Goal: Communication & Community: Answer question/provide support

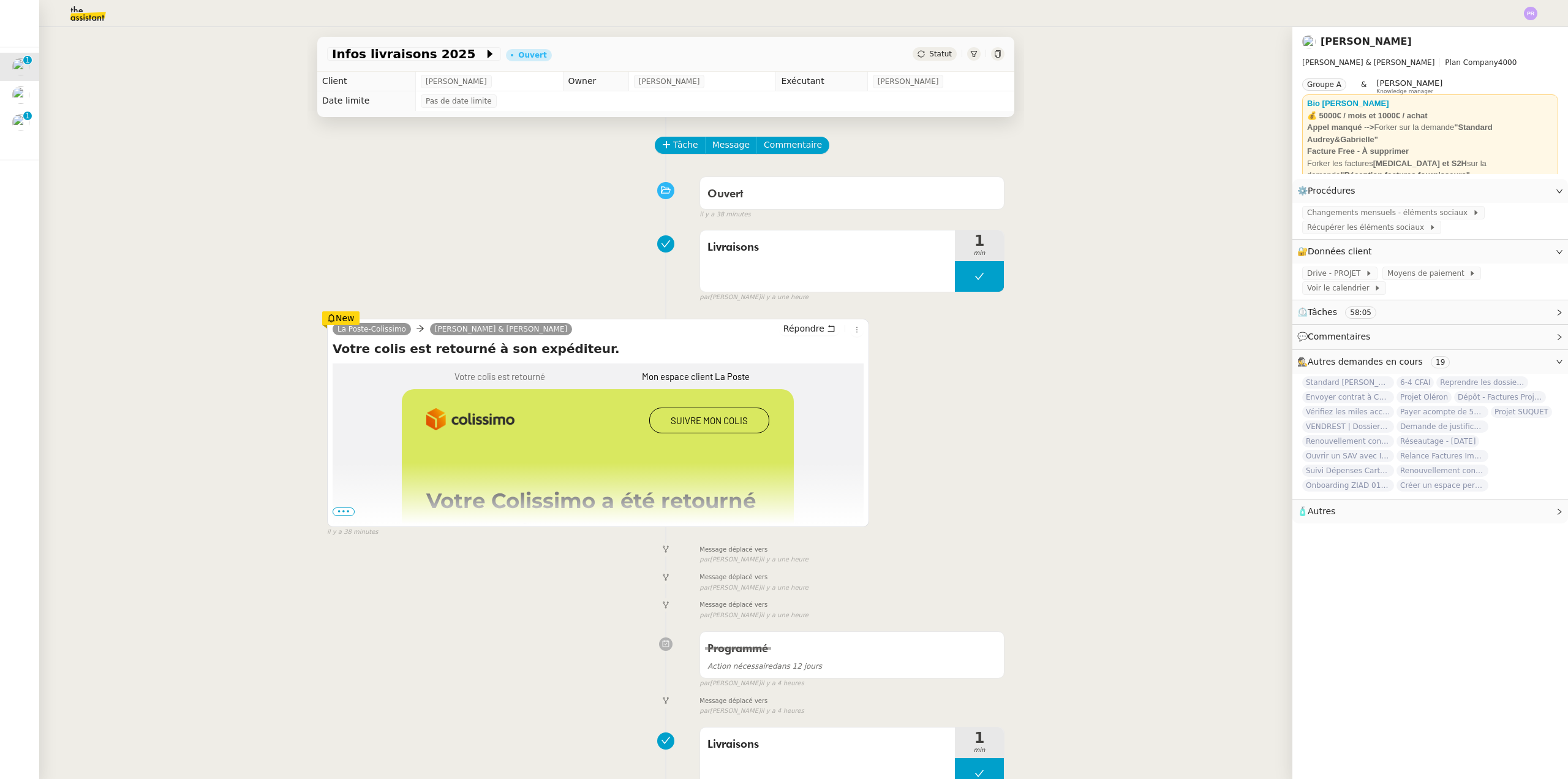
scroll to position [56, 0]
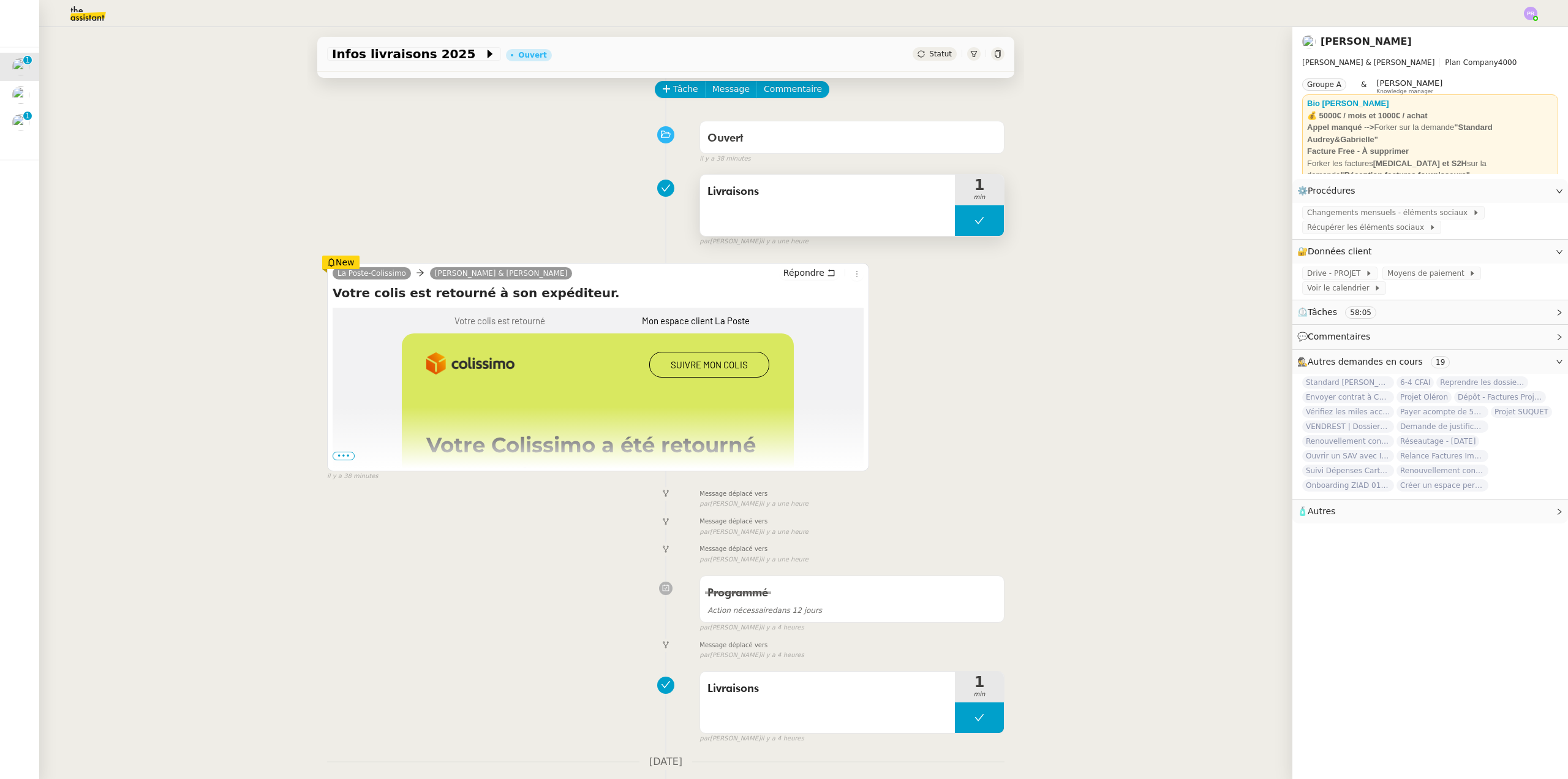
click at [955, 228] on button at bounding box center [980, 221] width 49 height 31
click at [955, 228] on div at bounding box center [967, 221] width 24 height 31
click at [339, 456] on span "•••" at bounding box center [344, 455] width 22 height 8
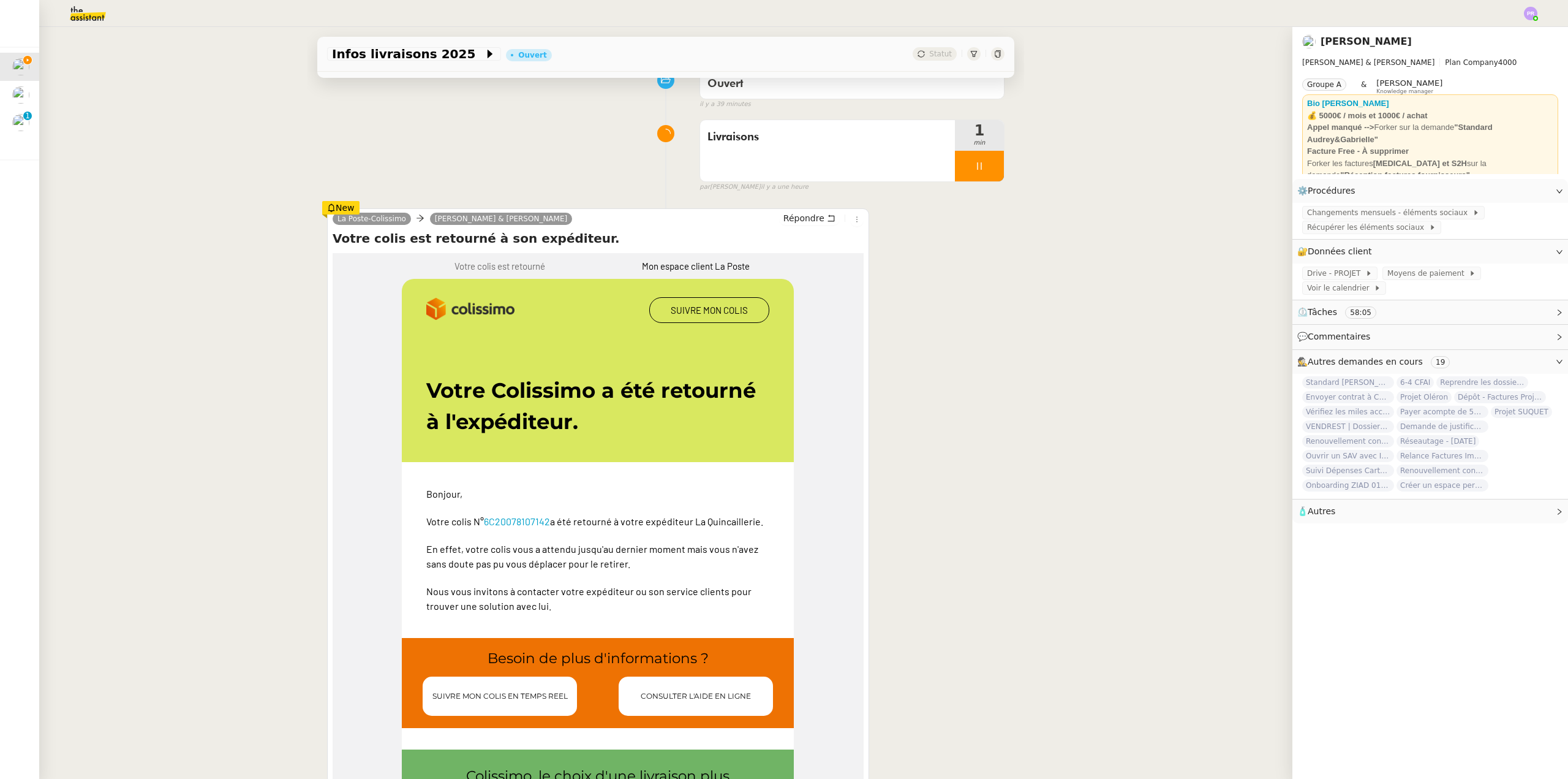
scroll to position [122, 0]
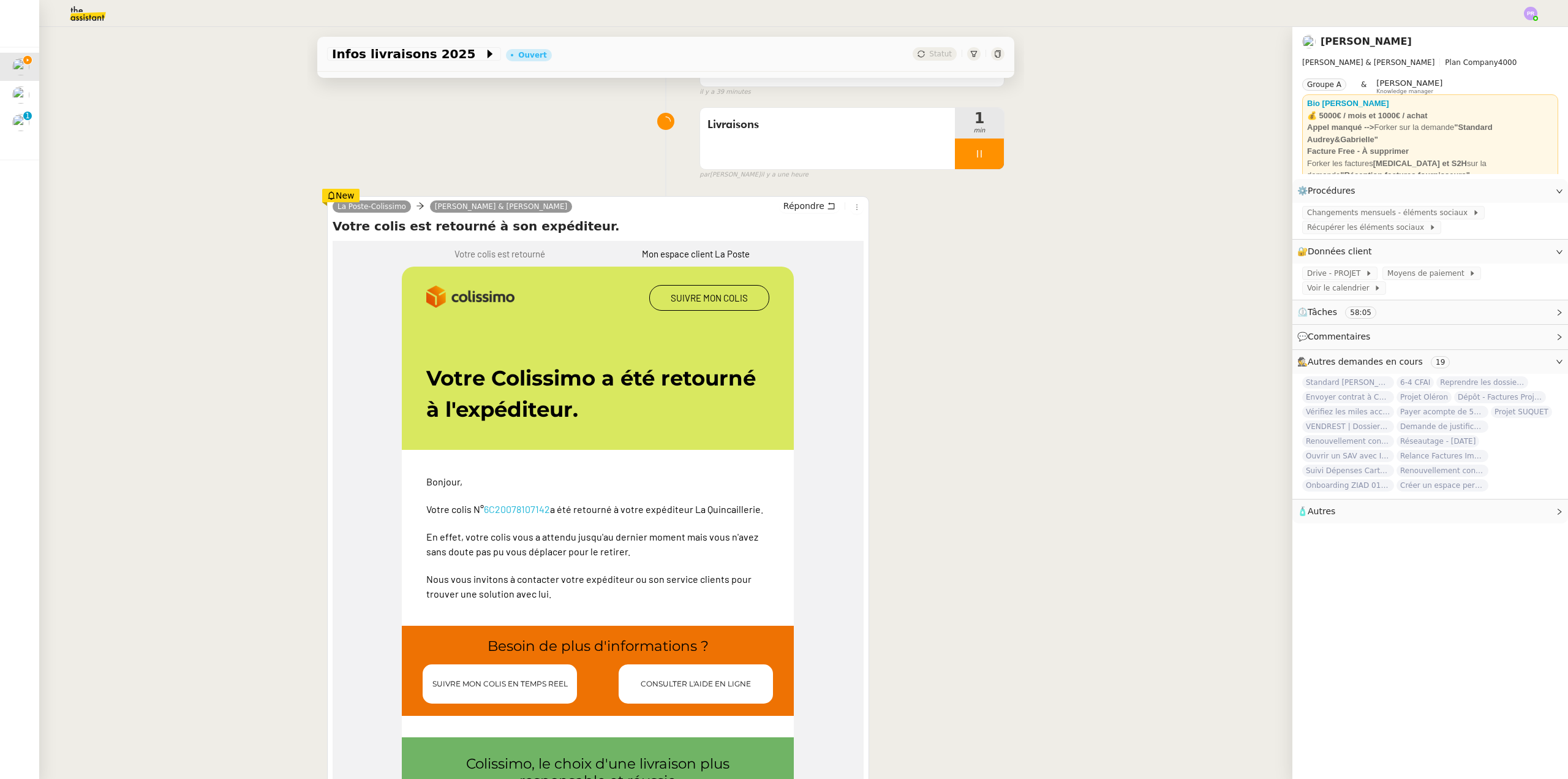
click at [517, 507] on link "6C20078107142" at bounding box center [517, 509] width 66 height 12
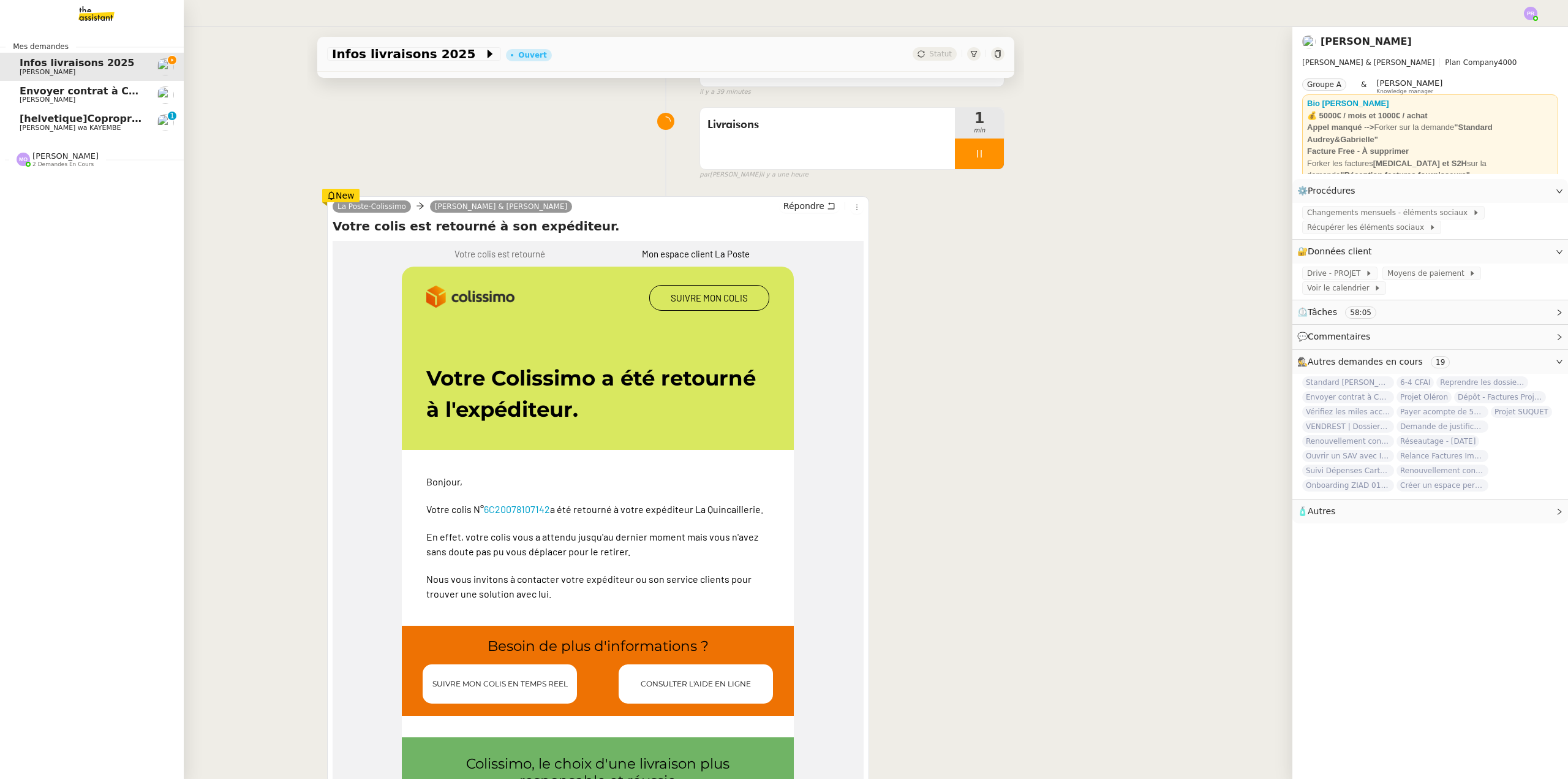
click at [82, 163] on span "[PERSON_NAME] 2 demandes en cours" at bounding box center [57, 159] width 97 height 16
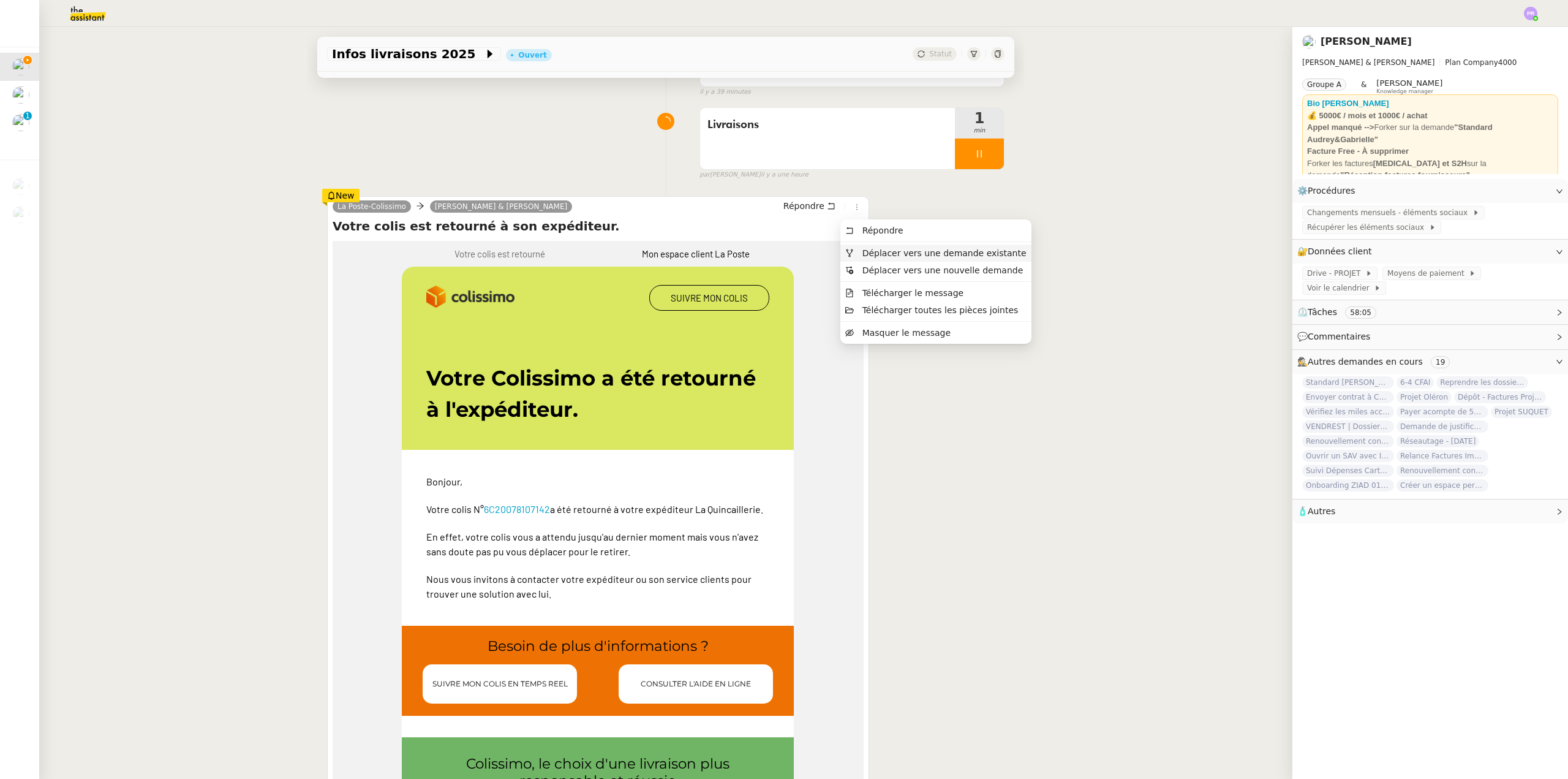
click at [869, 251] on span "Déplacer vers une demande existante" at bounding box center [944, 253] width 164 height 10
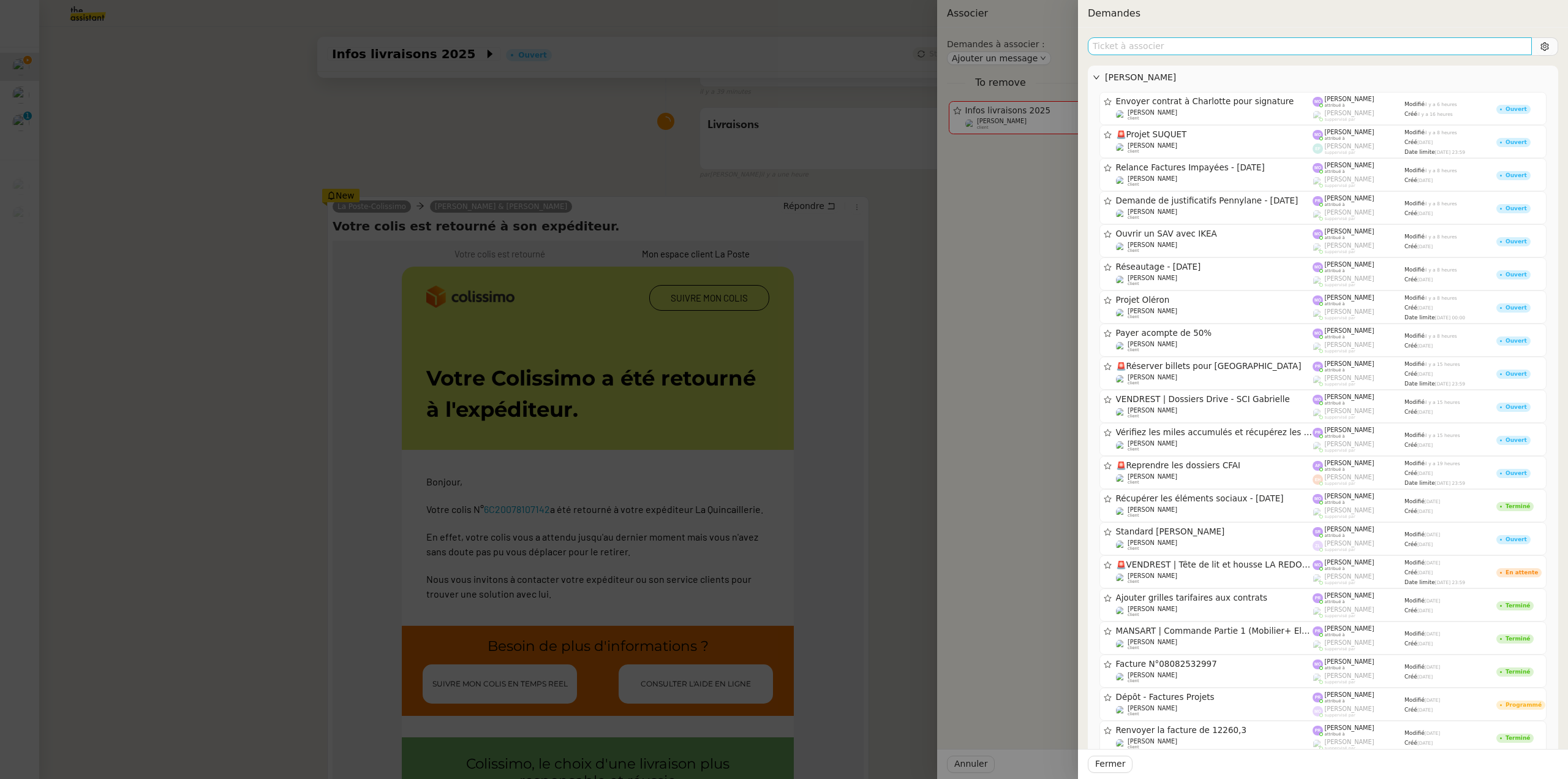
click at [1169, 47] on input "text" at bounding box center [1310, 46] width 444 height 17
click at [1183, 135] on span "🚨 Projet SUQUET" at bounding box center [1214, 135] width 197 height 8
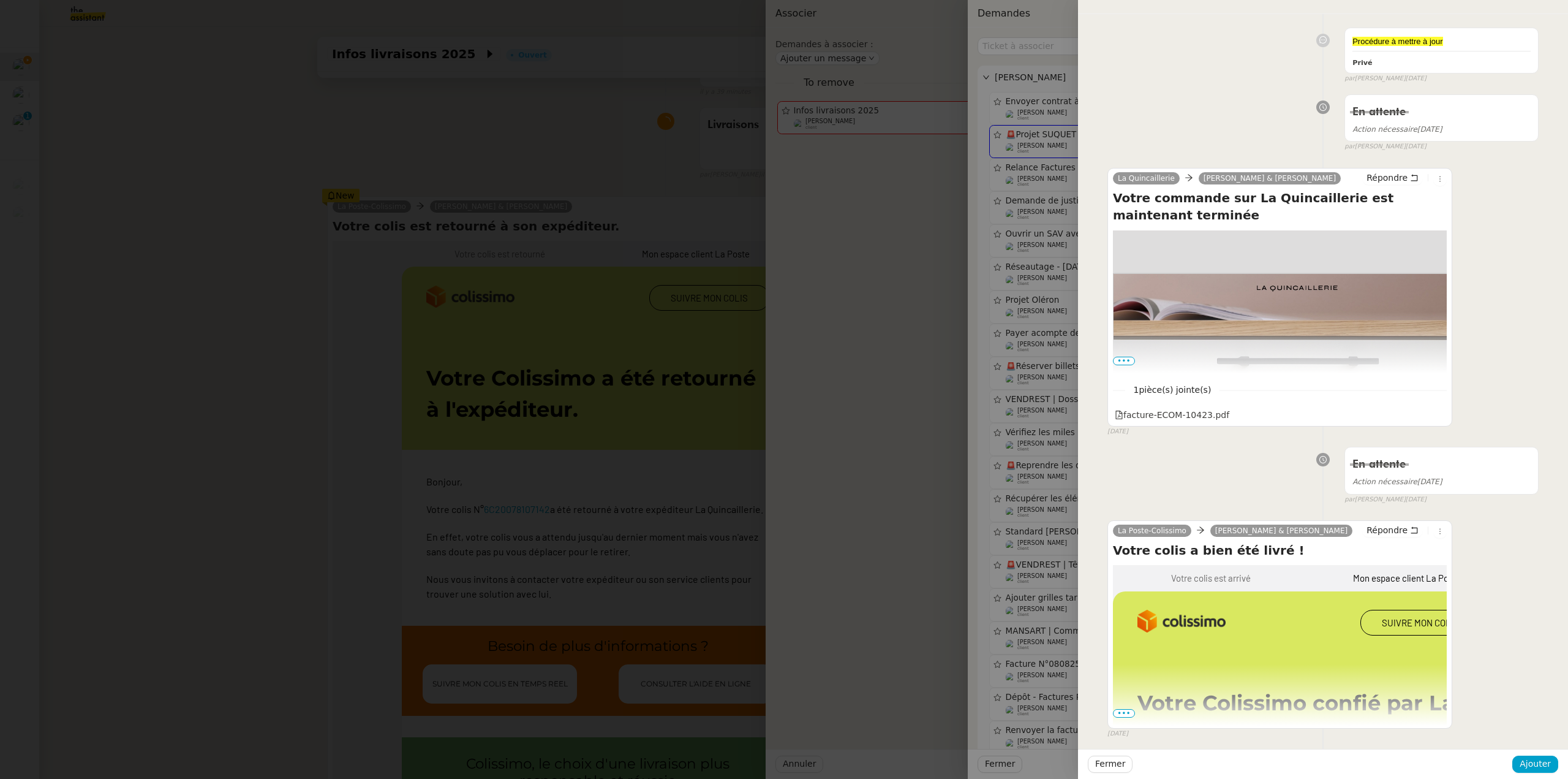
scroll to position [1164, 0]
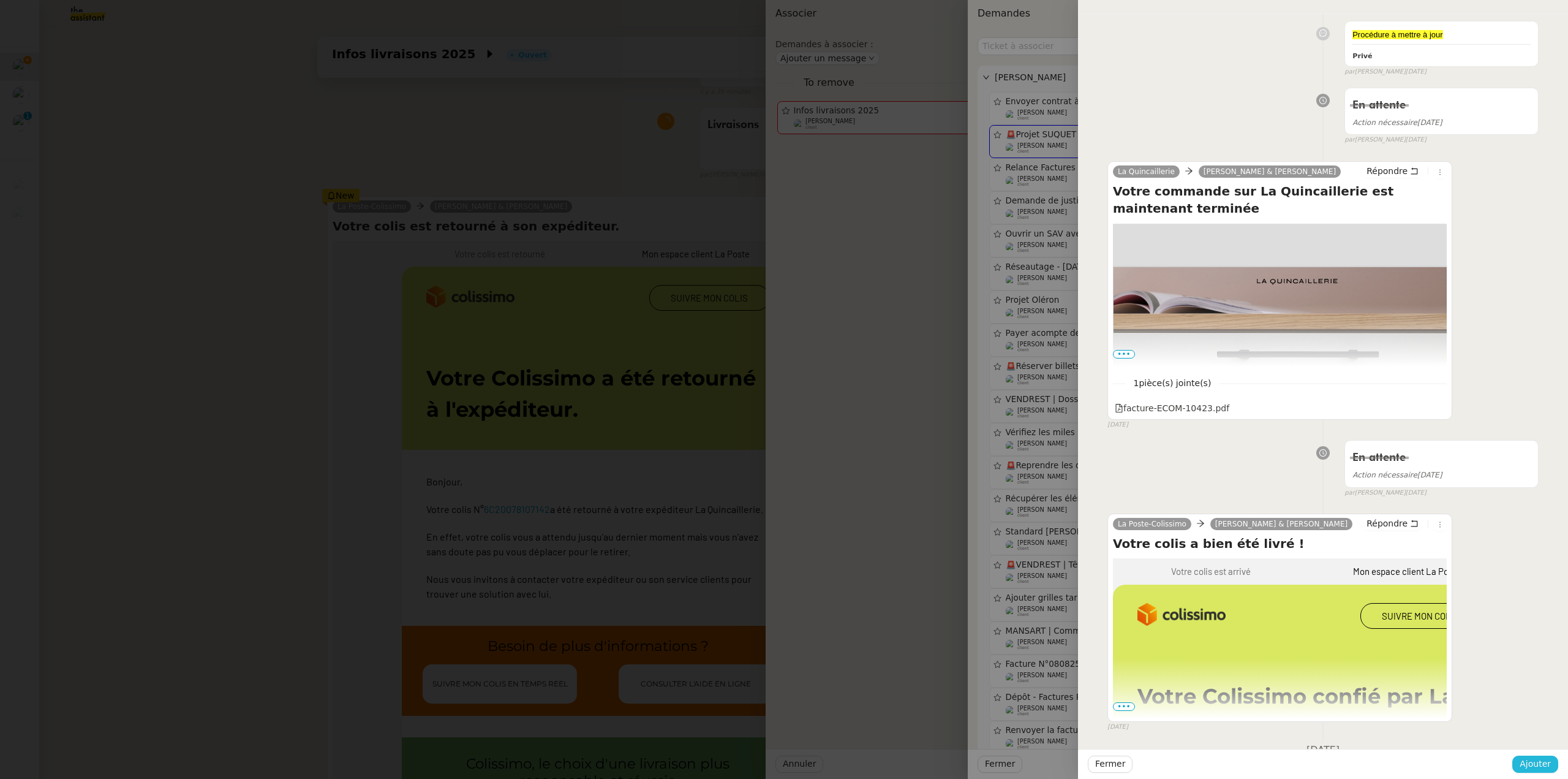
click at [1544, 762] on span "Ajouter" at bounding box center [1536, 763] width 32 height 14
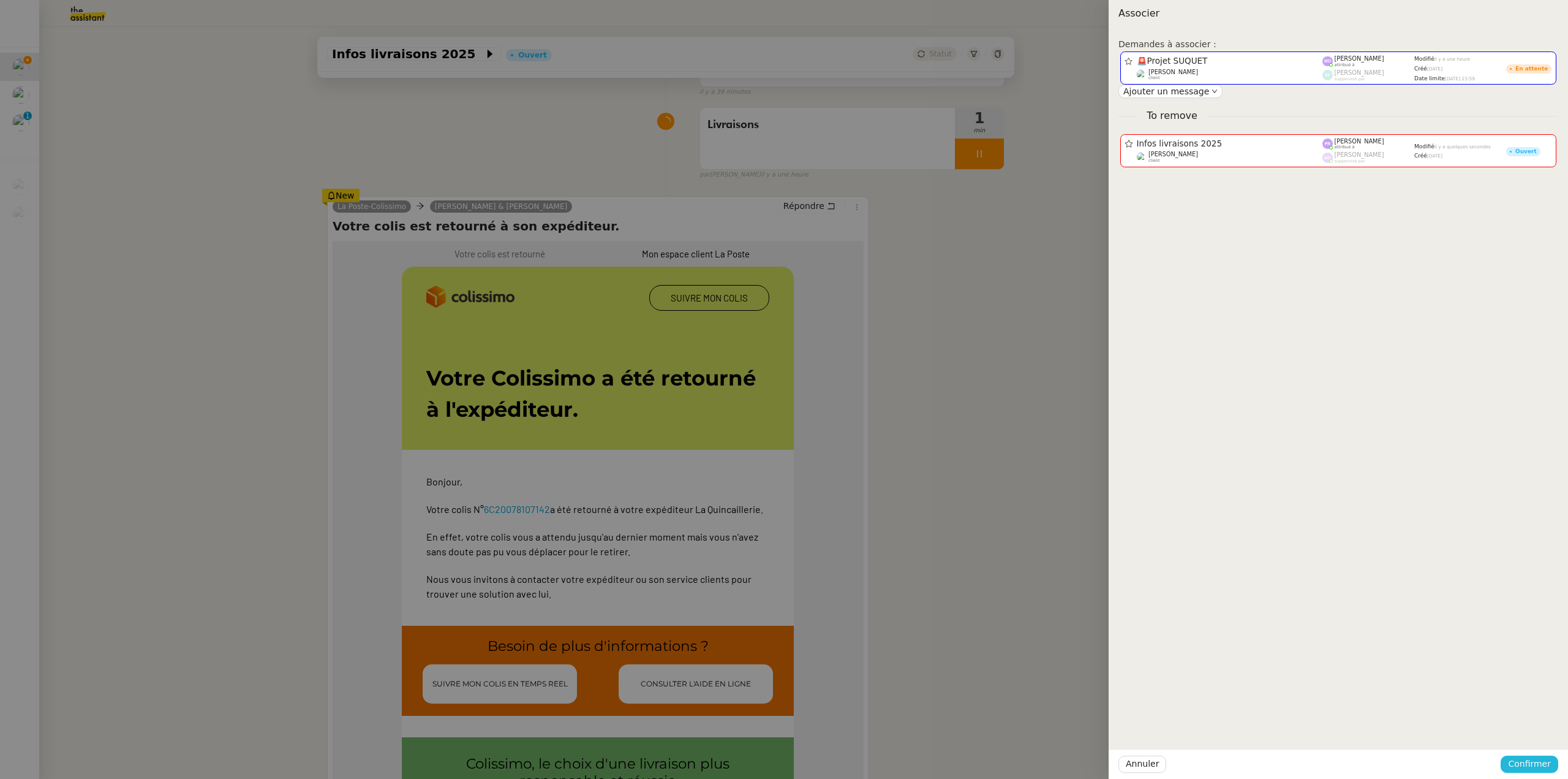
click at [1544, 762] on span "Confirmer" at bounding box center [1530, 763] width 43 height 14
click at [1538, 729] on span "Ajouter" at bounding box center [1531, 731] width 32 height 12
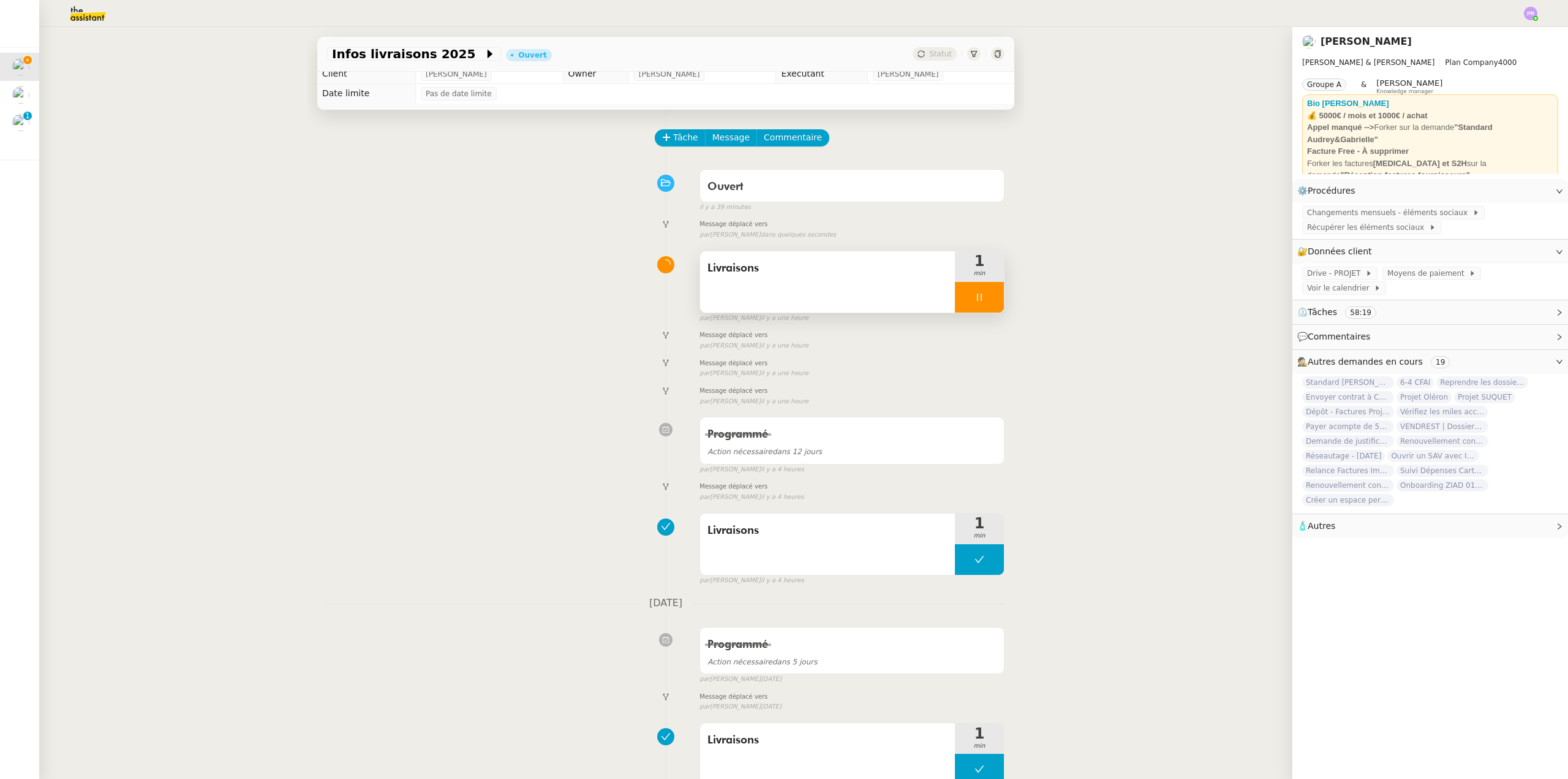
scroll to position [0, 0]
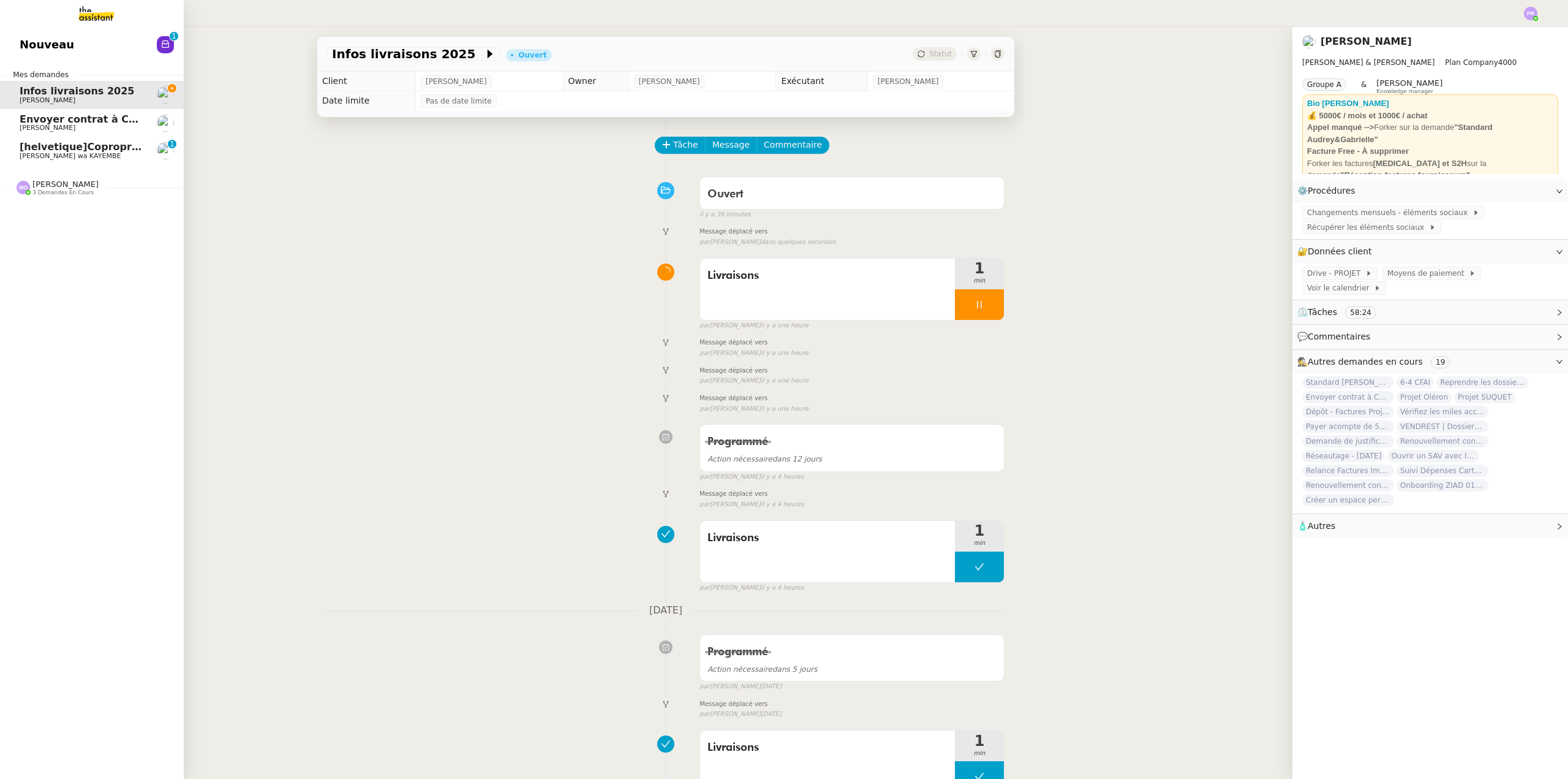
click at [96, 121] on span "Envoyer contrat à Charlotte pour signature" at bounding box center [139, 119] width 239 height 12
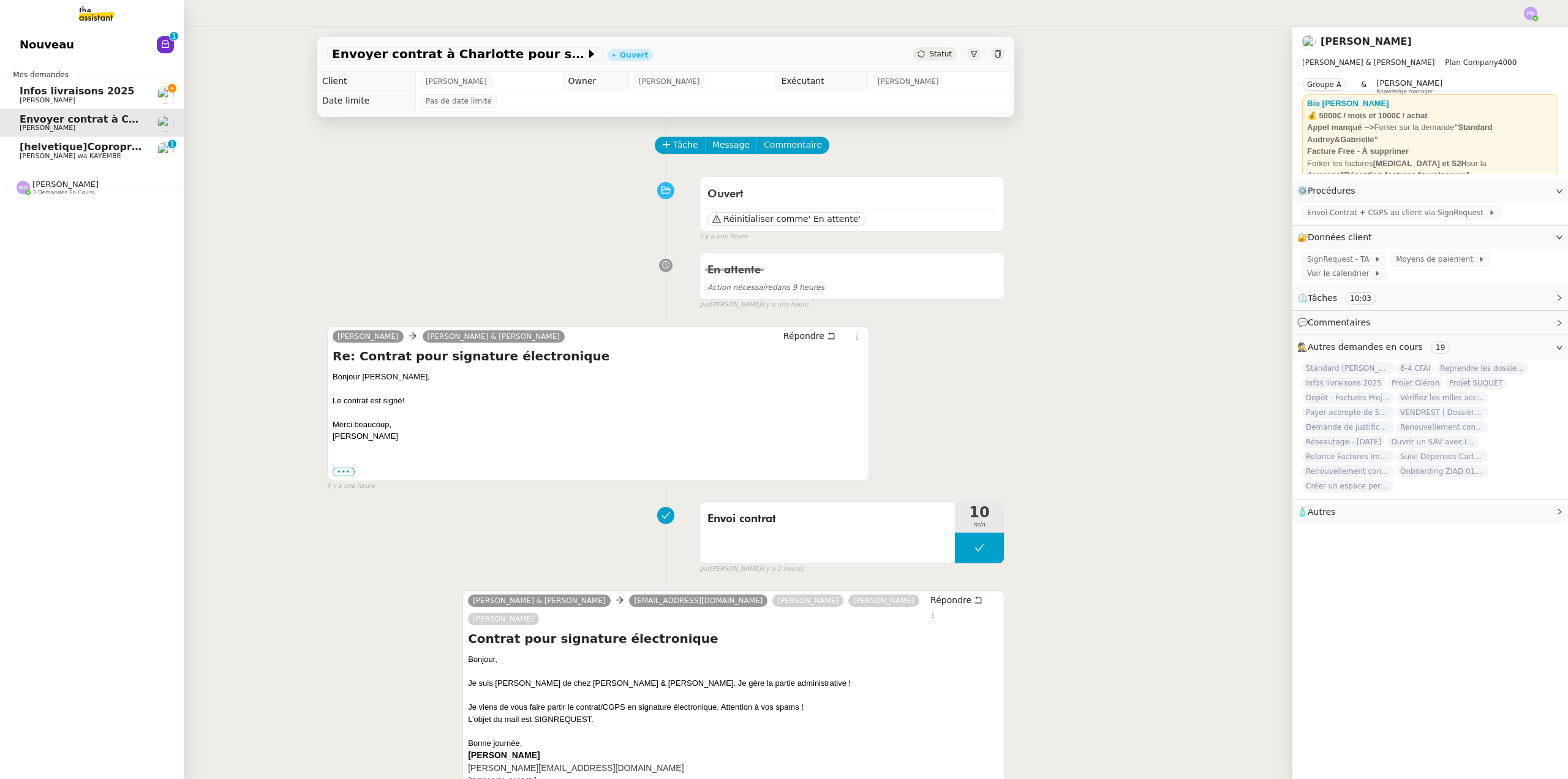
click at [100, 147] on span "[helvetique]Copropriété sise [STREET_ADDRESS] / résiliation prise appartement a…" at bounding box center [284, 146] width 528 height 12
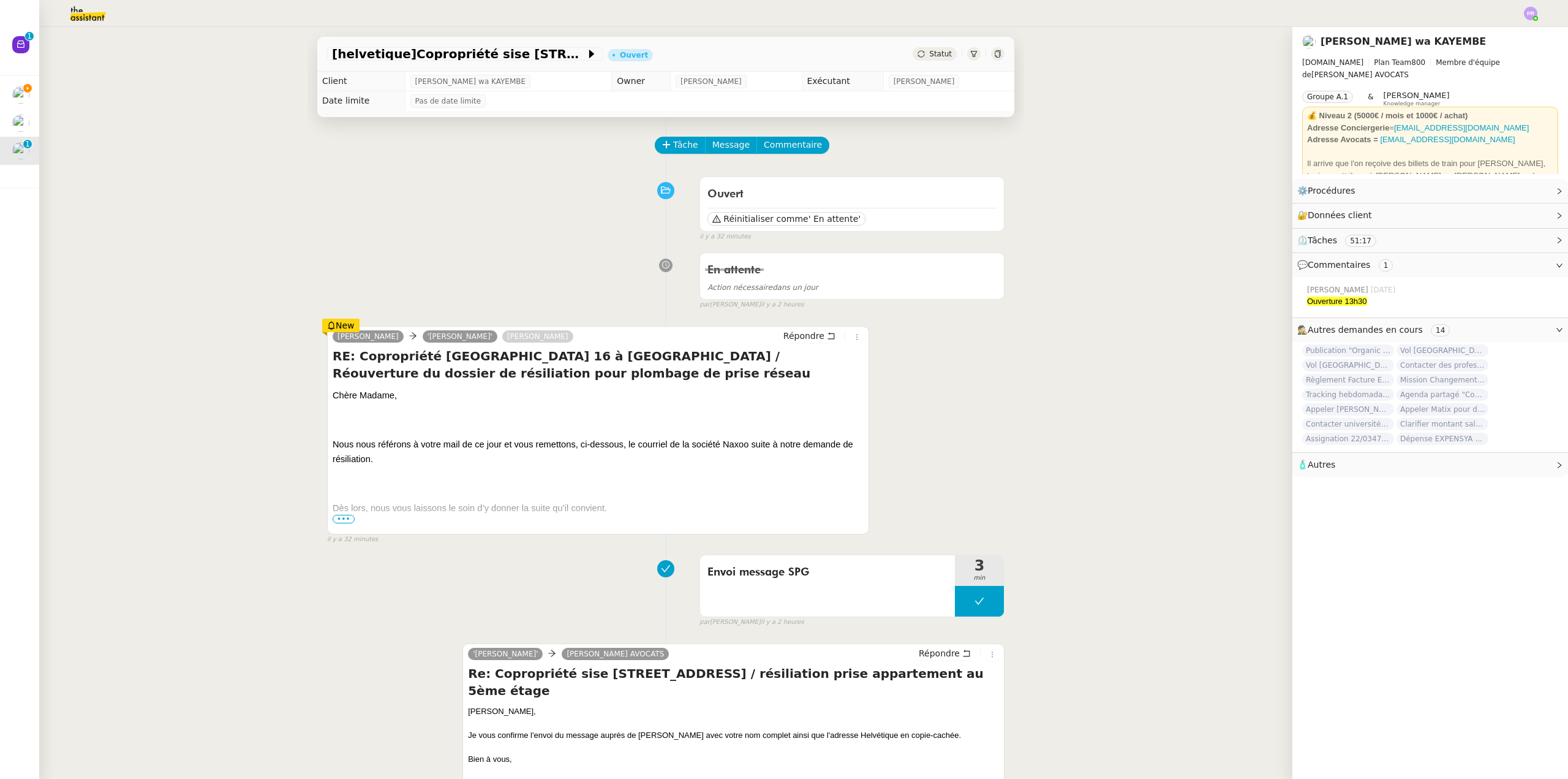
click at [341, 520] on span "•••" at bounding box center [344, 519] width 22 height 8
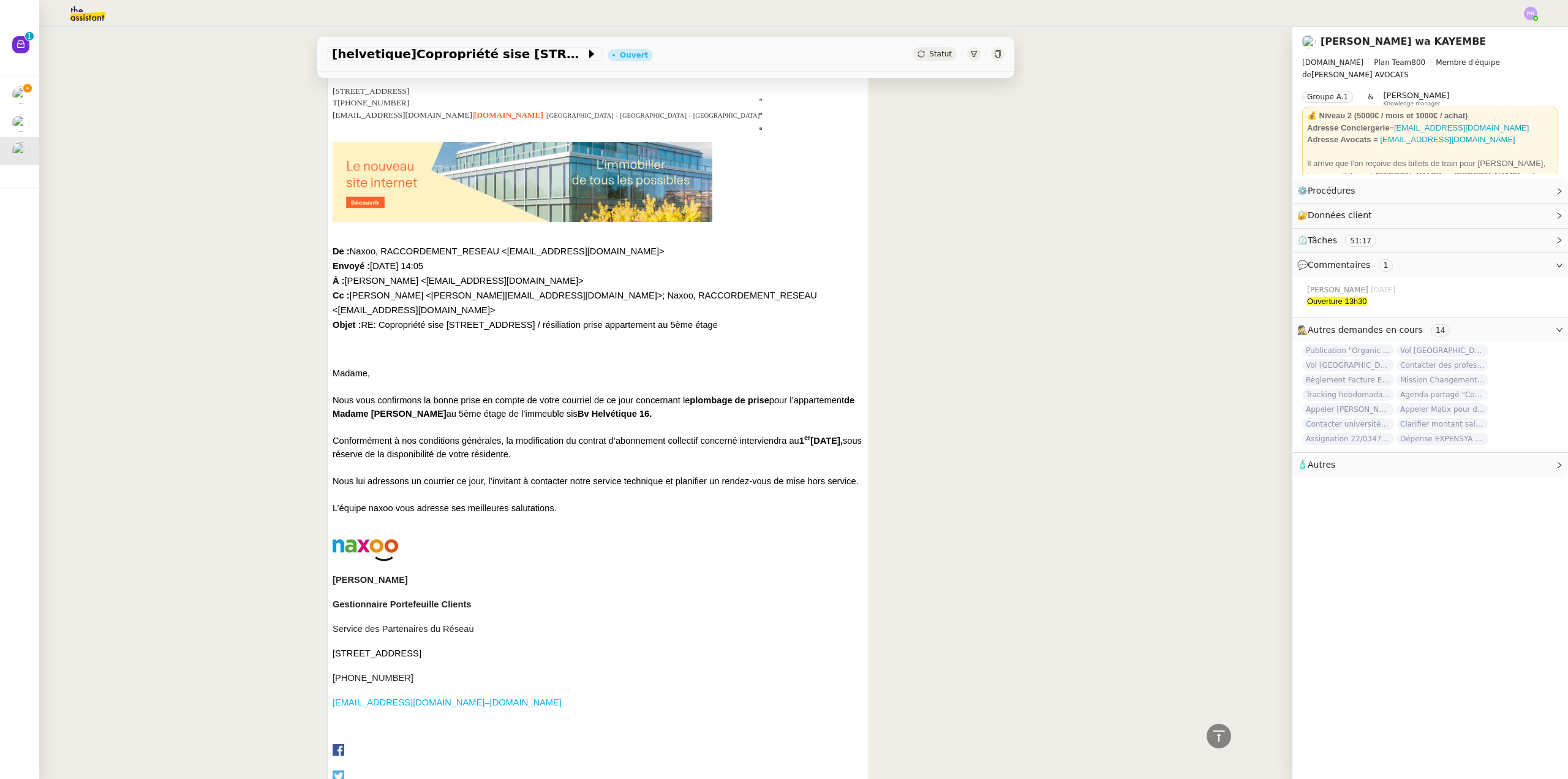
scroll to position [674, 0]
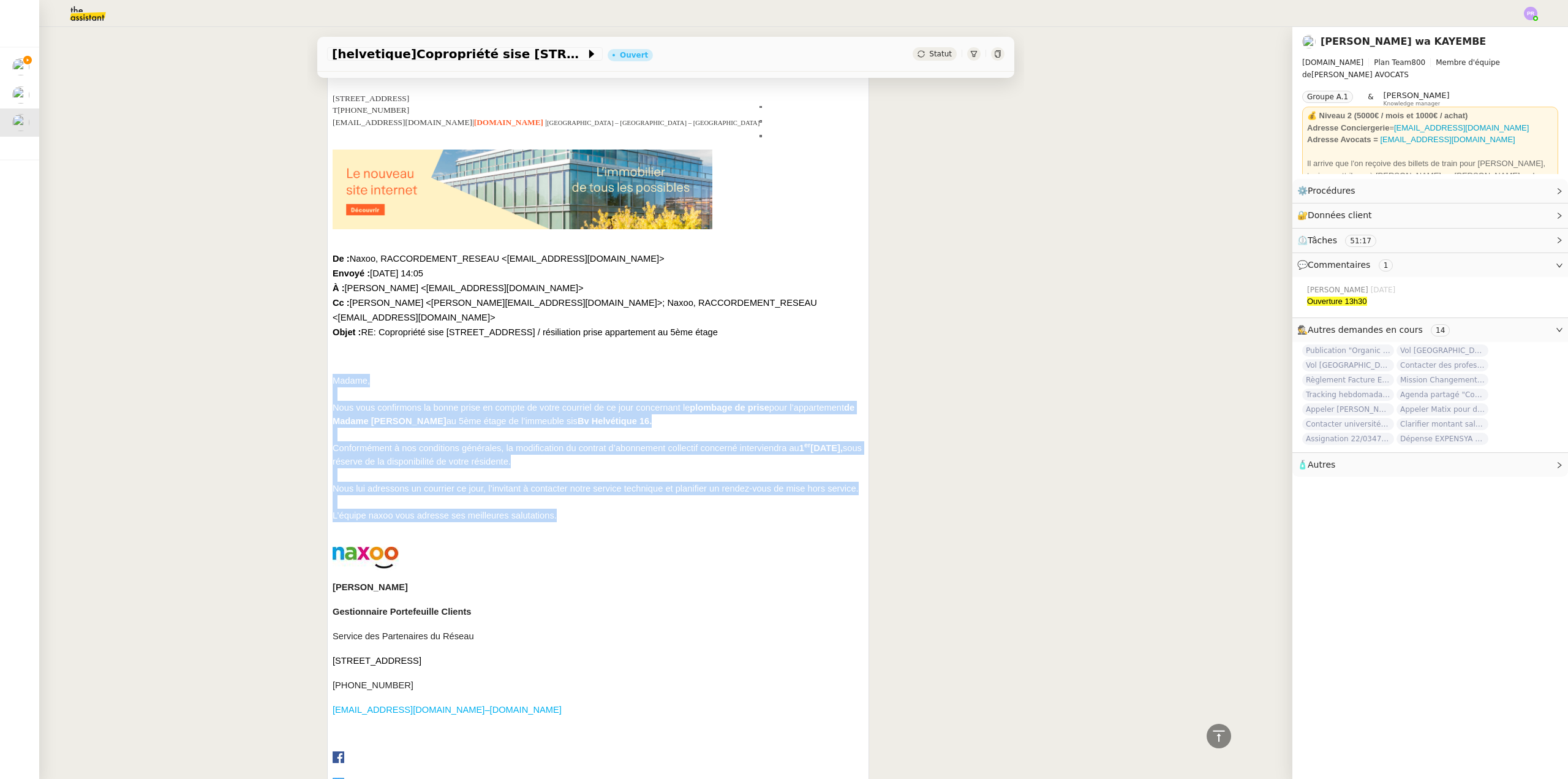
copy div "Madame, Nous vous confirmons la bonne prise en compte de votre courriel de ce j…"
drag, startPoint x: 330, startPoint y: 349, endPoint x: 563, endPoint y: 499, distance: 277.1
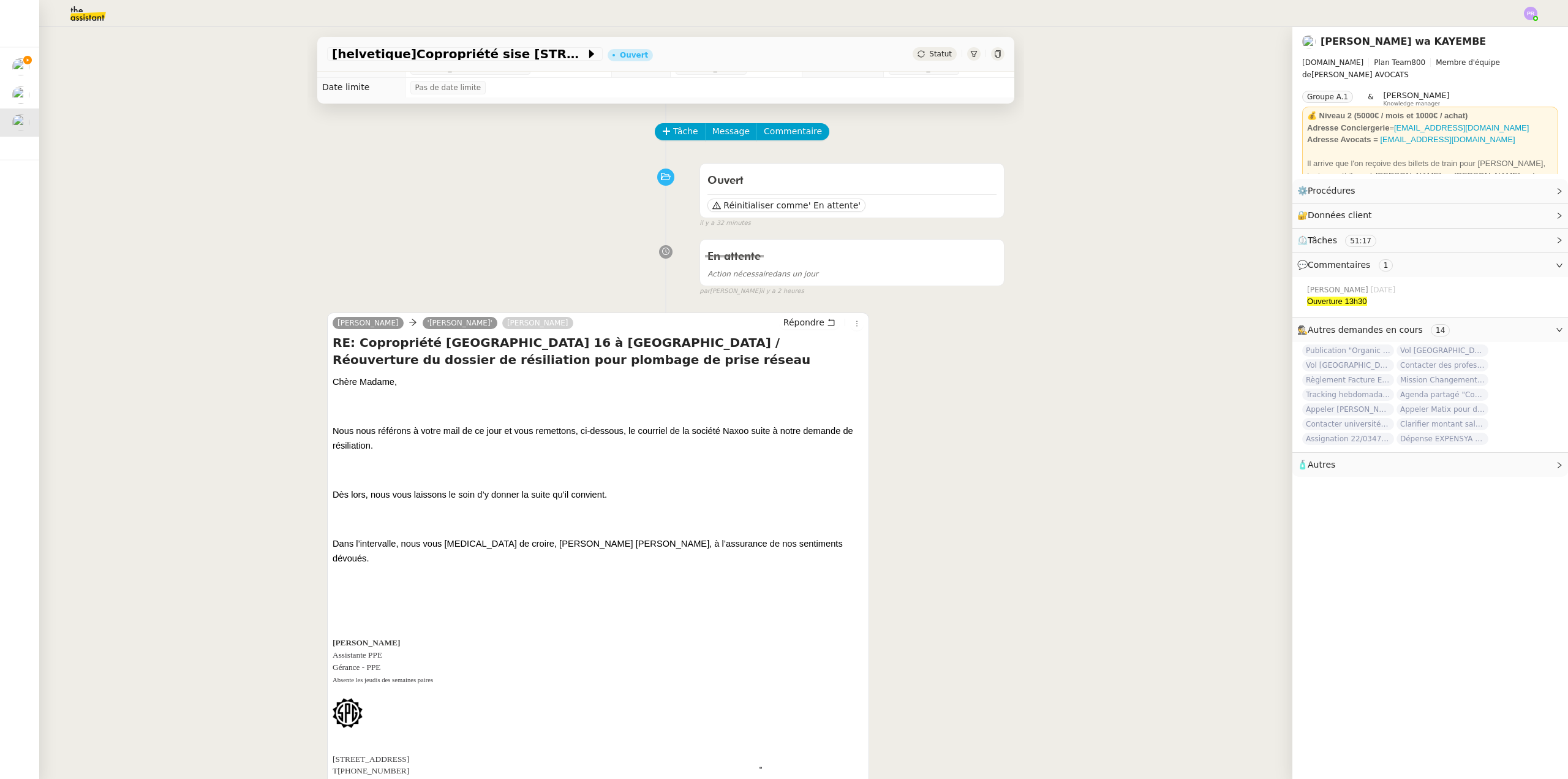
scroll to position [0, 0]
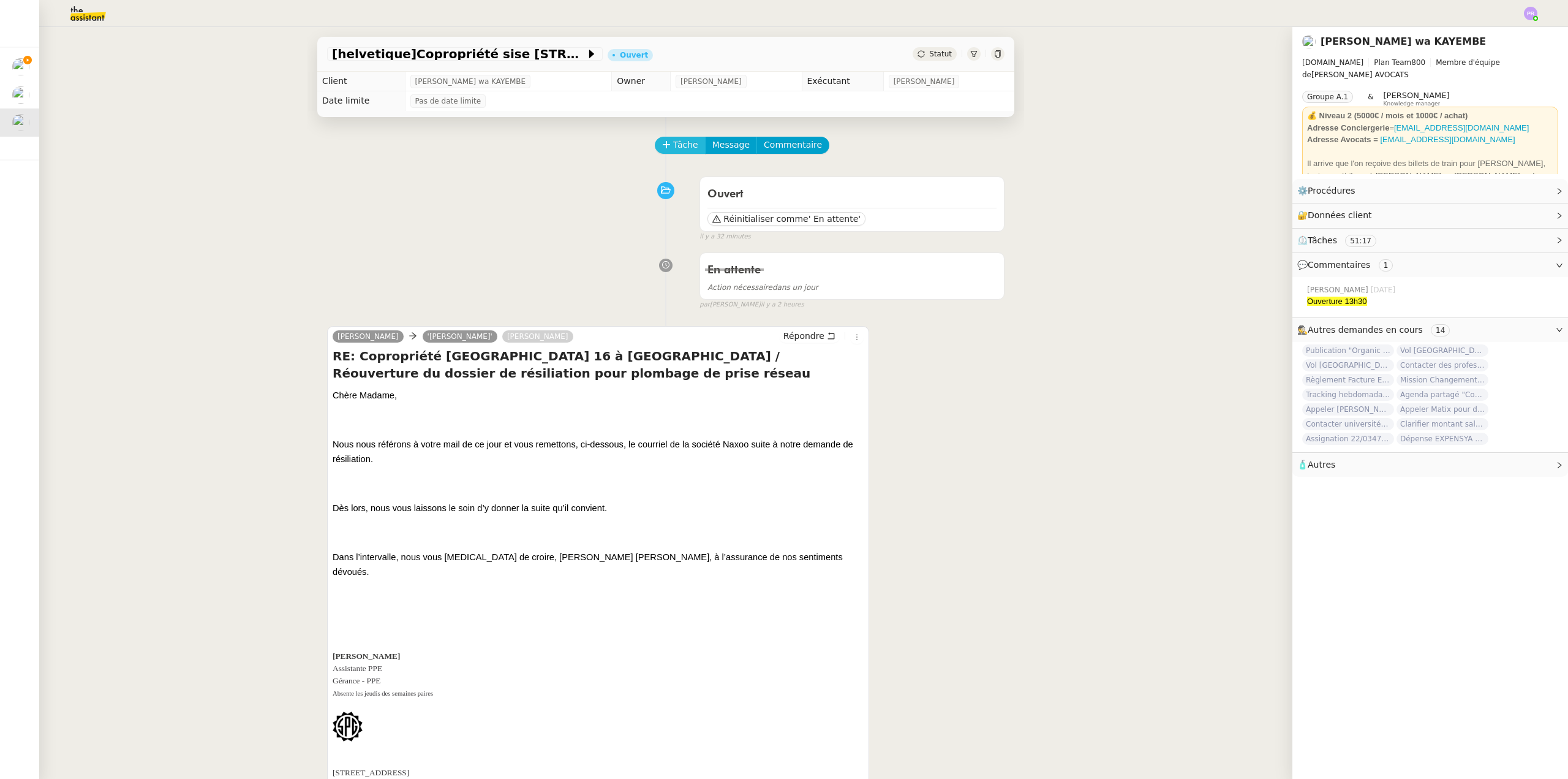
click at [677, 145] on span "Tâche" at bounding box center [686, 145] width 25 height 14
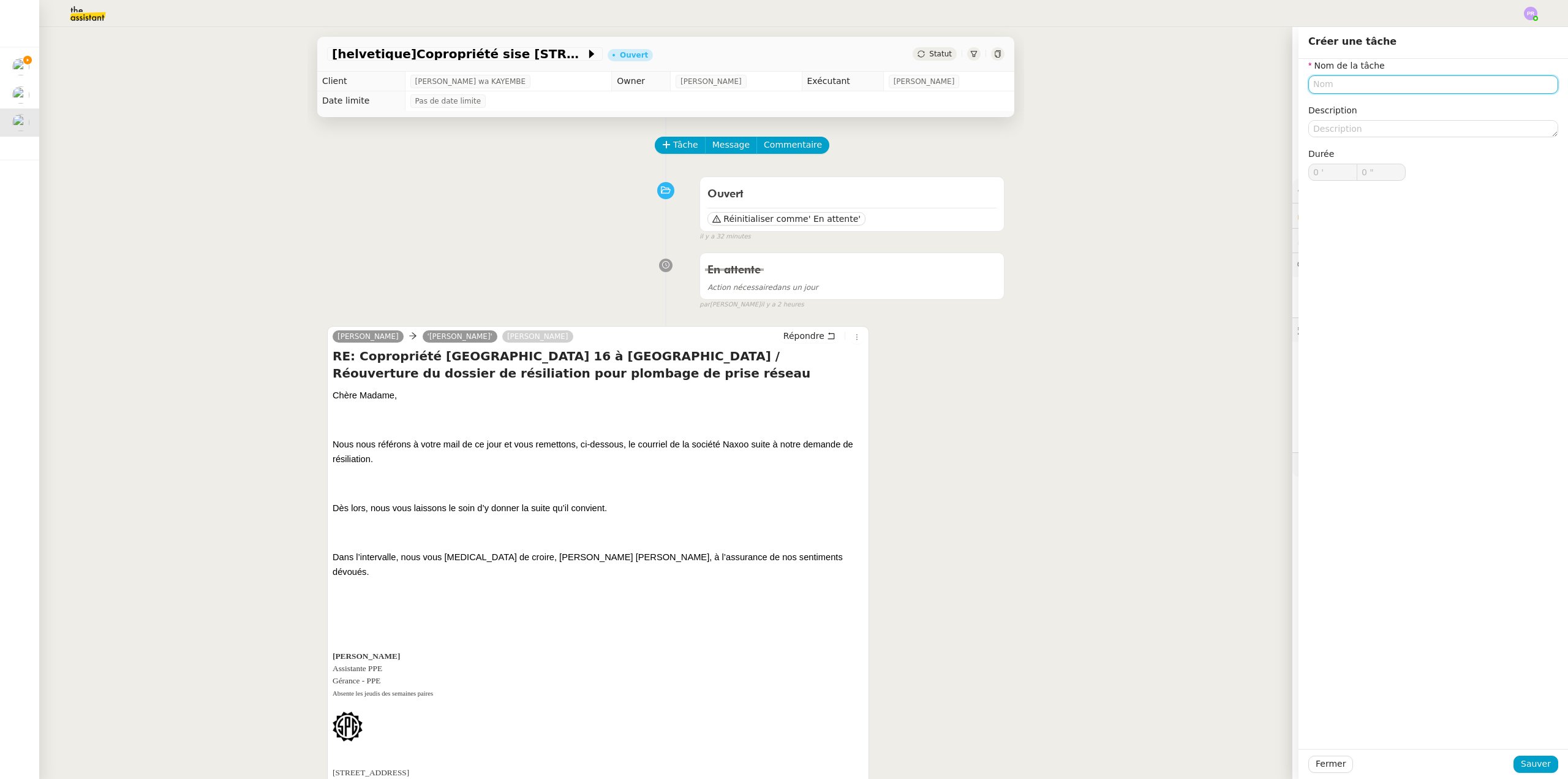
click at [1332, 87] on input "text" at bounding box center [1433, 84] width 250 height 17
click at [1341, 110] on div "Suivi prise en compte plombage" at bounding box center [1424, 107] width 241 height 11
type input "Suivi prise en compte plombage"
click at [1536, 762] on span "Sauver" at bounding box center [1536, 763] width 30 height 14
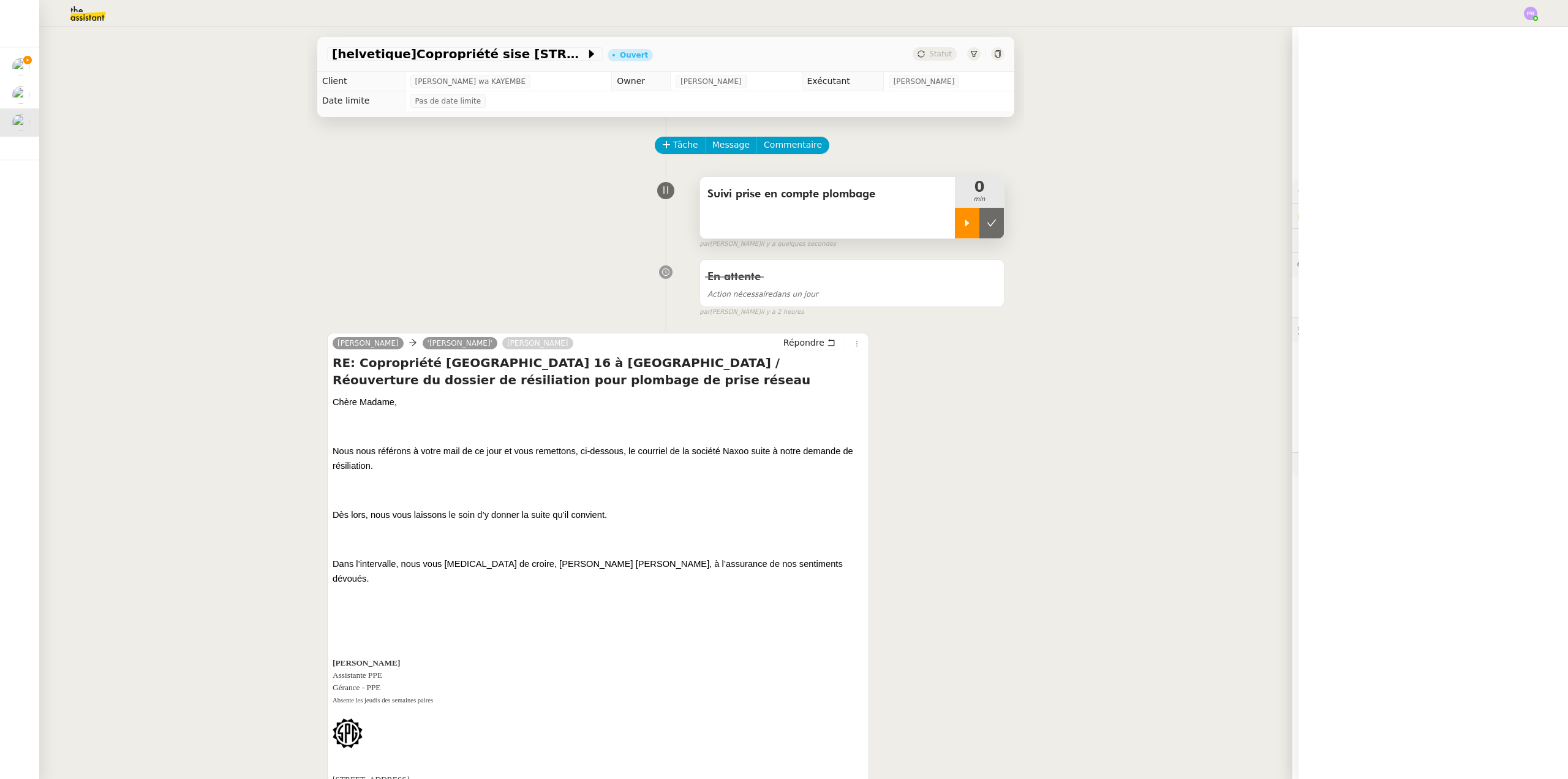
click at [962, 221] on icon at bounding box center [967, 223] width 10 height 10
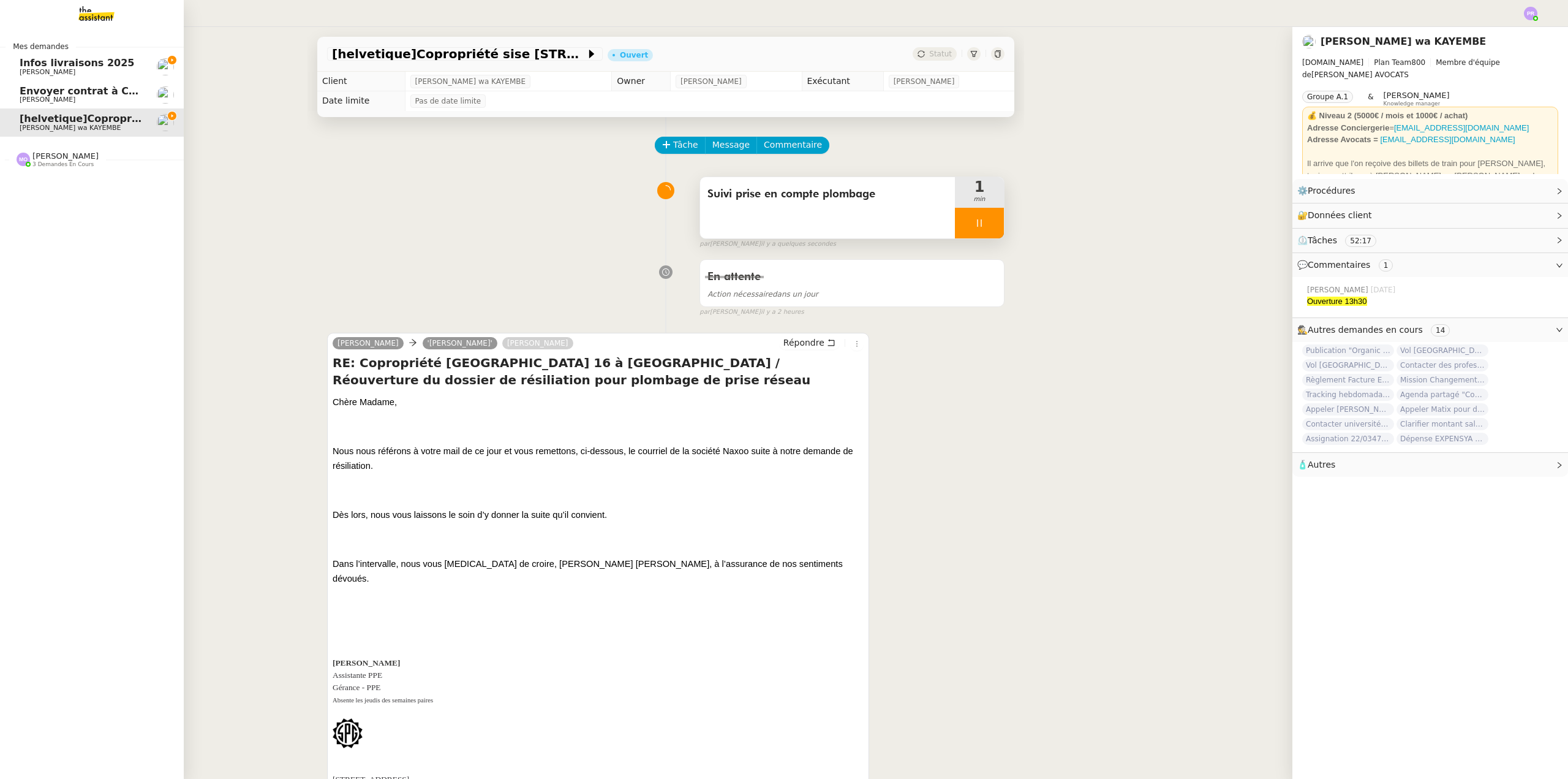
click at [86, 62] on span "Infos livraisons 2025" at bounding box center [77, 62] width 115 height 12
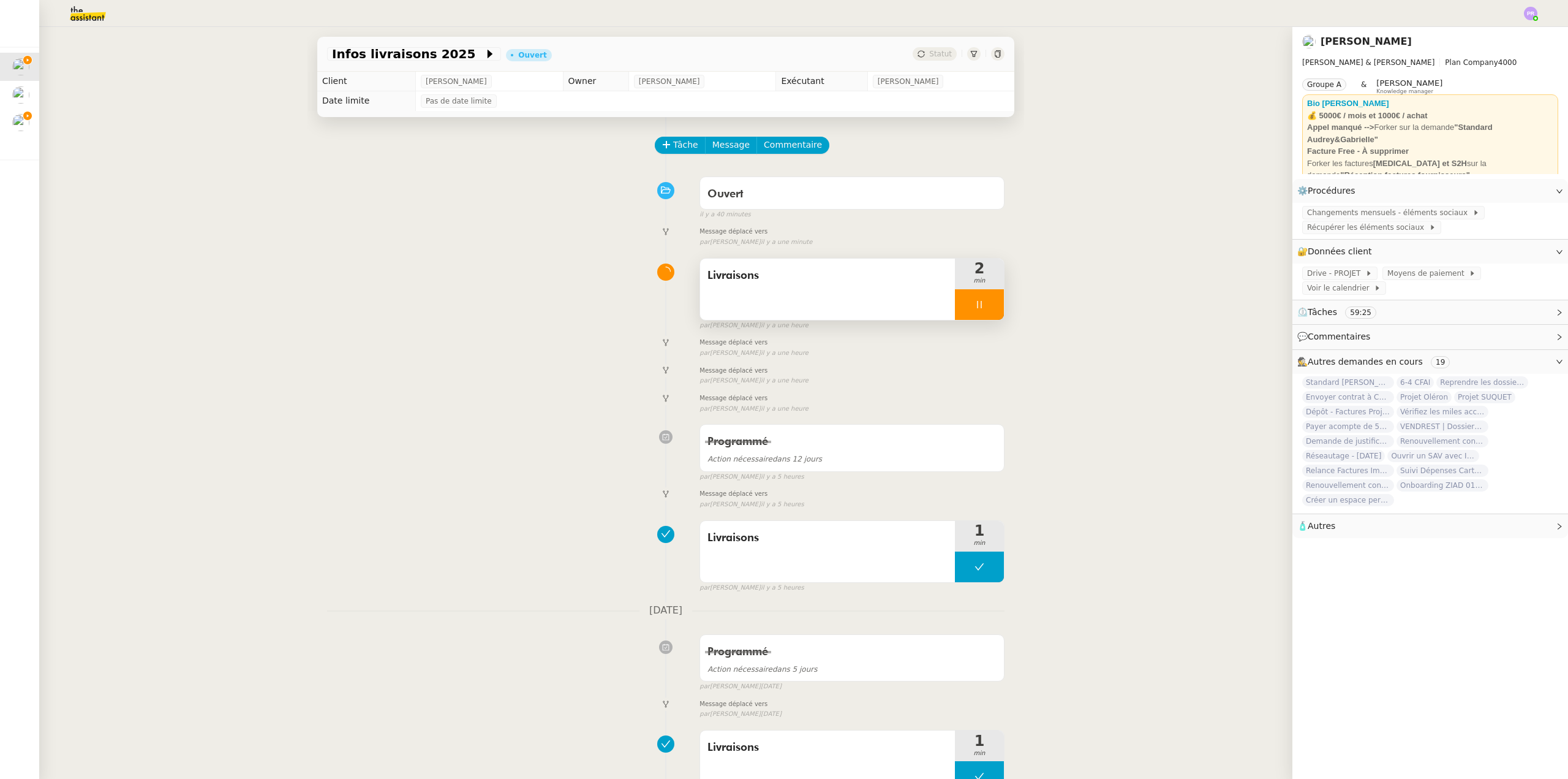
click at [979, 313] on div at bounding box center [980, 304] width 49 height 31
click at [980, 313] on button at bounding box center [991, 304] width 24 height 31
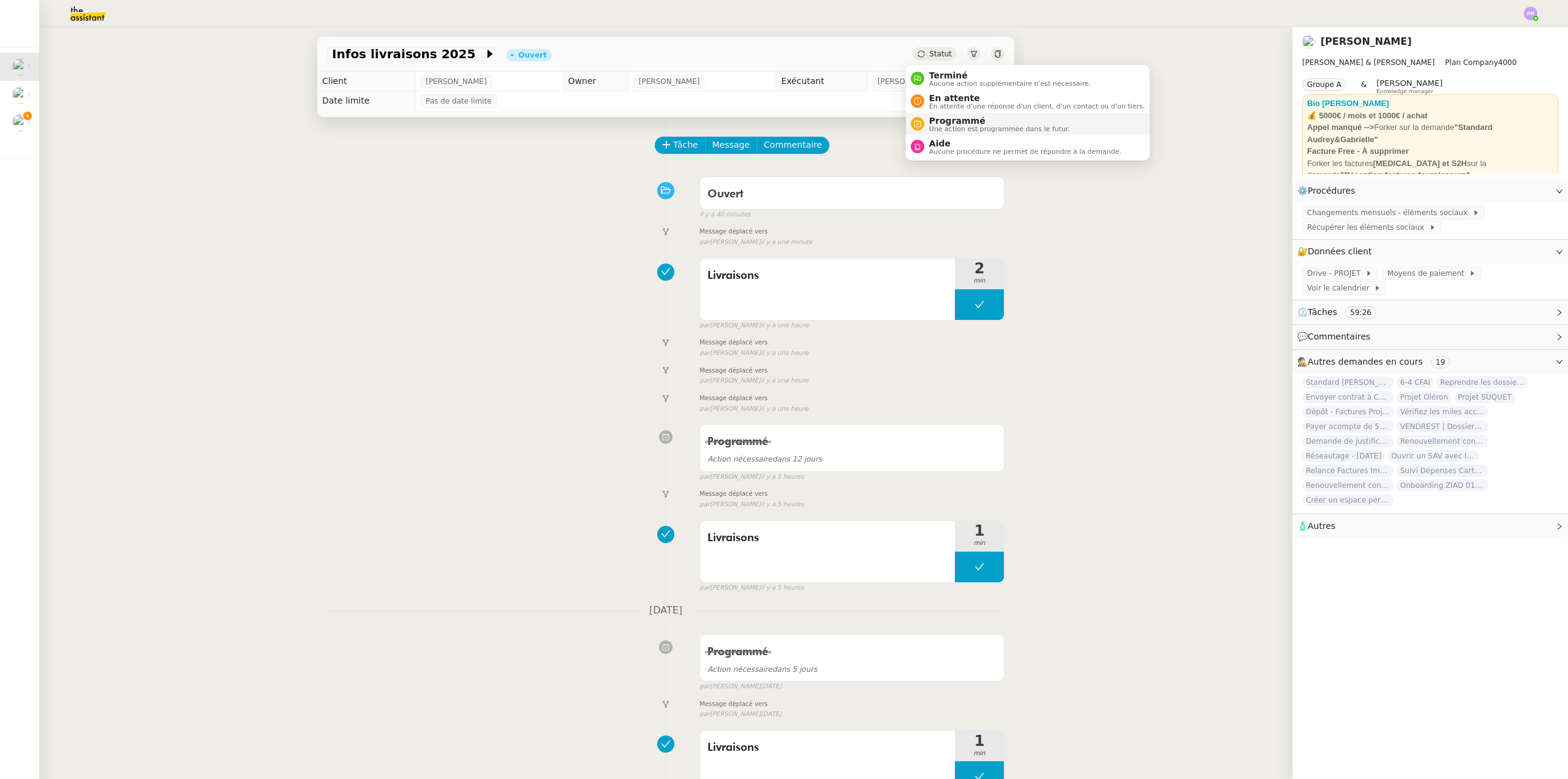
click at [960, 124] on span "Programmé" at bounding box center [1000, 121] width 141 height 10
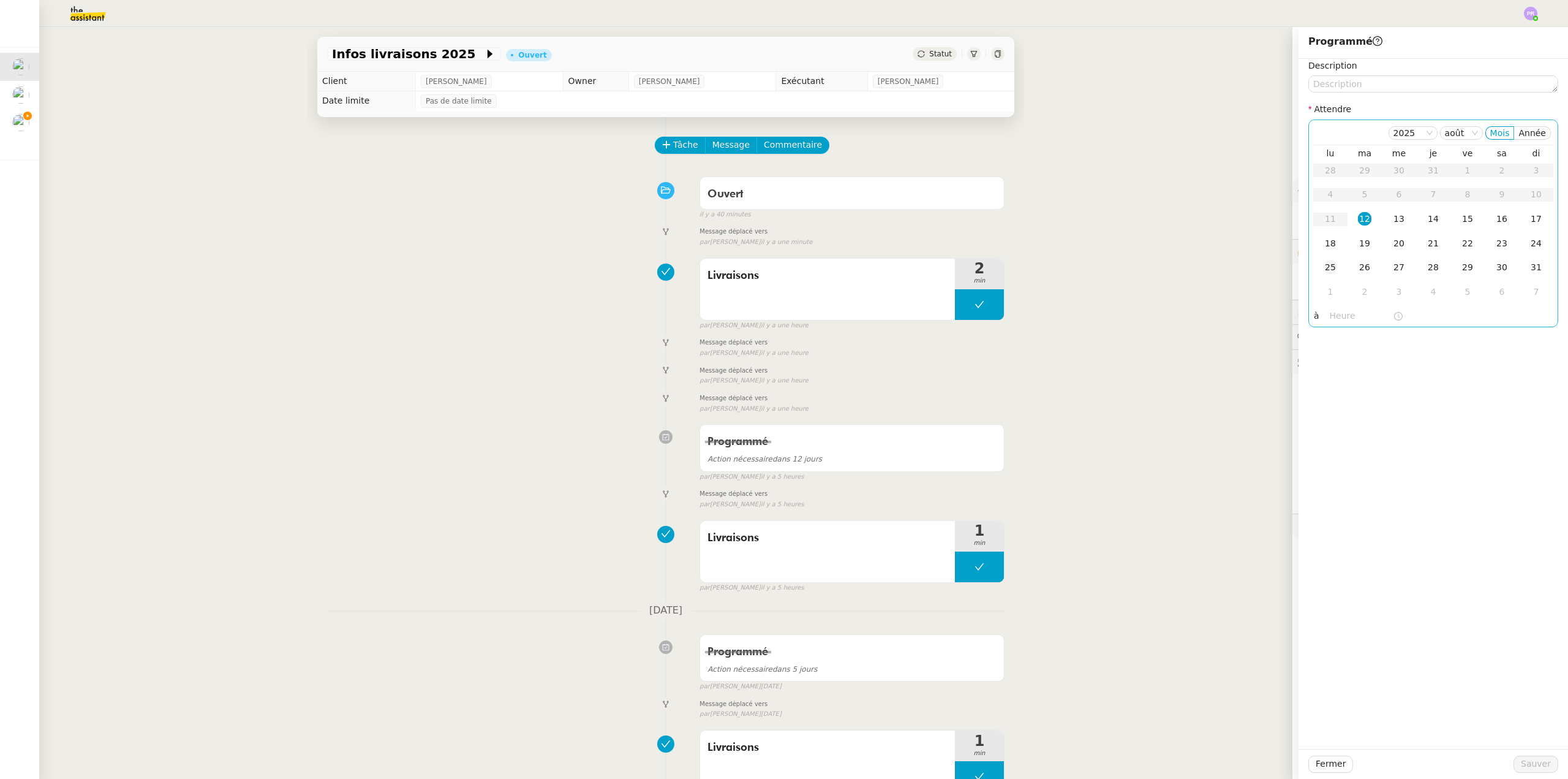
click at [1324, 264] on div "25" at bounding box center [1331, 267] width 13 height 13
click at [1521, 762] on span "Sauver" at bounding box center [1536, 763] width 30 height 14
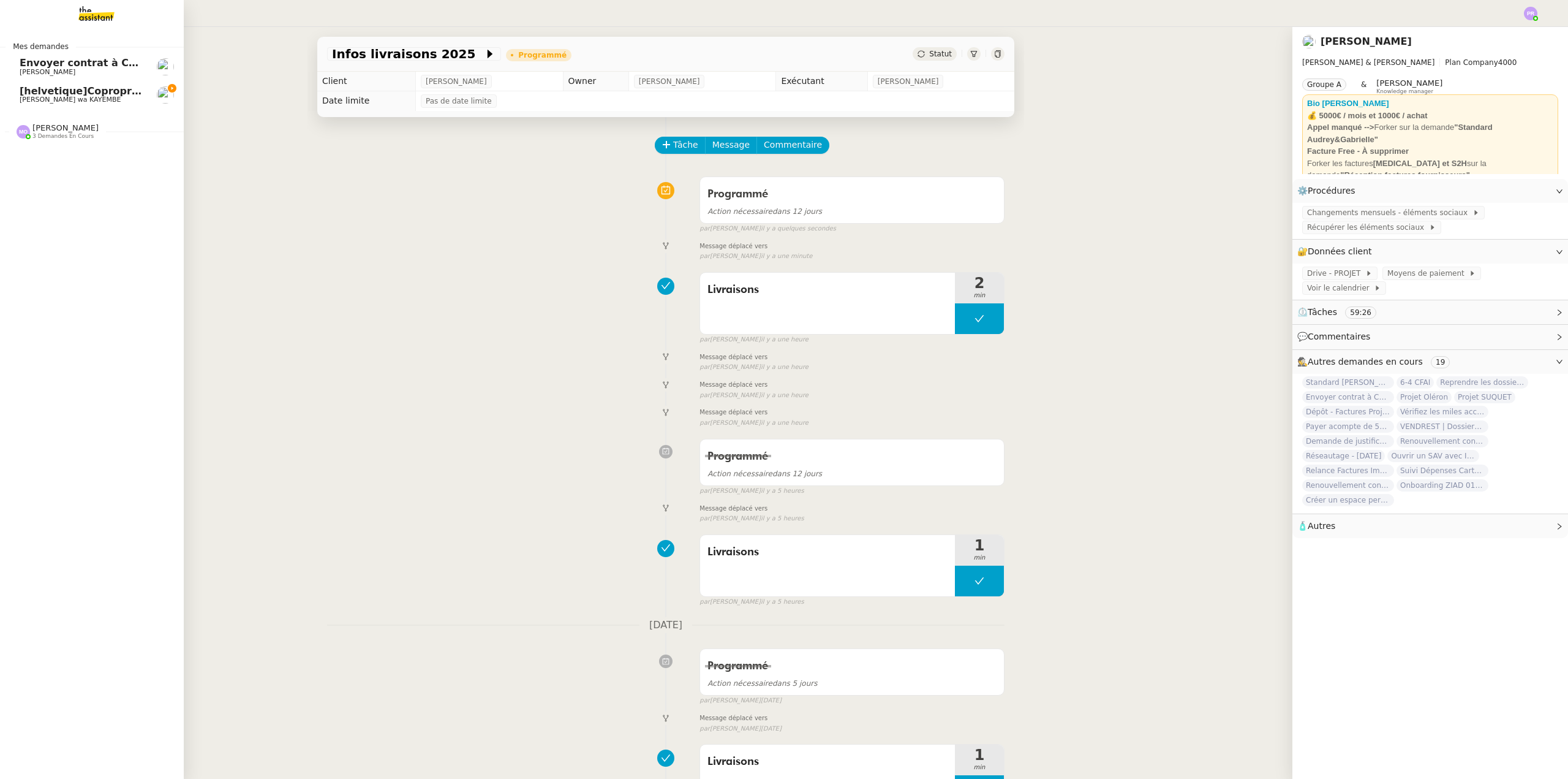
click at [73, 95] on span "[helvetique]Copropriété sise [STREET_ADDRESS] / résiliation prise appartement a…" at bounding box center [284, 91] width 528 height 12
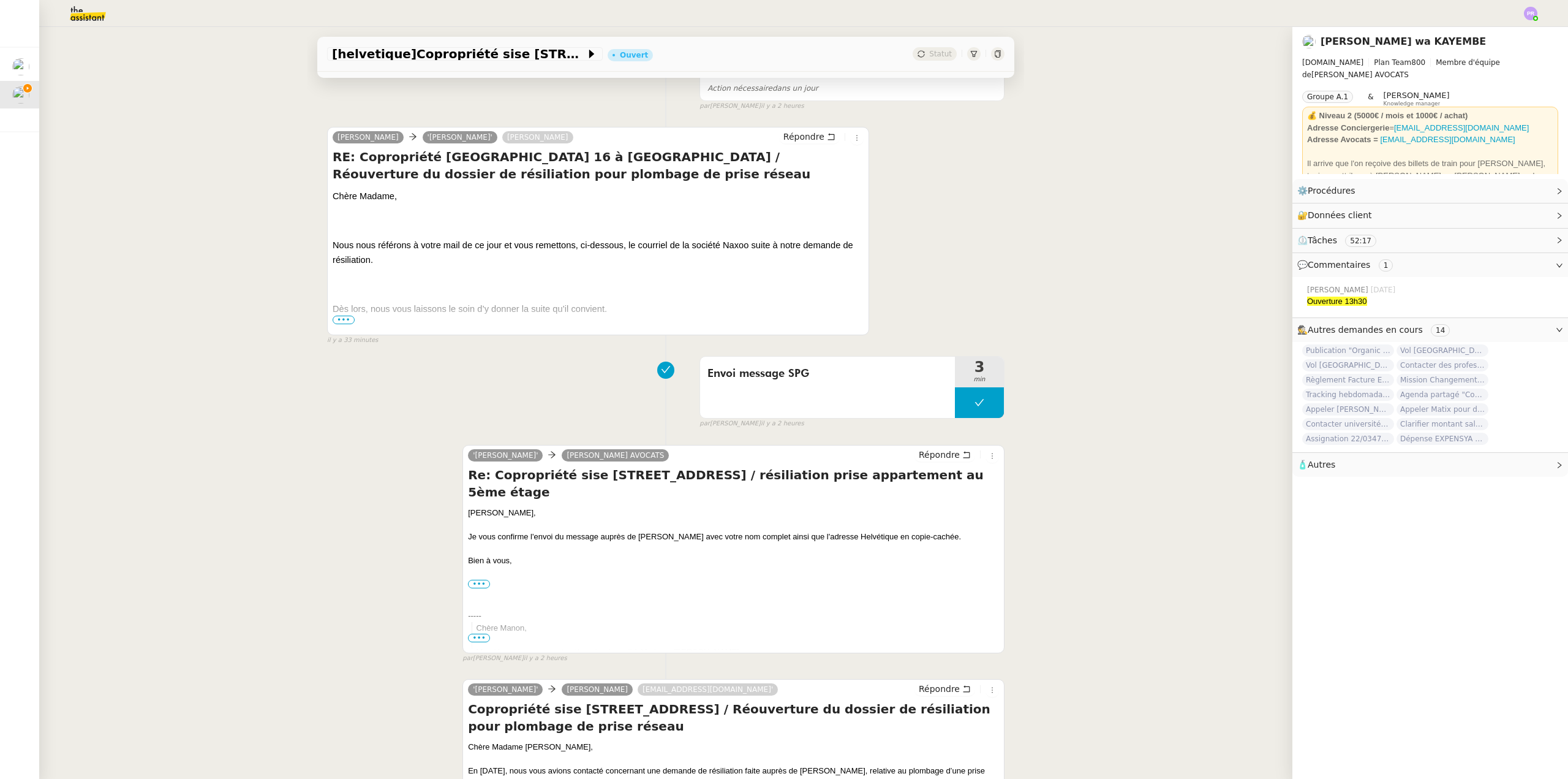
scroll to position [306, 0]
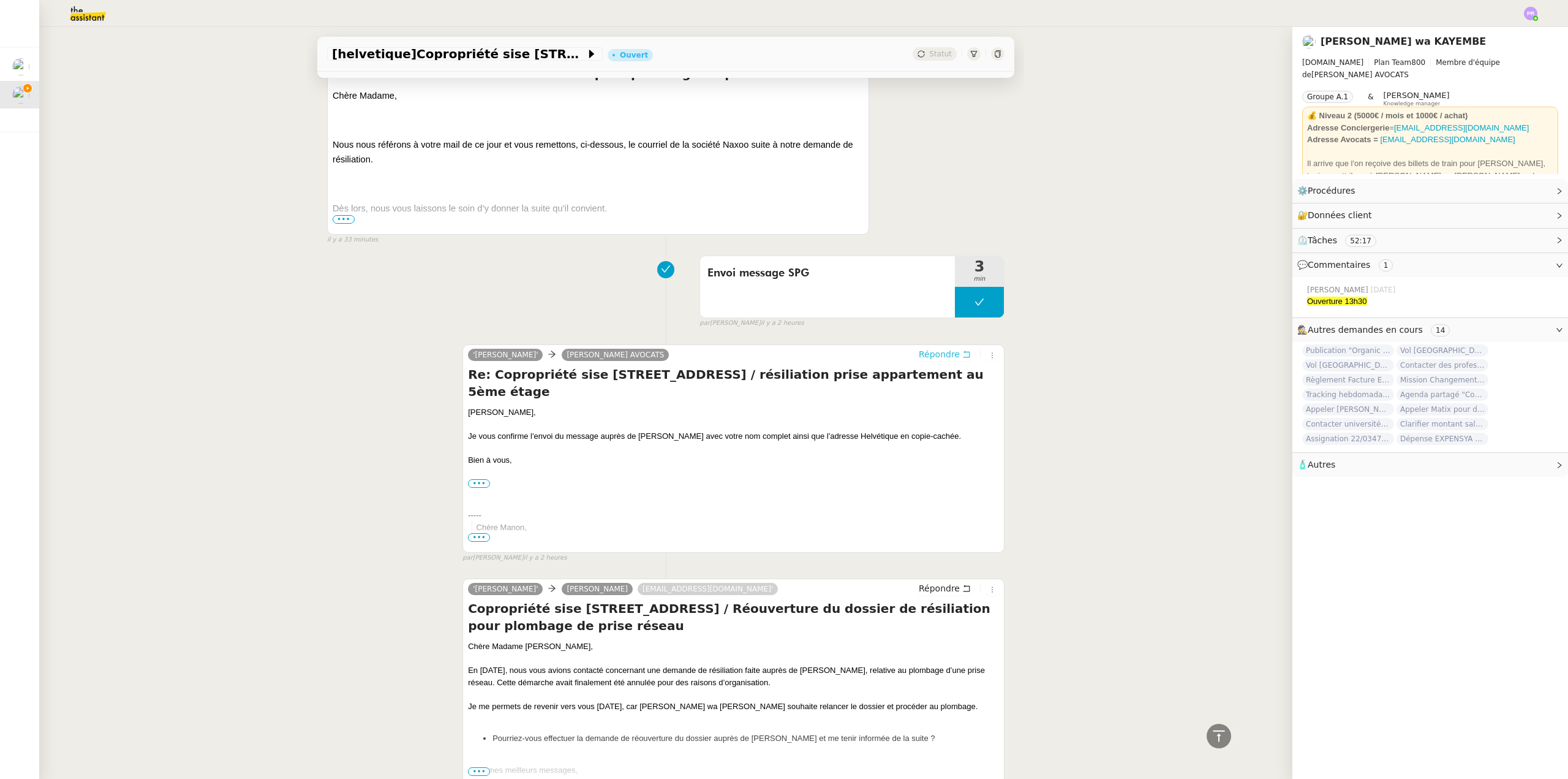
click at [929, 356] on span "Répondre" at bounding box center [939, 354] width 41 height 12
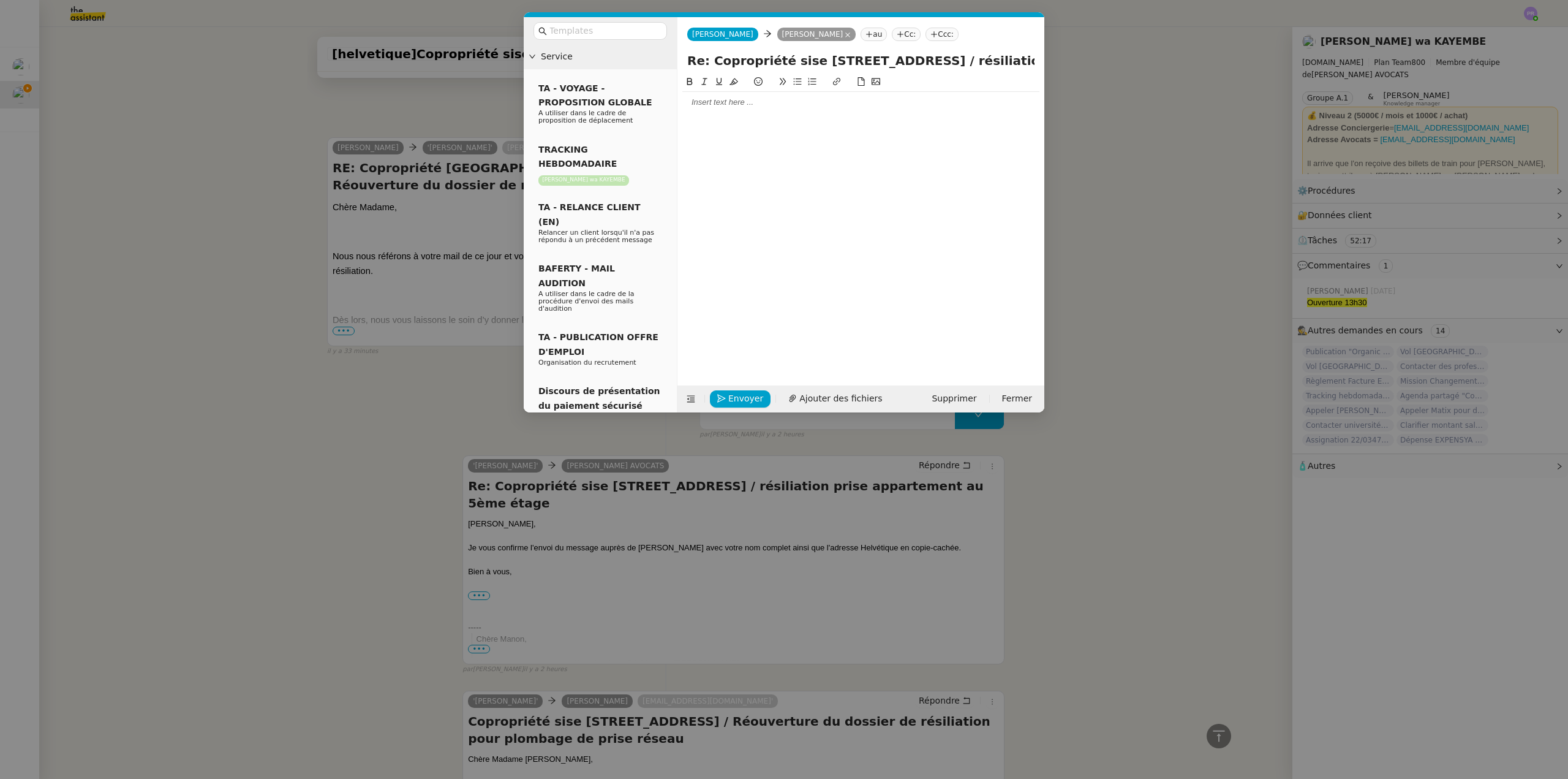
scroll to position [417, 0]
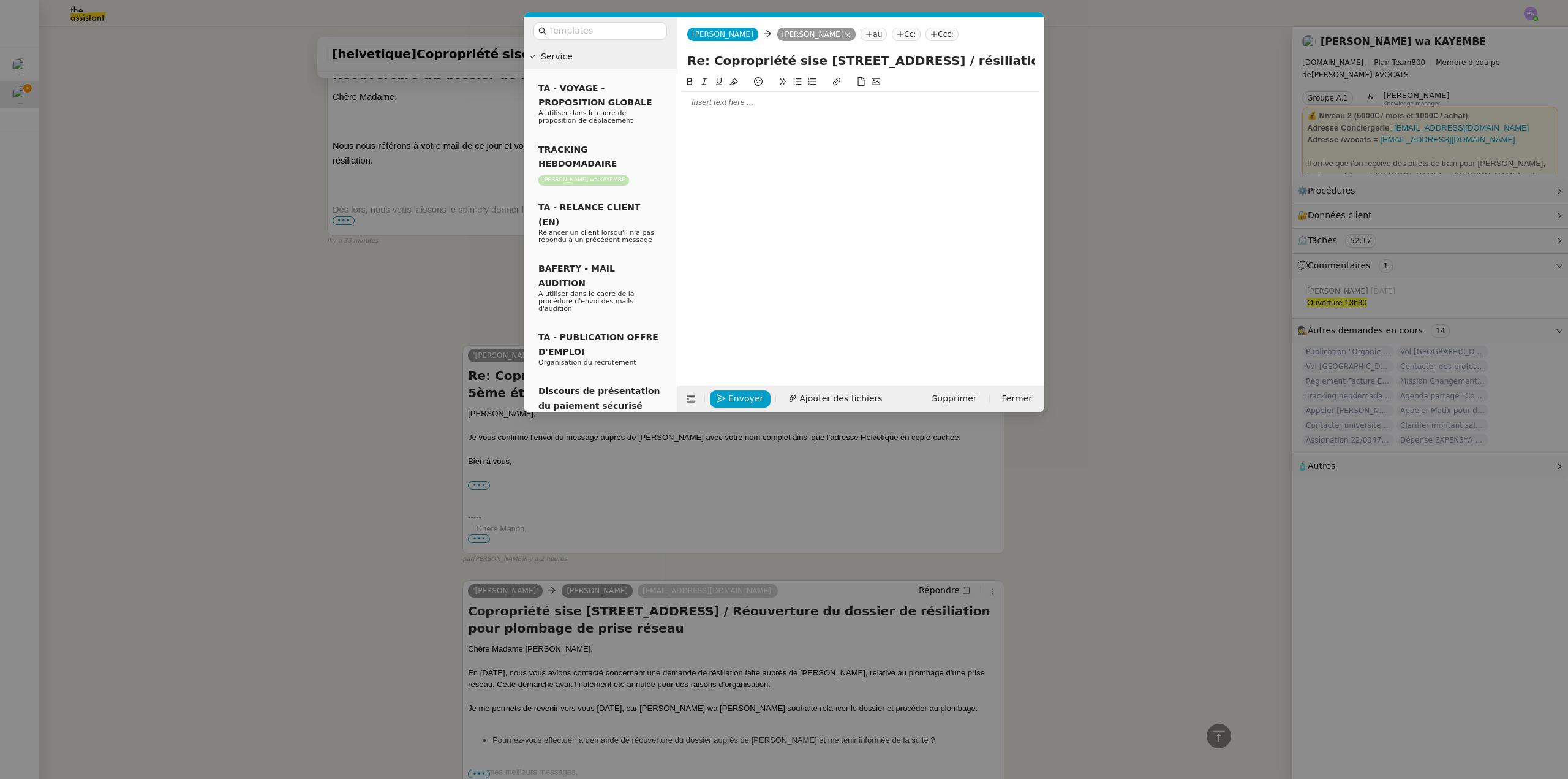
click at [711, 110] on div at bounding box center [861, 102] width 357 height 21
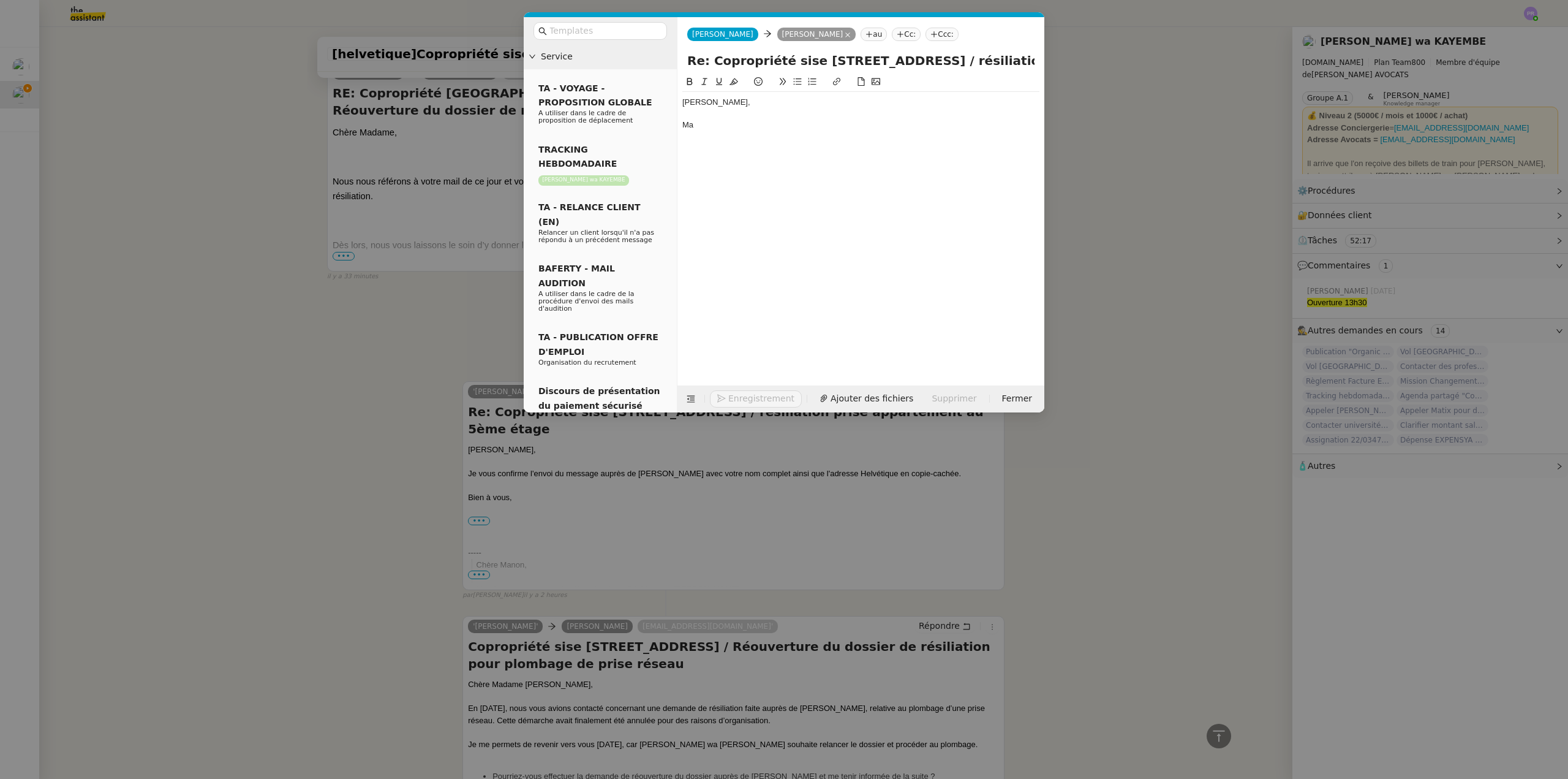
scroll to position [453, 0]
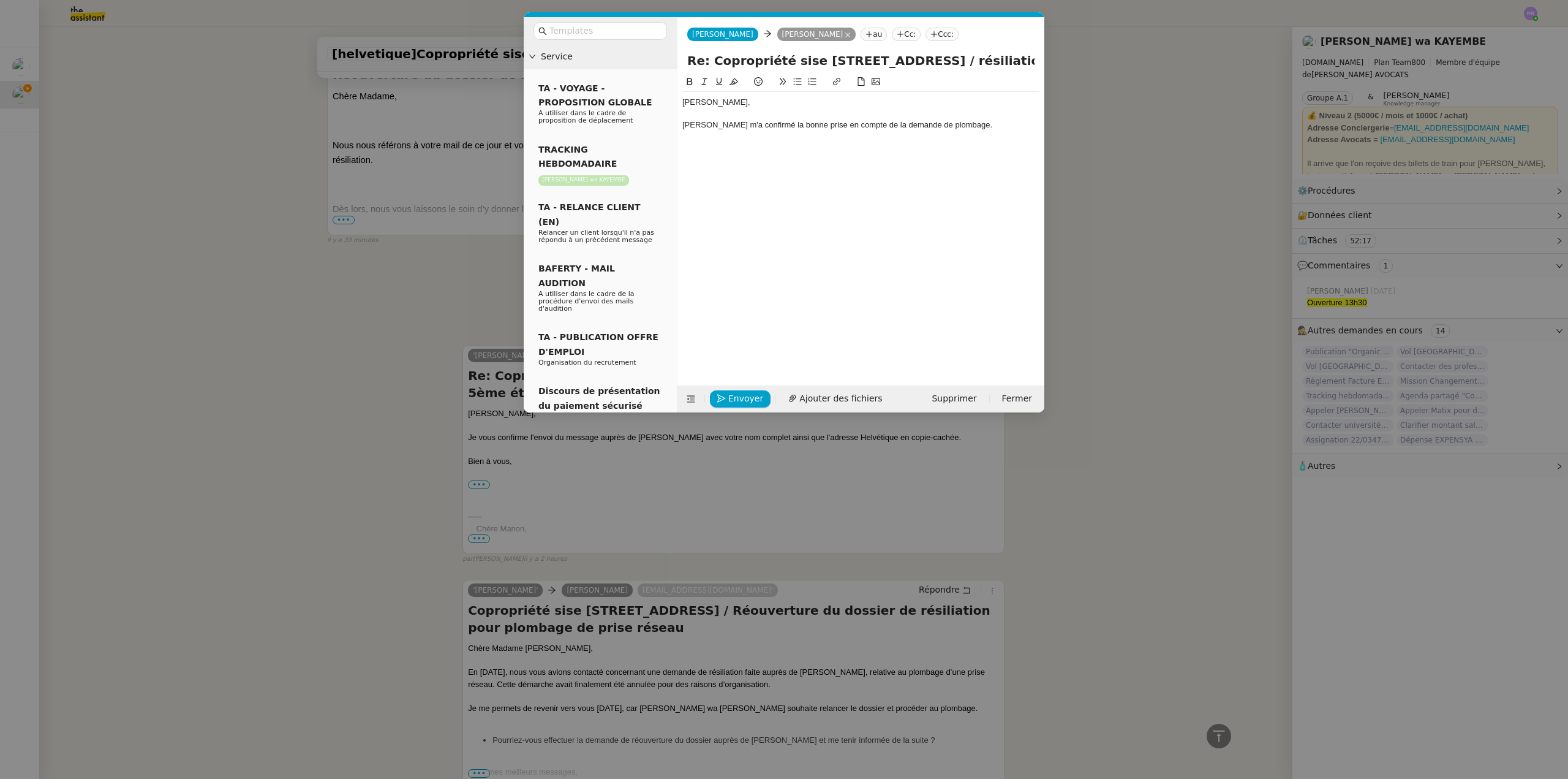
click at [333, 251] on nz-modal-container "Service TA - VOYAGE - PROPOSITION GLOBALE A utiliser dans le cadre de propositi…" at bounding box center [784, 390] width 1568 height 779
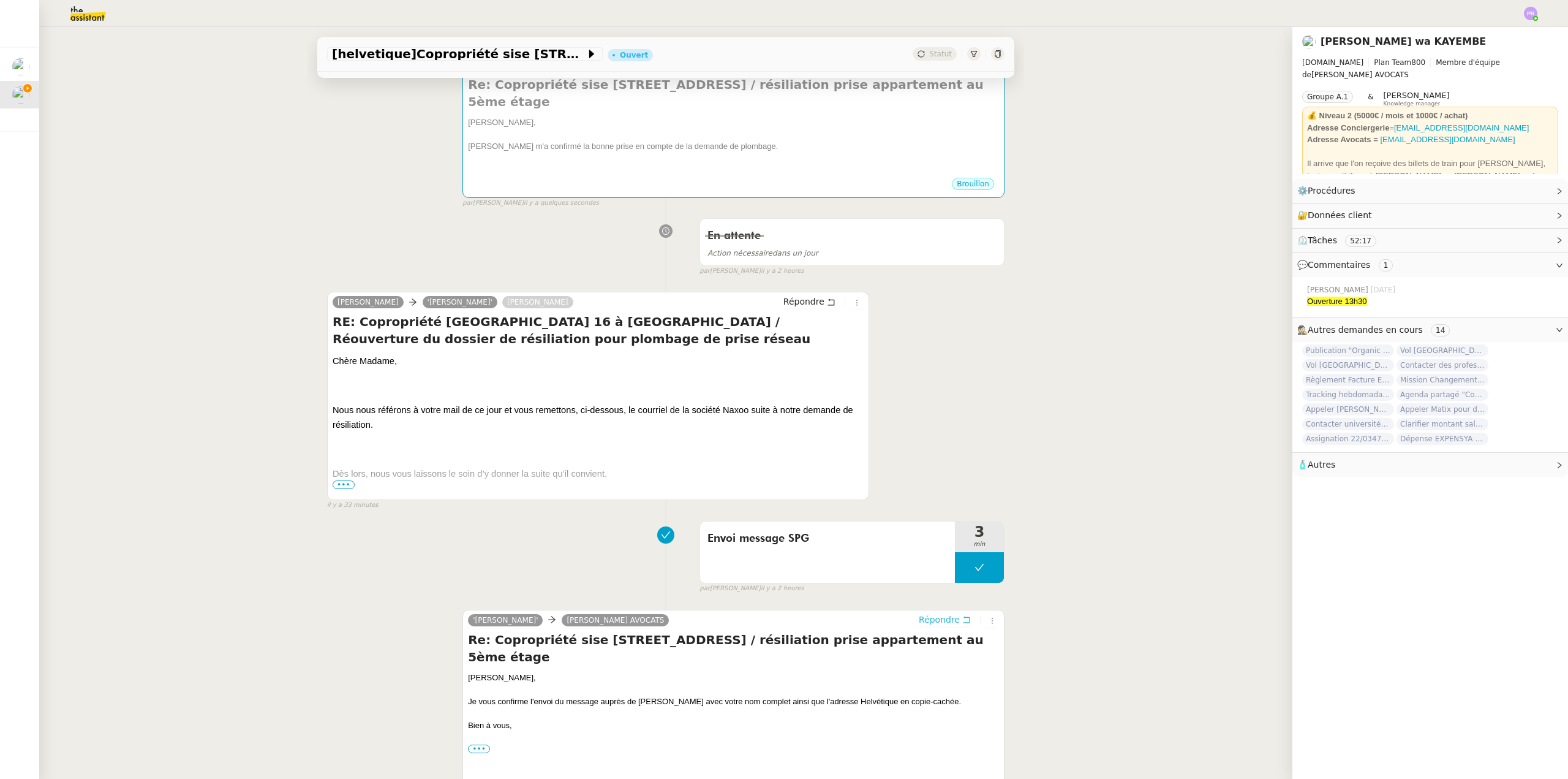
scroll to position [168, 0]
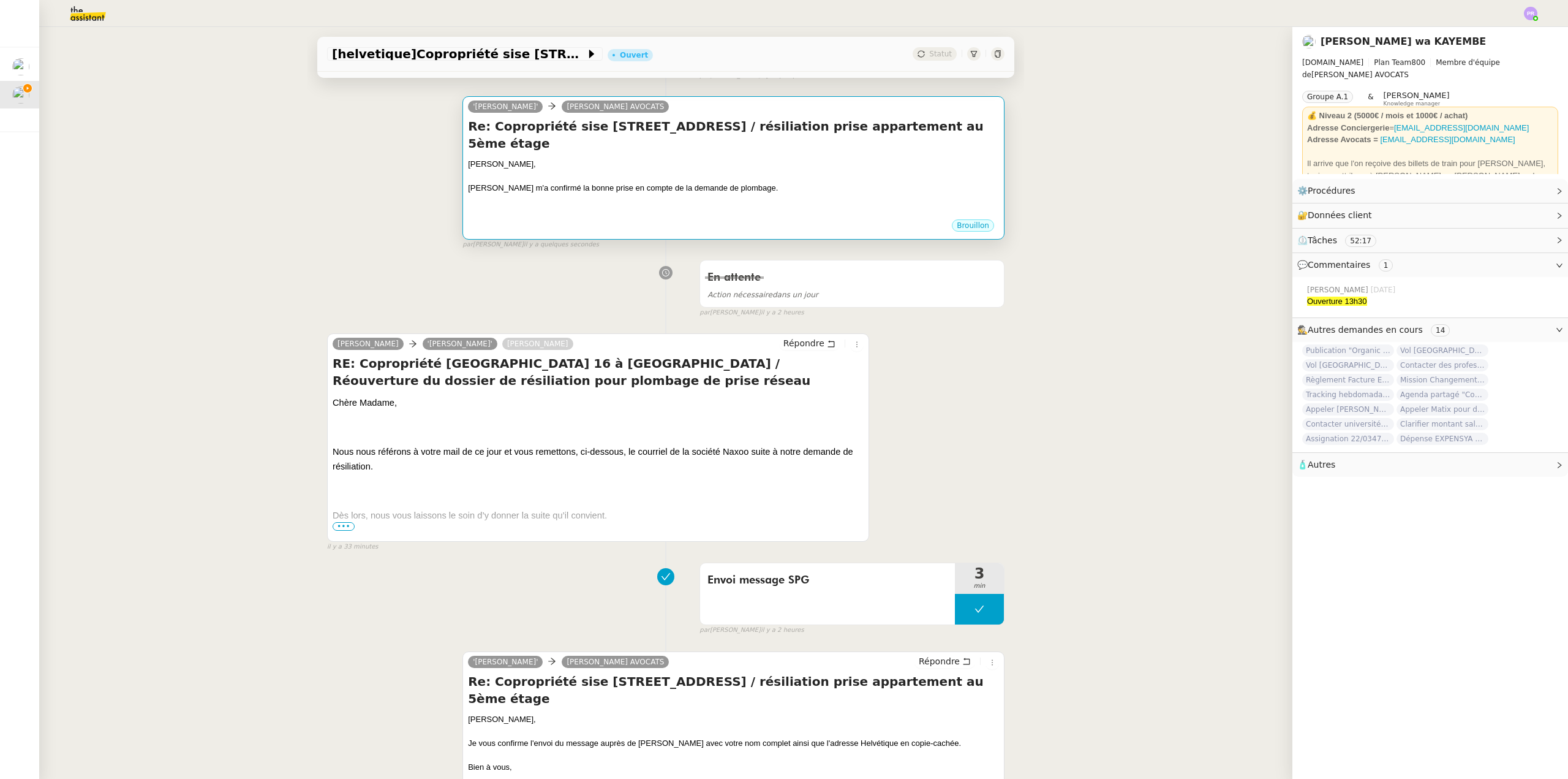
click at [524, 185] on div "[PERSON_NAME] m'a confirmé la bonne prise en compte de la demande de plombage." at bounding box center [733, 188] width 531 height 12
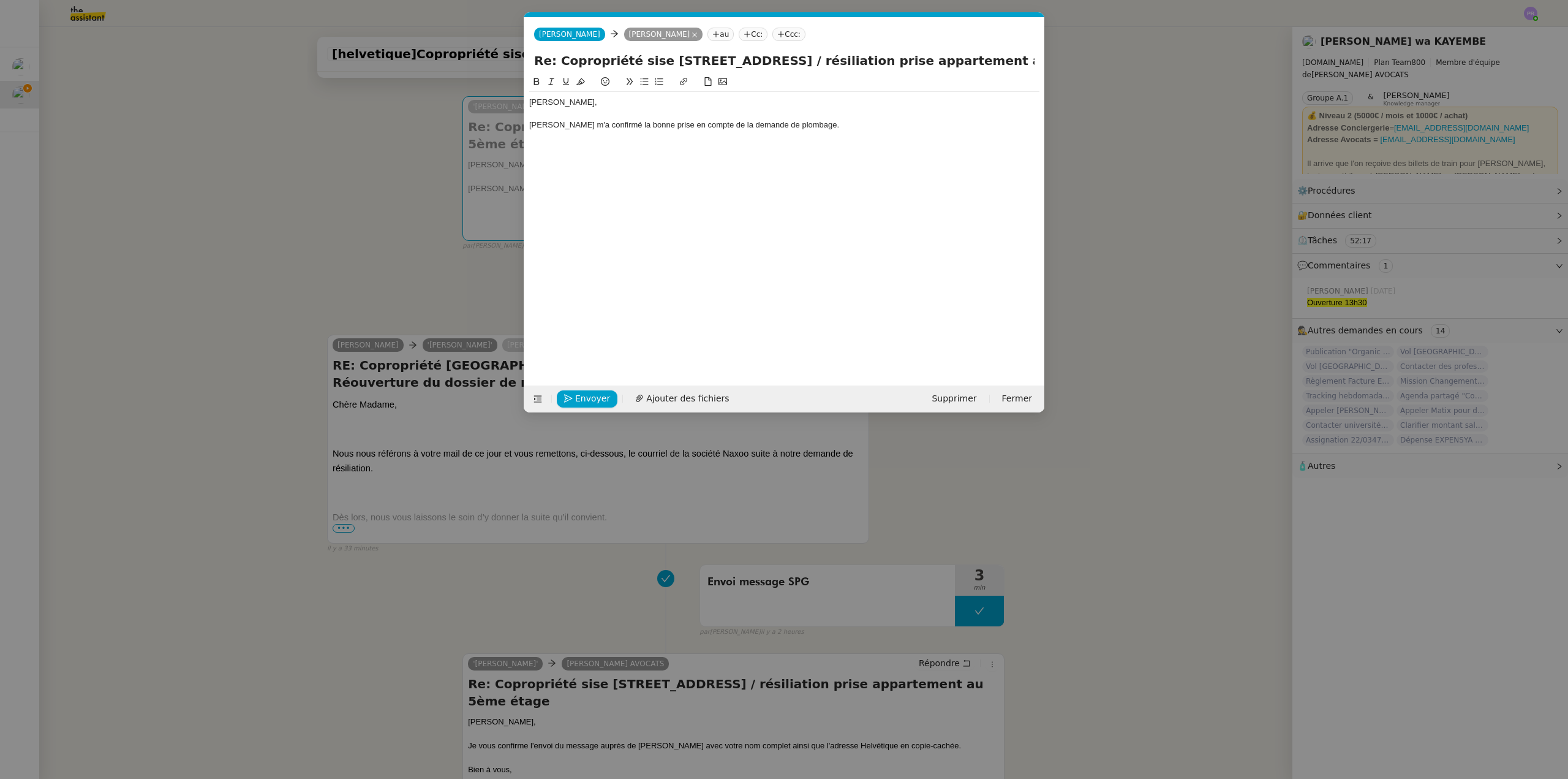
scroll to position [0, 26]
click at [876, 126] on div "[PERSON_NAME] m'a confirmé la bonne prise en compte de la demande de plombage." at bounding box center [784, 125] width 510 height 11
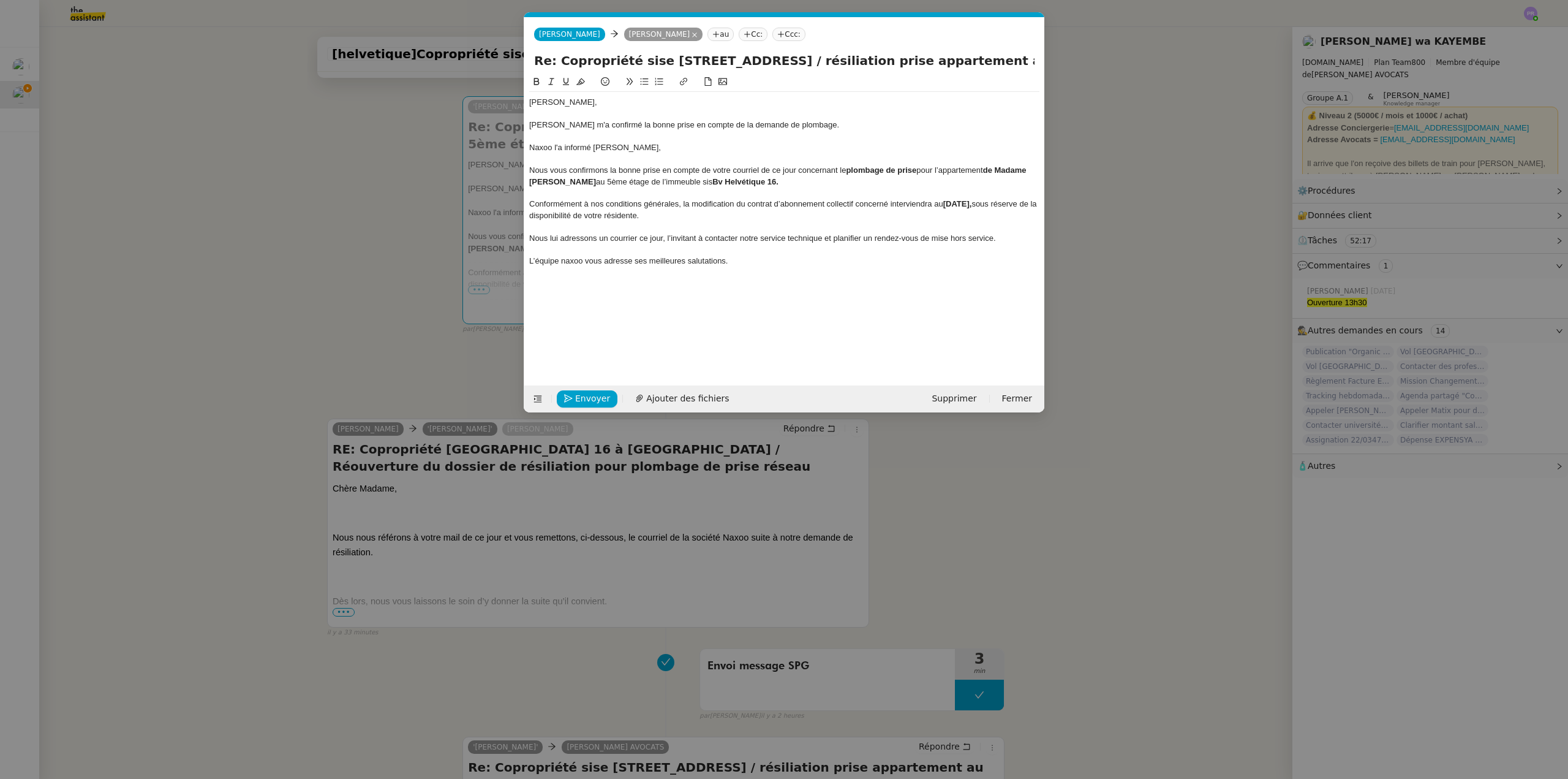
click at [834, 124] on div "[PERSON_NAME] m'a confirmé la bonne prise en compte de la demande de plombage." at bounding box center [784, 125] width 510 height 11
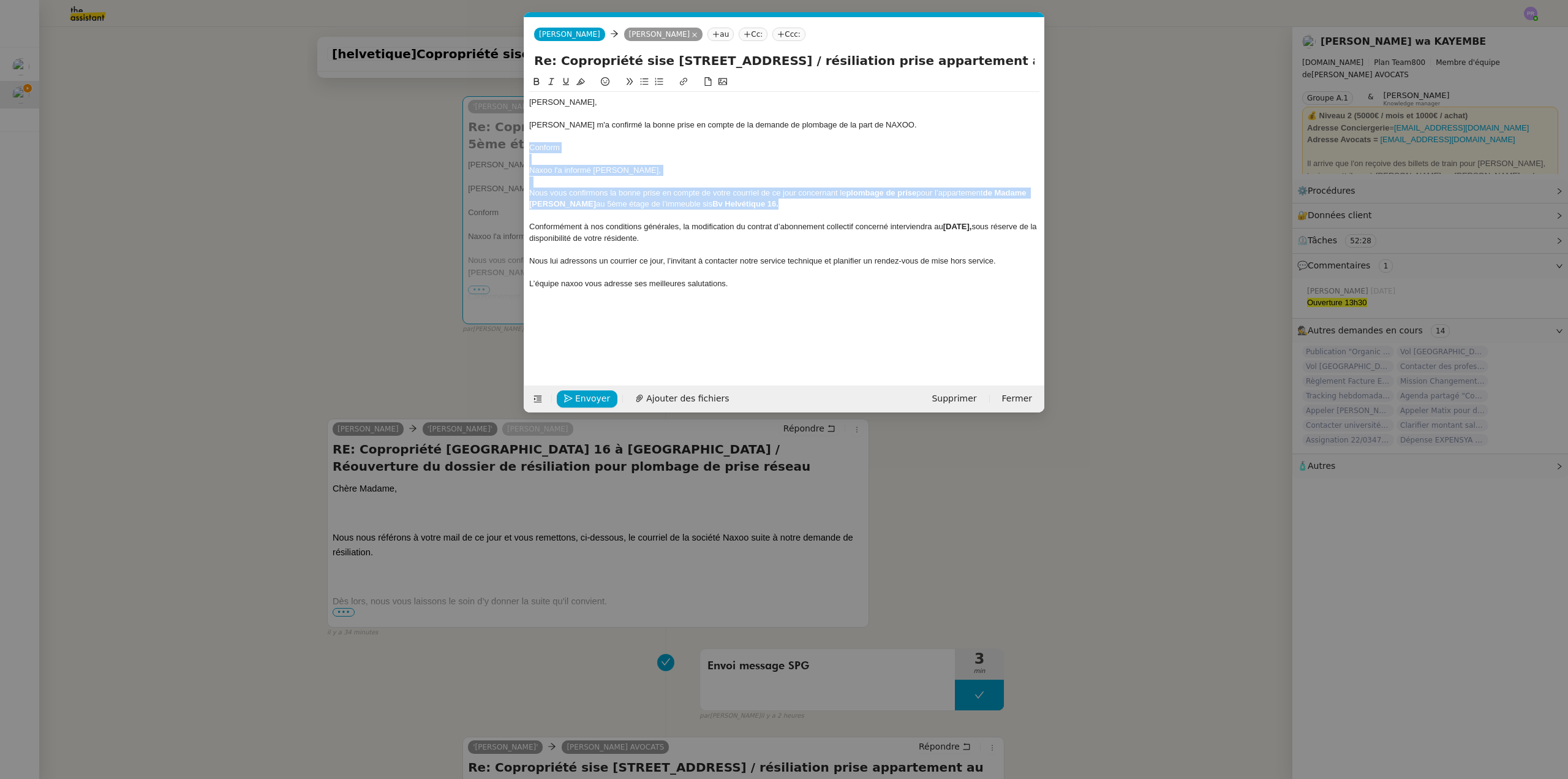
drag, startPoint x: 763, startPoint y: 211, endPoint x: 526, endPoint y: 147, distance: 245.5
click at [526, 147] on nz-spin "Chère [PERSON_NAME], [PERSON_NAME] m'a confirmé la bonne prise en compte de la …" at bounding box center [784, 223] width 520 height 296
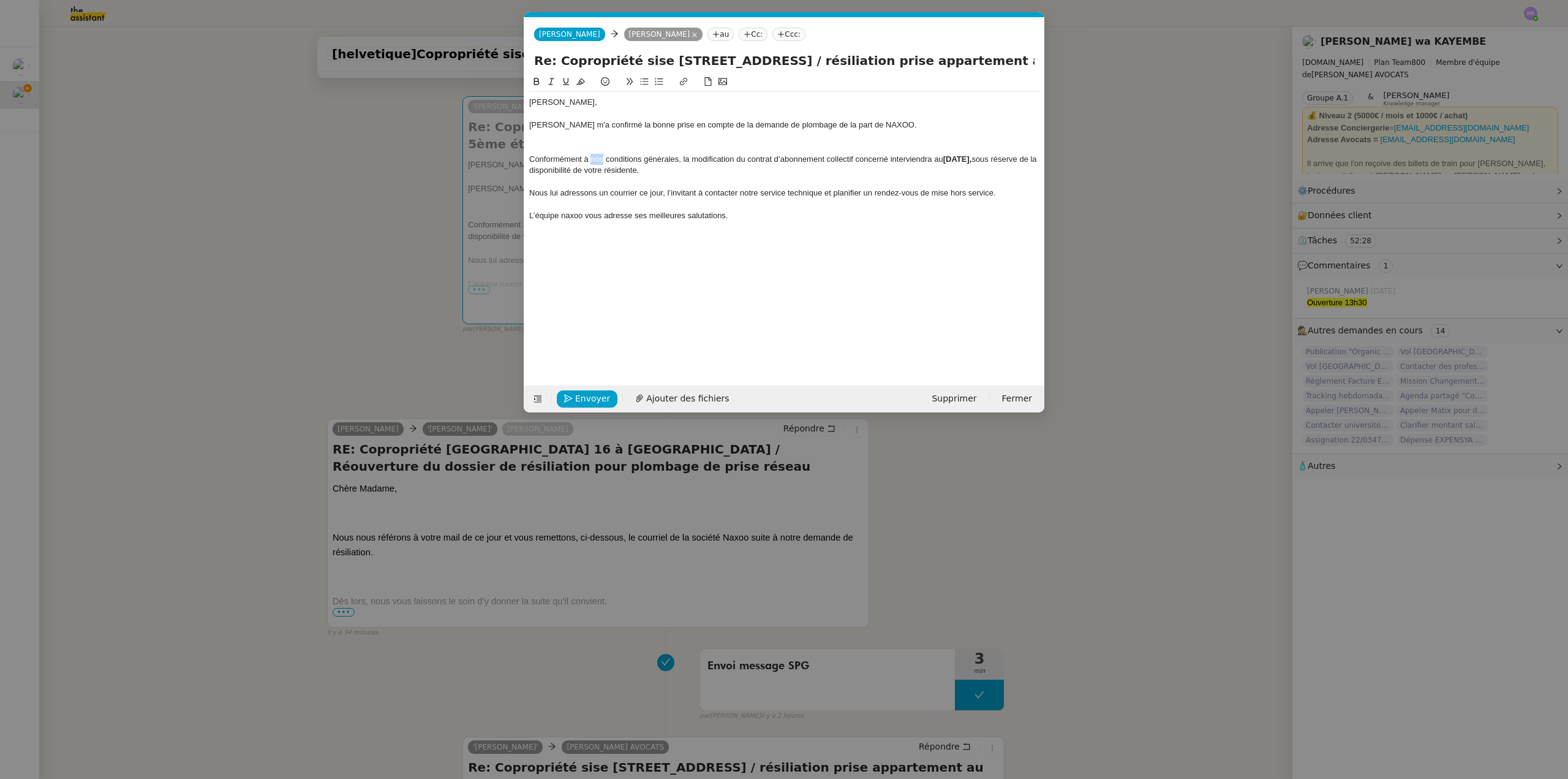
drag, startPoint x: 603, startPoint y: 159, endPoint x: 592, endPoint y: 158, distance: 11.0
click at [592, 158] on div "Conformément à nos conditions générales, la modification du contrat d’abonnemen…" at bounding box center [784, 165] width 510 height 22
click at [612, 145] on div at bounding box center [784, 147] width 510 height 11
drag, startPoint x: 895, startPoint y: 145, endPoint x: 860, endPoint y: 145, distance: 35.0
click at [860, 145] on div "Conformément à leurs conditions générales, la modification du contrat d’abonnem…" at bounding box center [784, 153] width 510 height 22
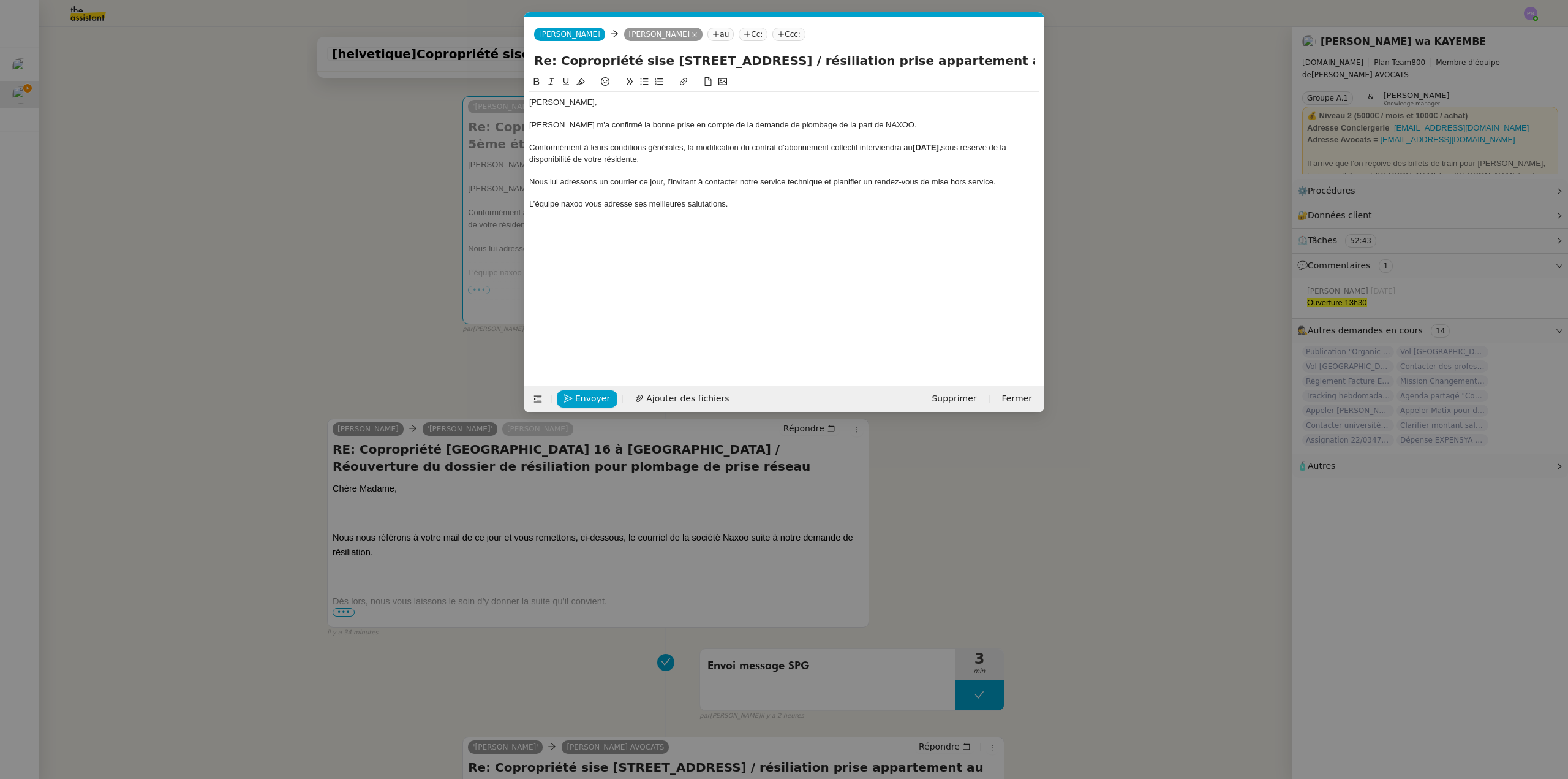
drag, startPoint x: 978, startPoint y: 146, endPoint x: 995, endPoint y: 157, distance: 20.2
click at [995, 157] on div "Conformément à leurs conditions générales, la modification du contrat d’abonnem…" at bounding box center [784, 153] width 510 height 22
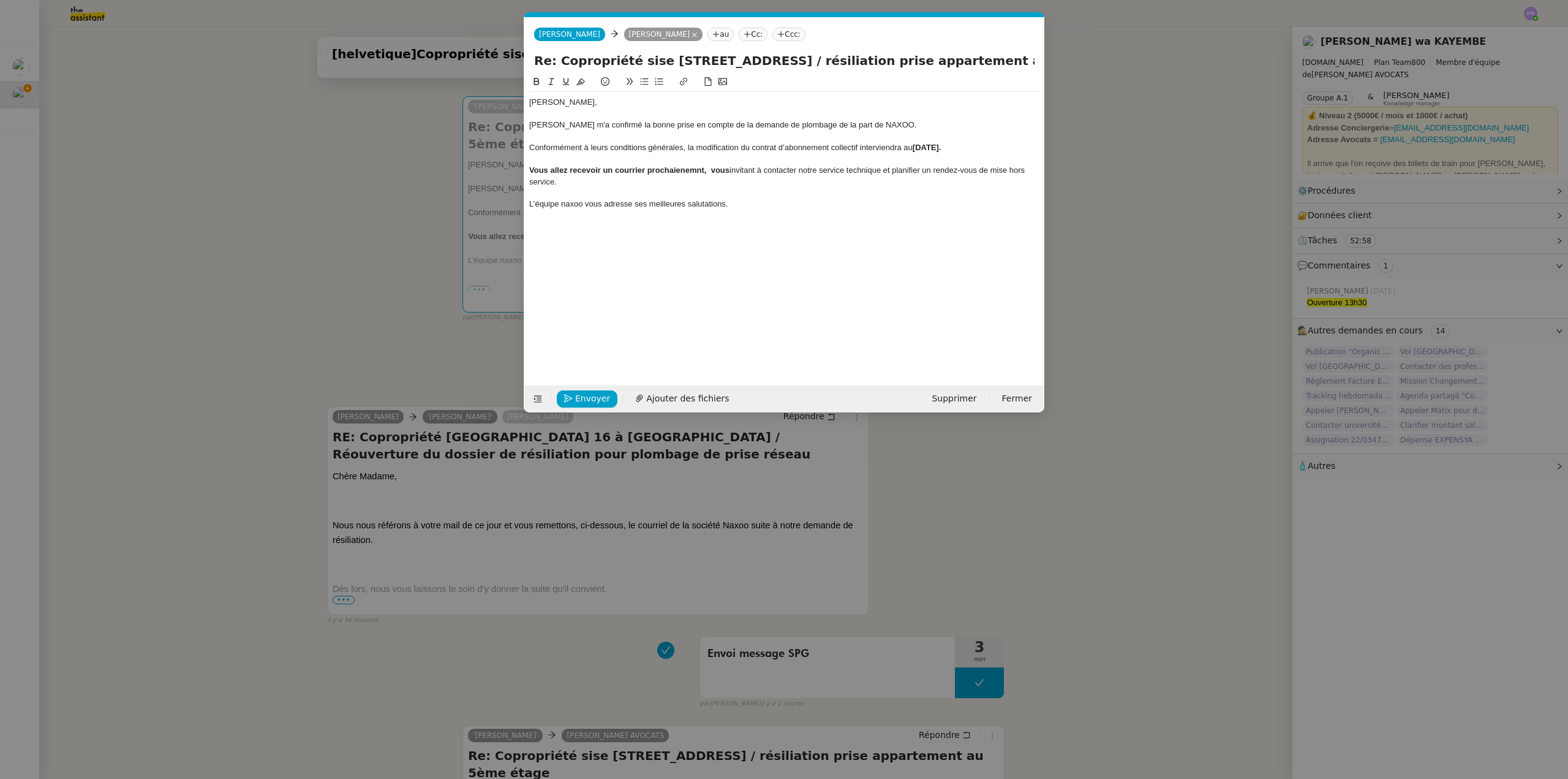
click at [683, 171] on strong "Vous allez recevoir un courrier prochaienemnt, vous" at bounding box center [629, 170] width 201 height 9
click at [598, 171] on strong "Vous allez recevoir un courrier prochaienemnt, vous" at bounding box center [629, 170] width 201 height 9
drag, startPoint x: 531, startPoint y: 166, endPoint x: 729, endPoint y: 171, distance: 198.1
click at [729, 171] on strong "Vous allez recevoir un courrier prochaienemnt, vous" at bounding box center [629, 170] width 201 height 9
drag, startPoint x: 533, startPoint y: 81, endPoint x: 647, endPoint y: 132, distance: 124.9
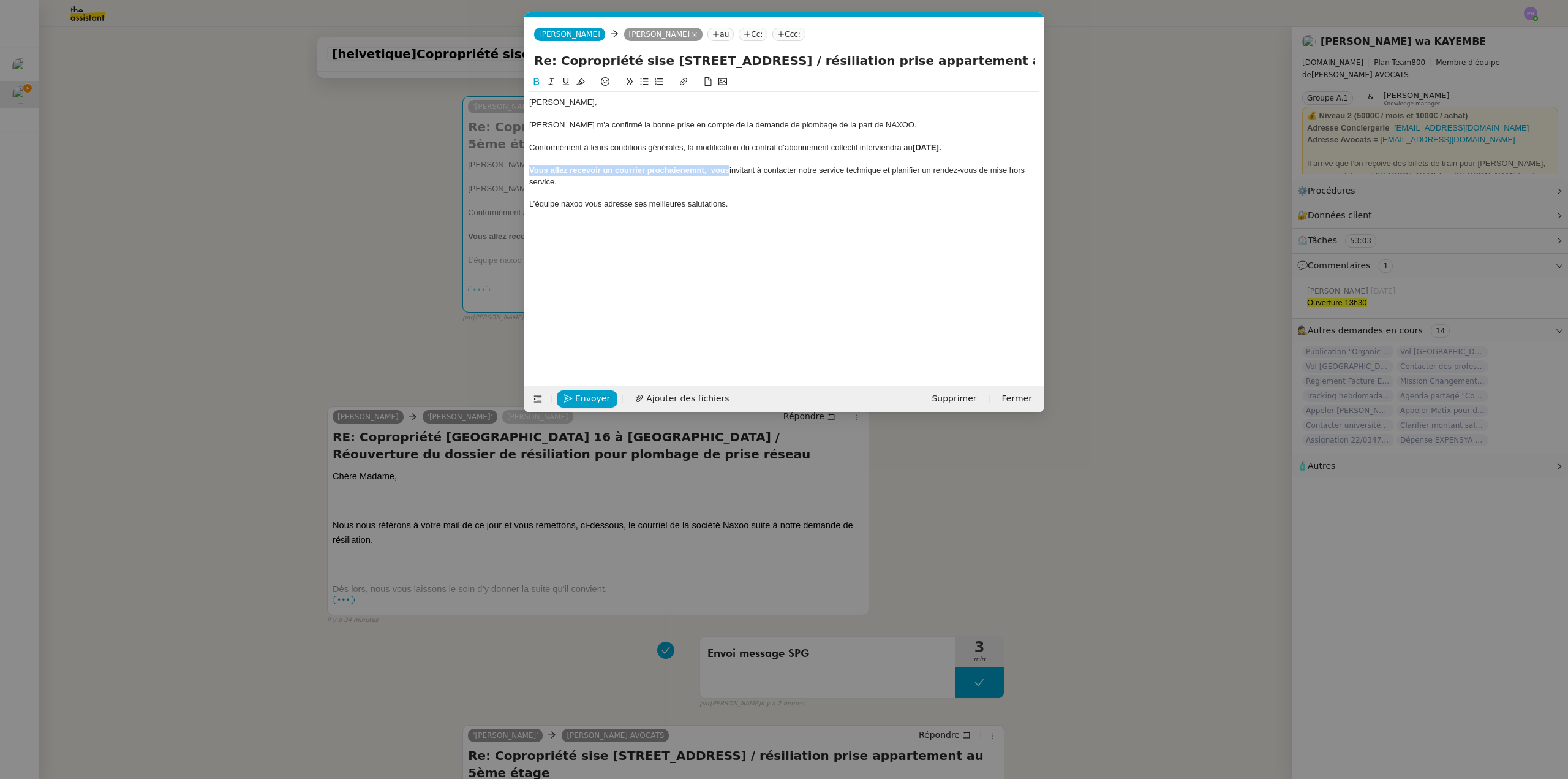
click at [534, 81] on icon at bounding box center [537, 82] width 8 height 8
click at [677, 145] on div "Conformément à leurs conditions générales, la modification du contrat d’abonnem…" at bounding box center [784, 147] width 510 height 11
click at [670, 171] on div "Vous allez recevoir un courrier prochaienemnt, vous invitant à contacter notre …" at bounding box center [784, 176] width 510 height 22
click at [0, 0] on lt-strong "nement" at bounding box center [0, 0] width 0 height 0
click at [697, 171] on div "Vous allez recevoir un courrier prochainement, vous invitant à contacter notre …" at bounding box center [784, 176] width 510 height 22
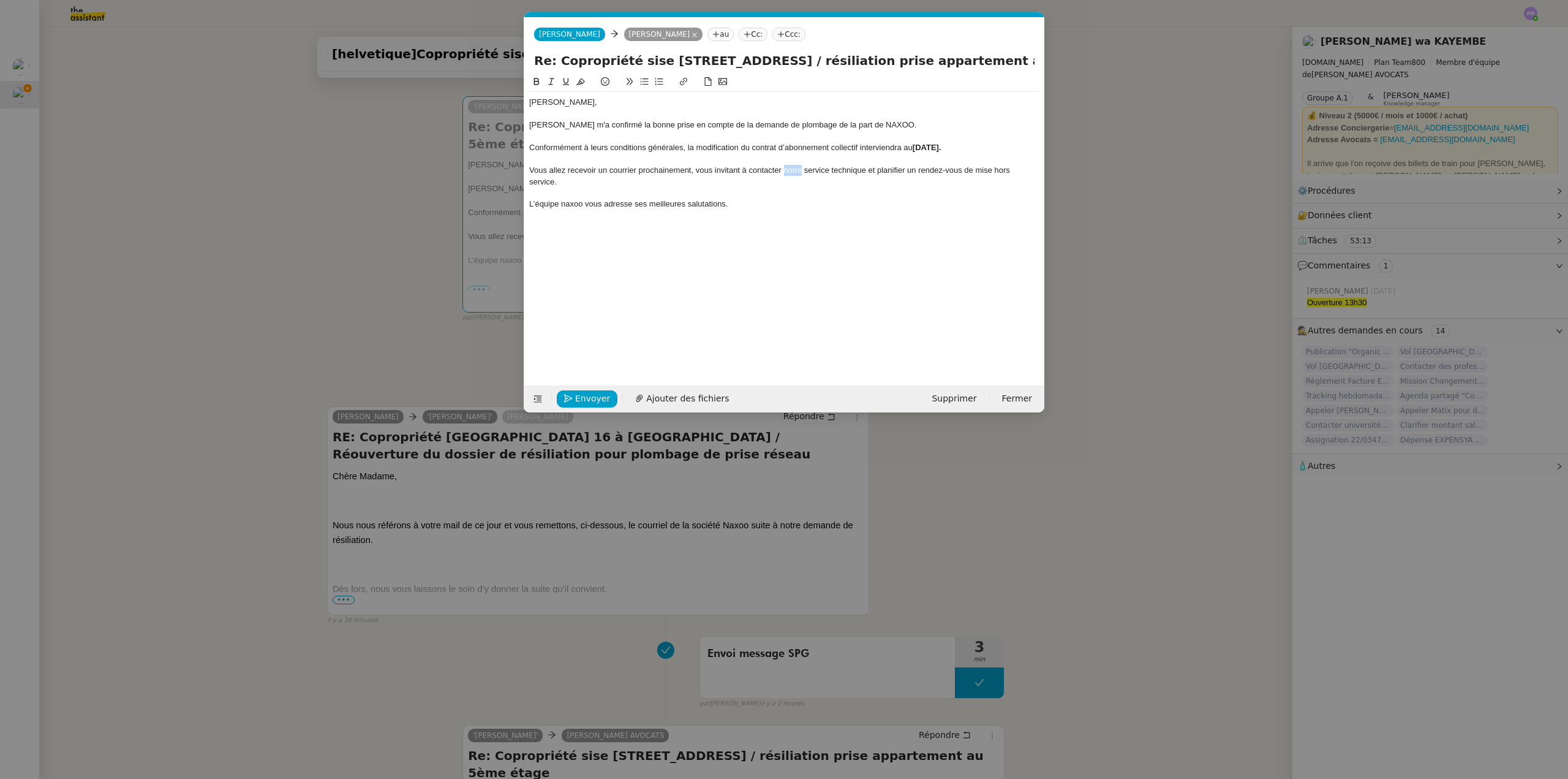
drag, startPoint x: 802, startPoint y: 171, endPoint x: 786, endPoint y: 170, distance: 16.0
click at [786, 170] on div "Vous allez recevoir un courrier prochainement, vous invitant à contacter notre …" at bounding box center [784, 176] width 510 height 22
click at [866, 170] on div "Vous allez recevoir un courrier prochainement, vous invitant à contacter le ser…" at bounding box center [784, 170] width 510 height 11
drag, startPoint x: 747, startPoint y: 191, endPoint x: 524, endPoint y: 185, distance: 223.1
click at [524, 185] on nz-spin "Chère [PERSON_NAME], [PERSON_NAME] m'a confirmé la bonne prise en compte de la …" at bounding box center [784, 223] width 520 height 296
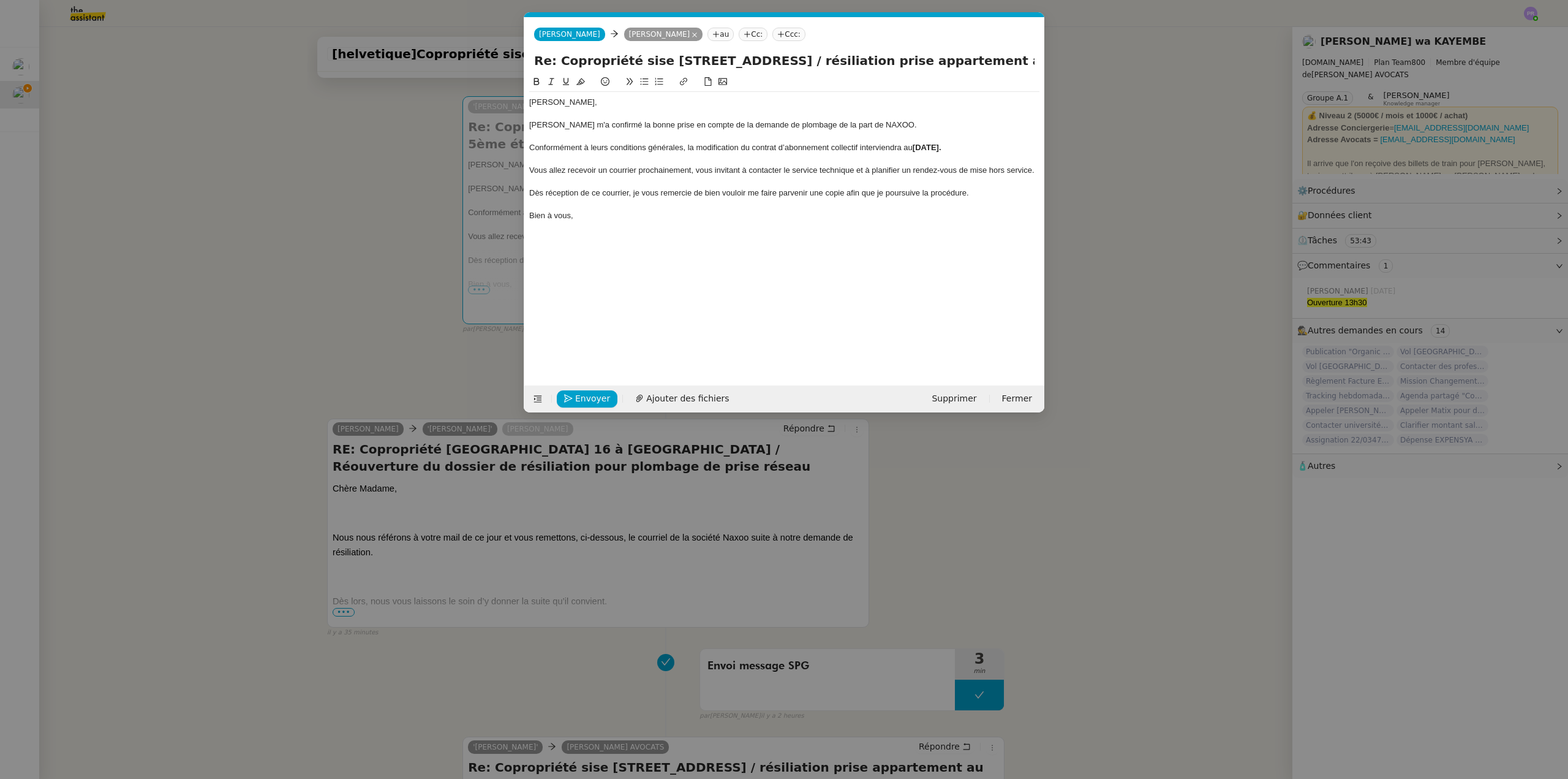
click at [549, 185] on div at bounding box center [784, 181] width 510 height 11
drag, startPoint x: 588, startPoint y: 204, endPoint x: 519, endPoint y: 99, distance: 125.6
click at [519, 99] on nz-modal-container "Service TA - VOYAGE - PROPOSITION GLOBALE A utiliser dans le cadre de propositi…" at bounding box center [784, 390] width 1568 height 779
copy div "Chère [PERSON_NAME], [PERSON_NAME] m'a confirmé la bonne prise en compte de la …"
click at [666, 164] on div at bounding box center [784, 159] width 510 height 11
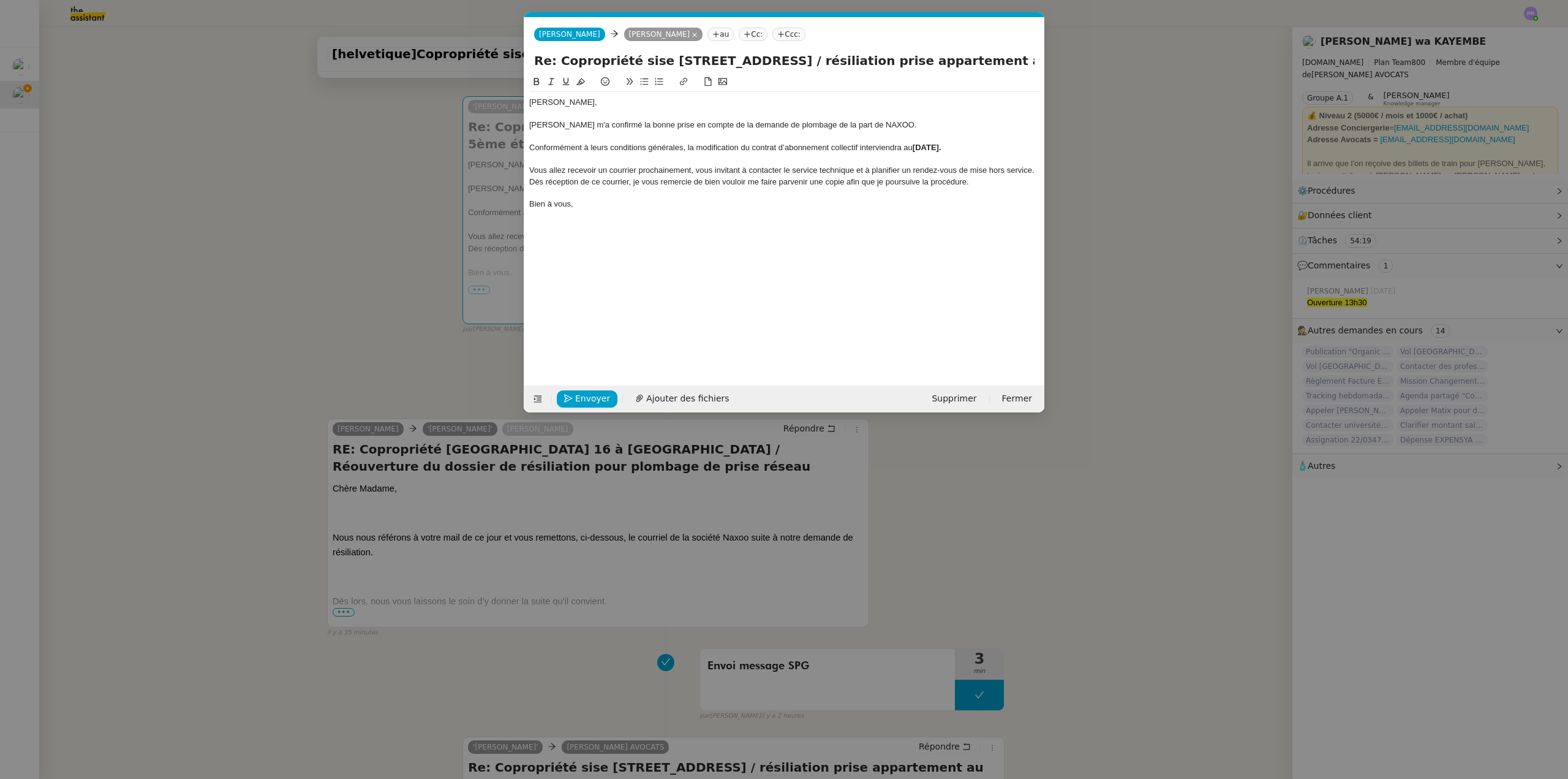
click at [997, 145] on div "Conformément à leurs conditions générales, la modification du contrat d’abonnem…" at bounding box center [784, 147] width 510 height 11
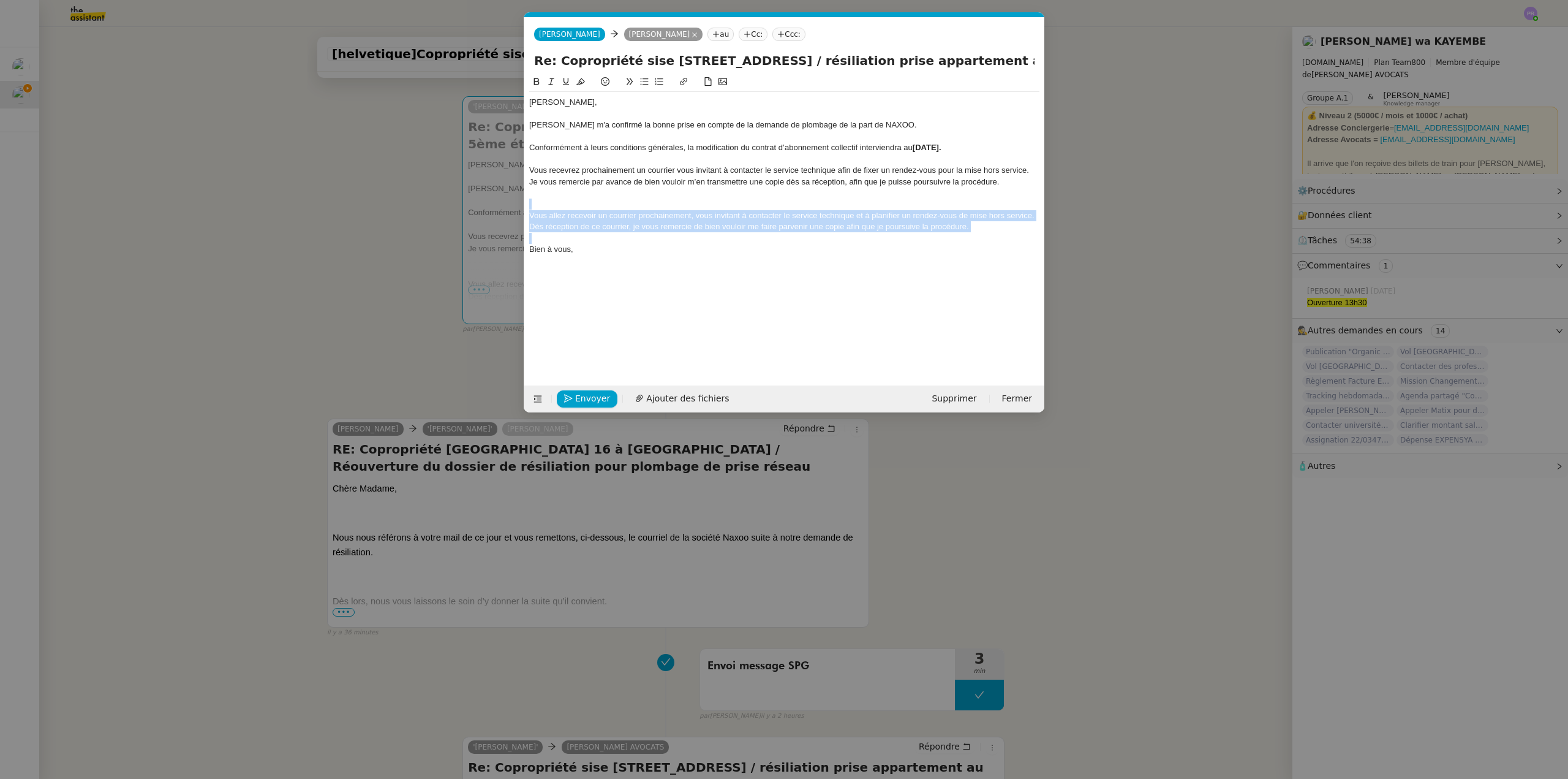
drag, startPoint x: 988, startPoint y: 232, endPoint x: 507, endPoint y: 202, distance: 481.9
click at [507, 202] on nz-modal-container "Service TA - VOYAGE - PROPOSITION GLOBALE A utiliser dans le cadre de propositi…" at bounding box center [784, 390] width 1568 height 779
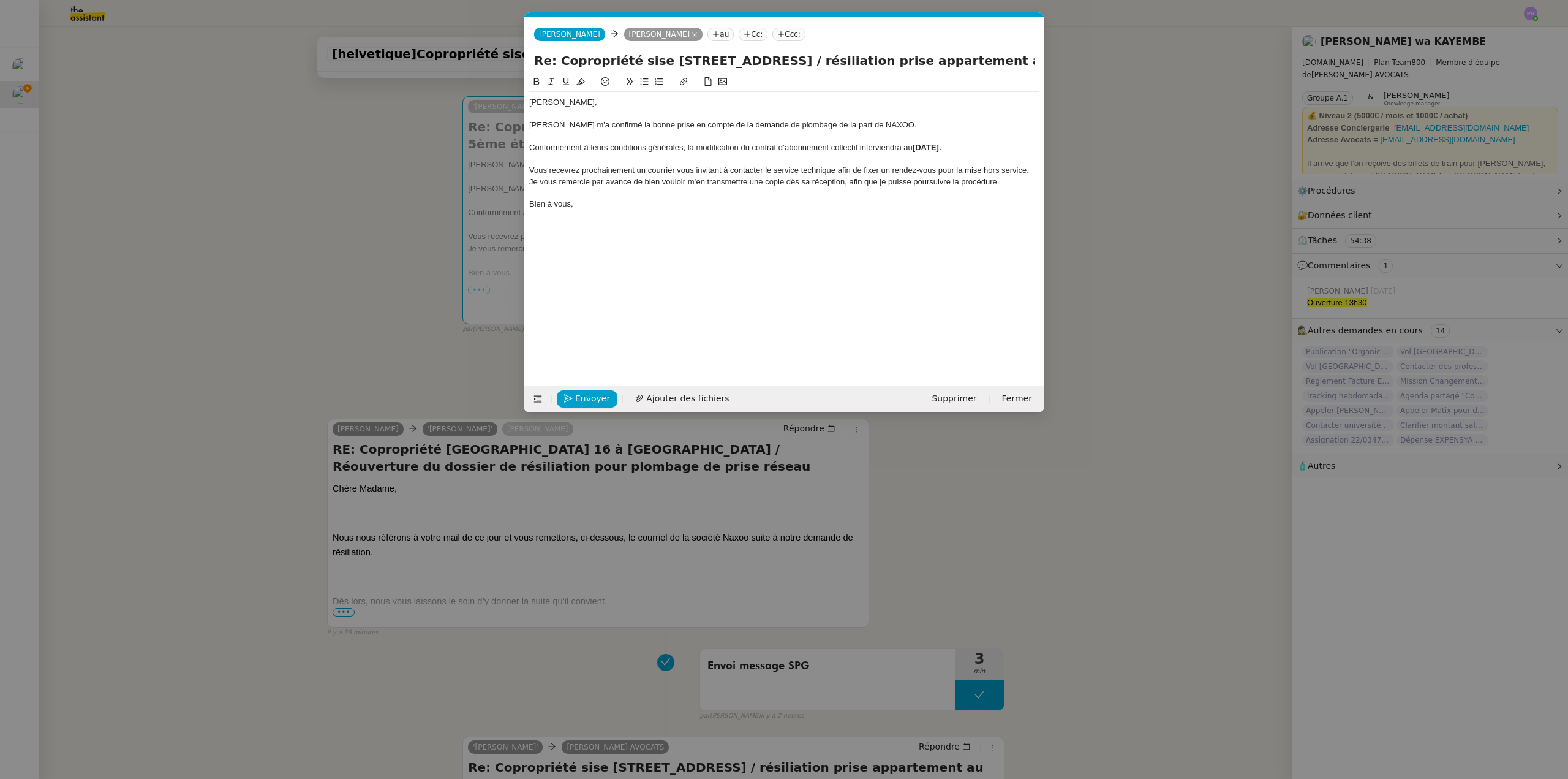
click at [591, 202] on div "Bien à vous," at bounding box center [784, 203] width 510 height 11
click at [838, 170] on div "Vous recevrez prochainement un courrier vous invitant à contacter le service te…" at bounding box center [784, 170] width 510 height 11
drag, startPoint x: 900, startPoint y: 124, endPoint x: 888, endPoint y: 124, distance: 12.0
click at [888, 124] on div "[PERSON_NAME] m'a confirmé la bonne prise en compte de la demande de plombage d…" at bounding box center [784, 125] width 510 height 11
click at [578, 401] on span "Envoyer" at bounding box center [593, 398] width 35 height 14
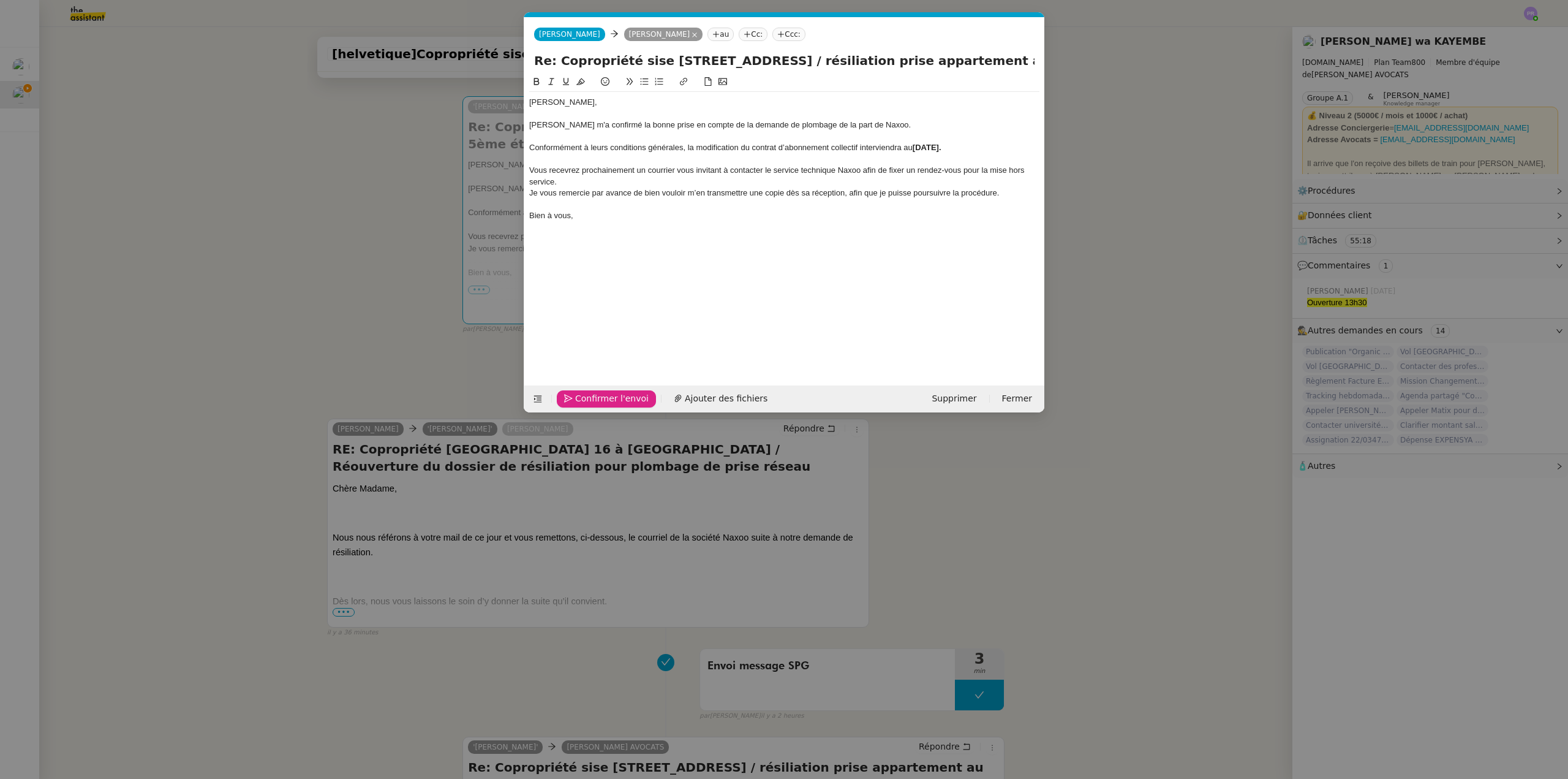
click at [578, 401] on span "Confirmer l'envoi" at bounding box center [612, 398] width 73 height 14
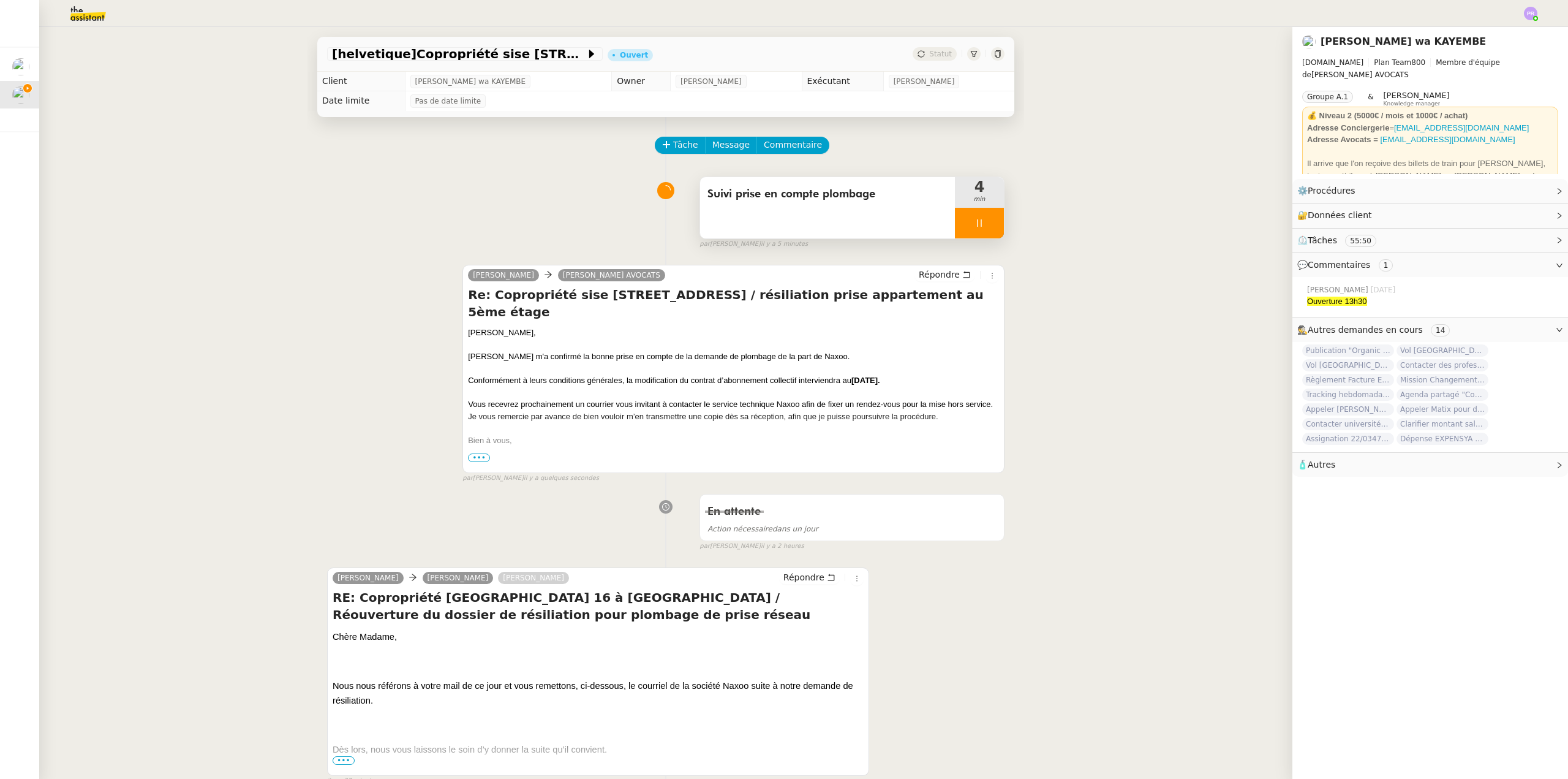
click at [984, 226] on div at bounding box center [980, 223] width 49 height 31
click at [987, 226] on icon at bounding box center [992, 223] width 10 height 10
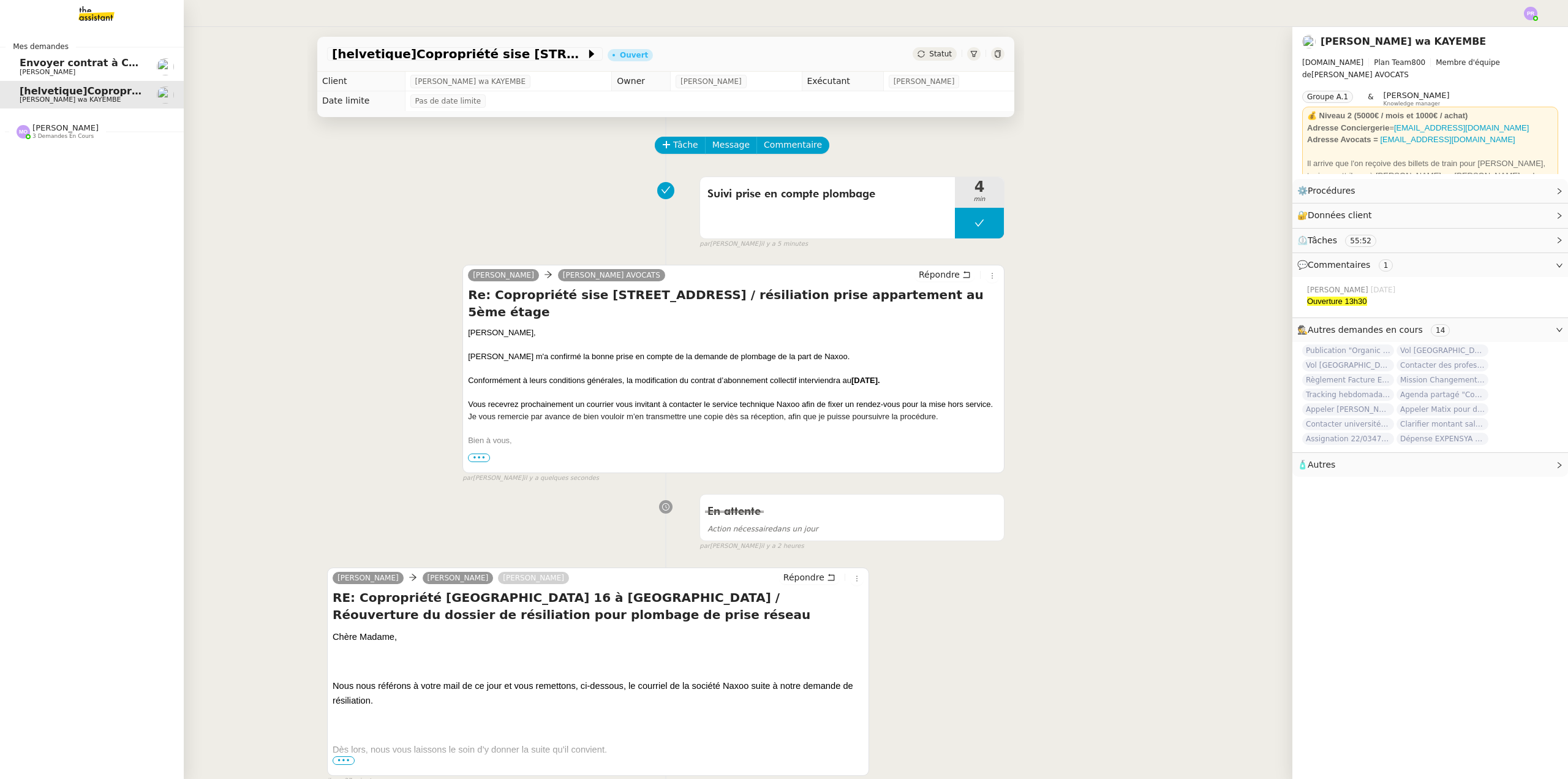
click at [92, 68] on span "[PERSON_NAME]" at bounding box center [82, 72] width 124 height 7
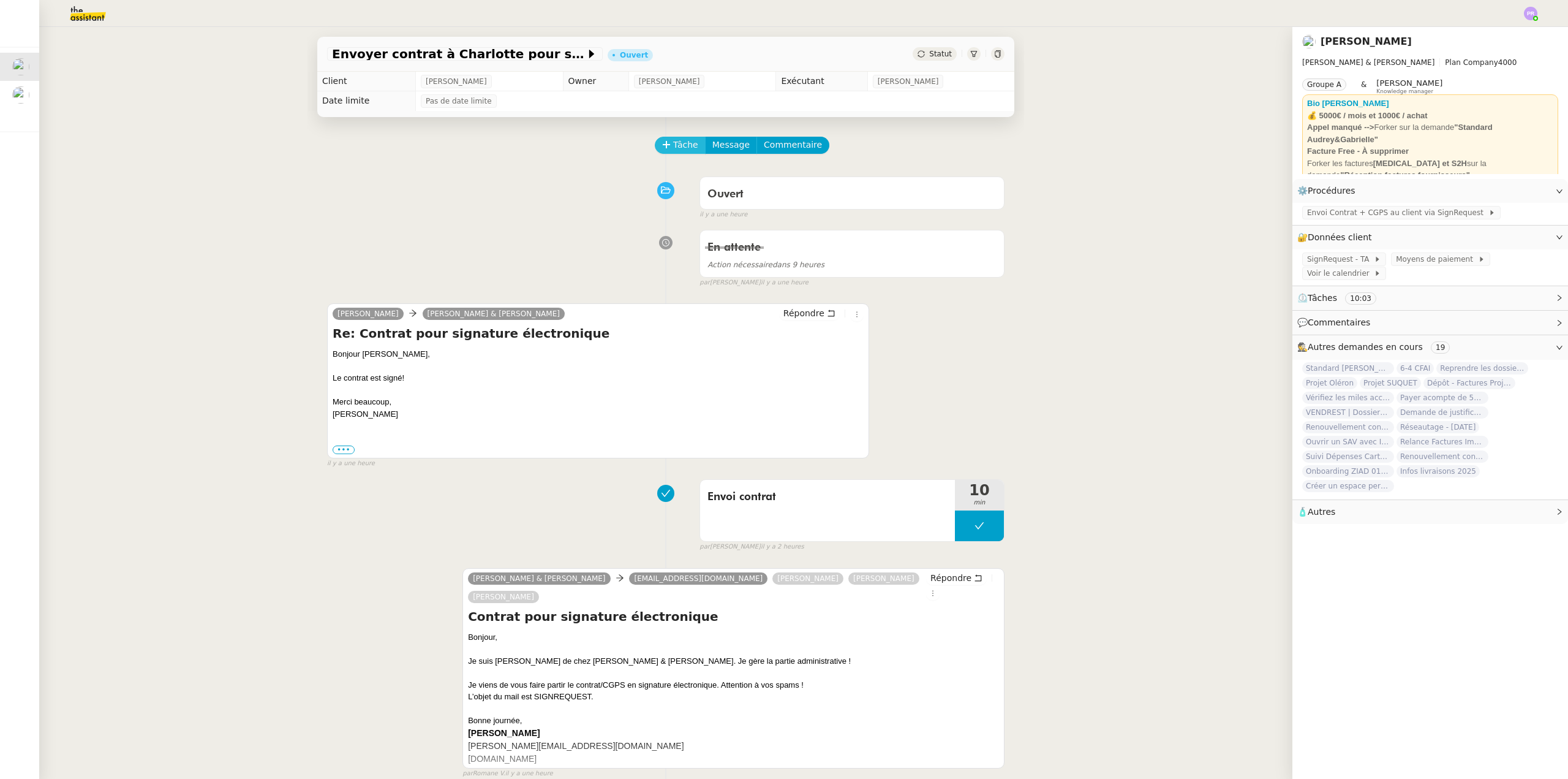
click at [677, 146] on span "Tâche" at bounding box center [686, 145] width 25 height 14
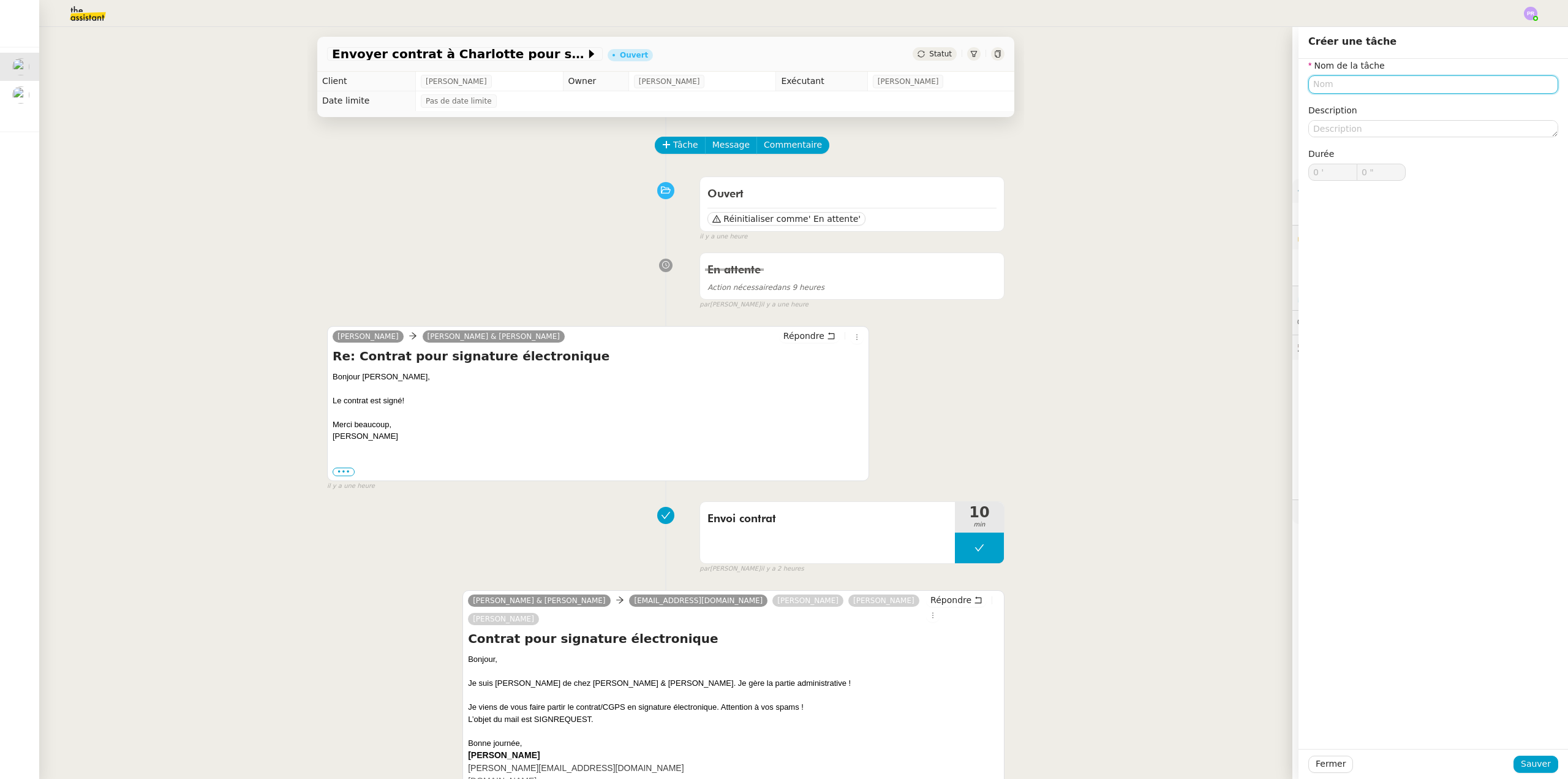
click at [1345, 85] on input "text" at bounding box center [1433, 84] width 250 height 17
click at [1367, 112] on div "Suivi signature et facturation" at bounding box center [1424, 107] width 241 height 11
type input "Suivi signature et facturation"
drag, startPoint x: 1535, startPoint y: 762, endPoint x: 1471, endPoint y: 717, distance: 78.2
click at [1536, 760] on span "Sauver" at bounding box center [1536, 763] width 30 height 14
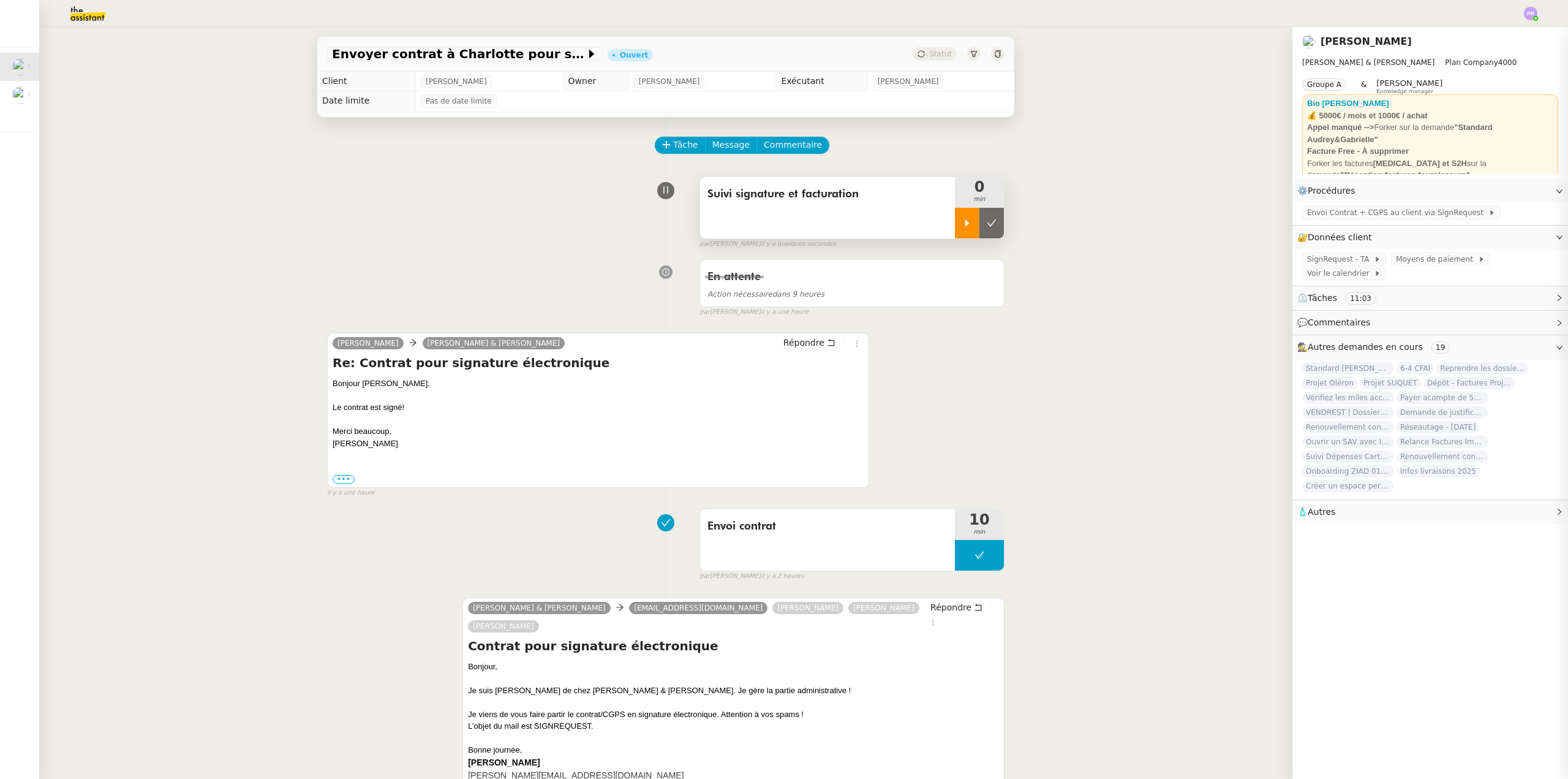
click at [962, 224] on icon at bounding box center [967, 223] width 10 height 10
copy div "[EMAIL_ADDRESS][DOMAIN_NAME]"
drag, startPoint x: 305, startPoint y: 318, endPoint x: 404, endPoint y: 317, distance: 99.0
click at [404, 317] on div "[EMAIL_ADDRESS][DOMAIN_NAME]" at bounding box center [380, 319] width 160 height 22
drag, startPoint x: 280, startPoint y: 422, endPoint x: 305, endPoint y: 436, distance: 28.7
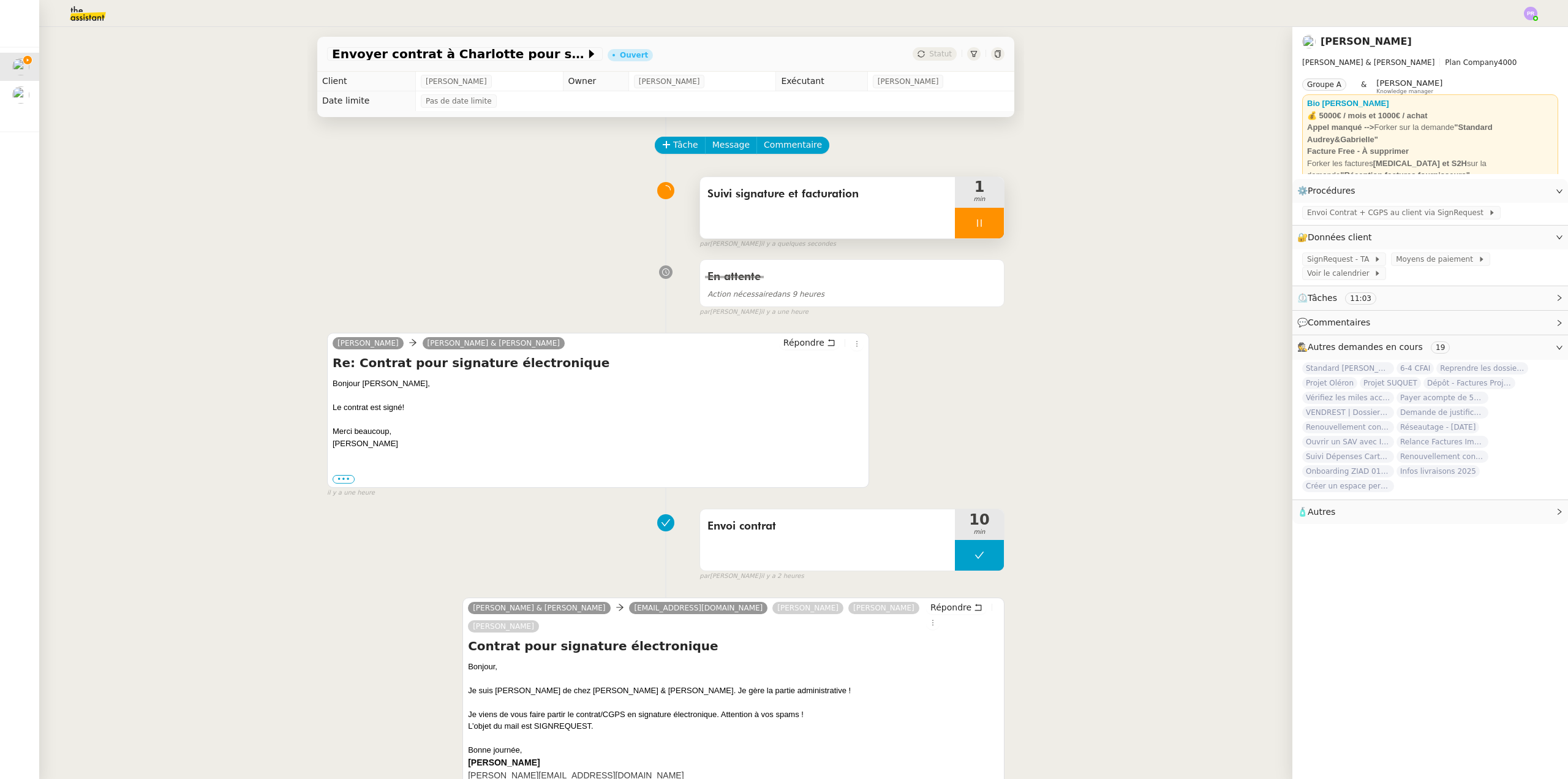
click at [281, 422] on div "Envoyer contrat à [GEOGRAPHIC_DATA] pour signature Ouvert Statut Client [PERSON…" at bounding box center [666, 402] width 1253 height 752
click at [338, 479] on label "•••" at bounding box center [344, 479] width 22 height 8
click at [0, 0] on input "•••" at bounding box center [0, 0] width 0 height 0
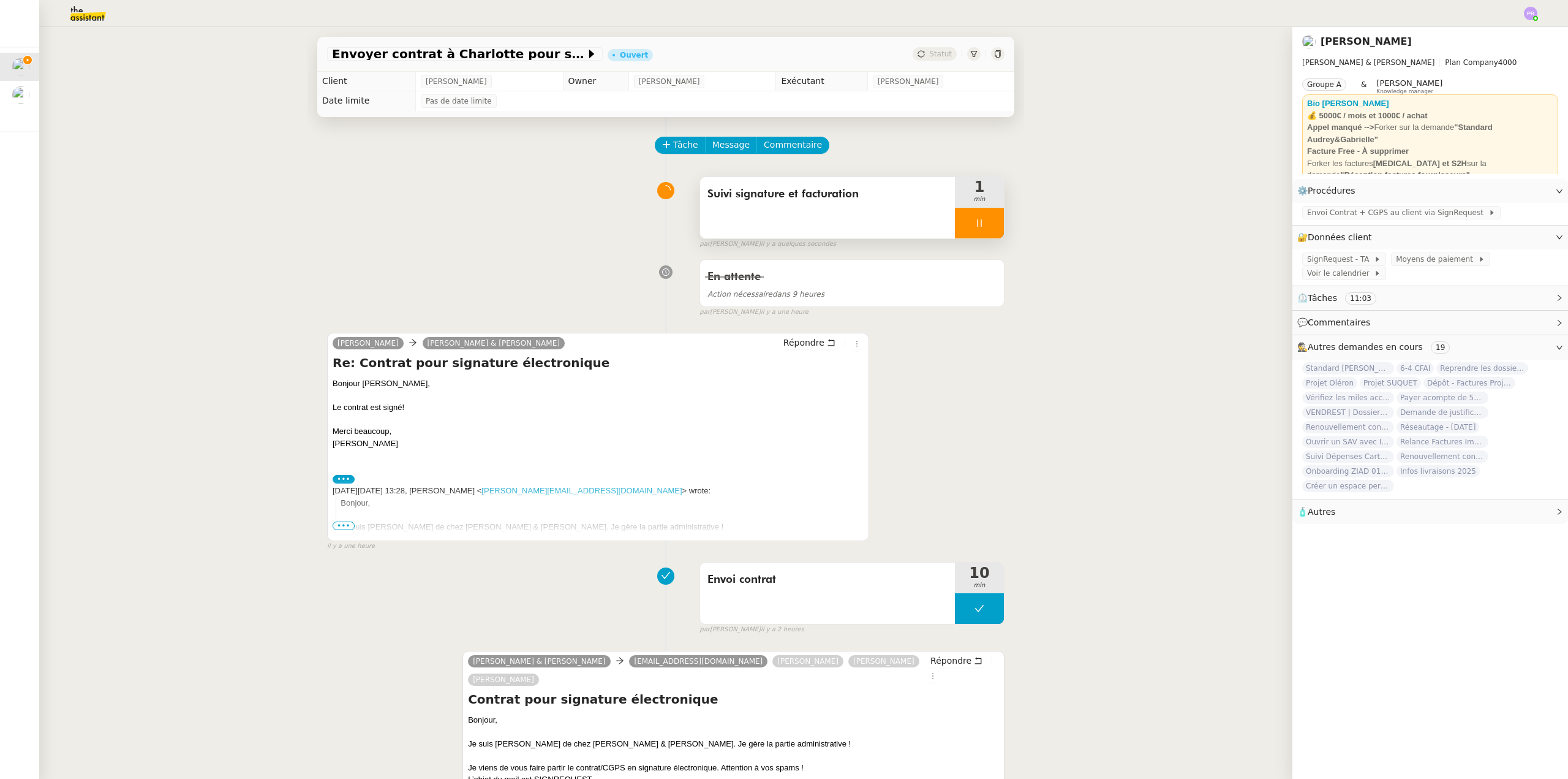
click at [469, 256] on div "En attente Action nécessaire dans 9 heures false par [PERSON_NAME] il y a une h…" at bounding box center [666, 285] width 677 height 63
click at [1524, 232] on link "Modifier" at bounding box center [1526, 237] width 35 height 14
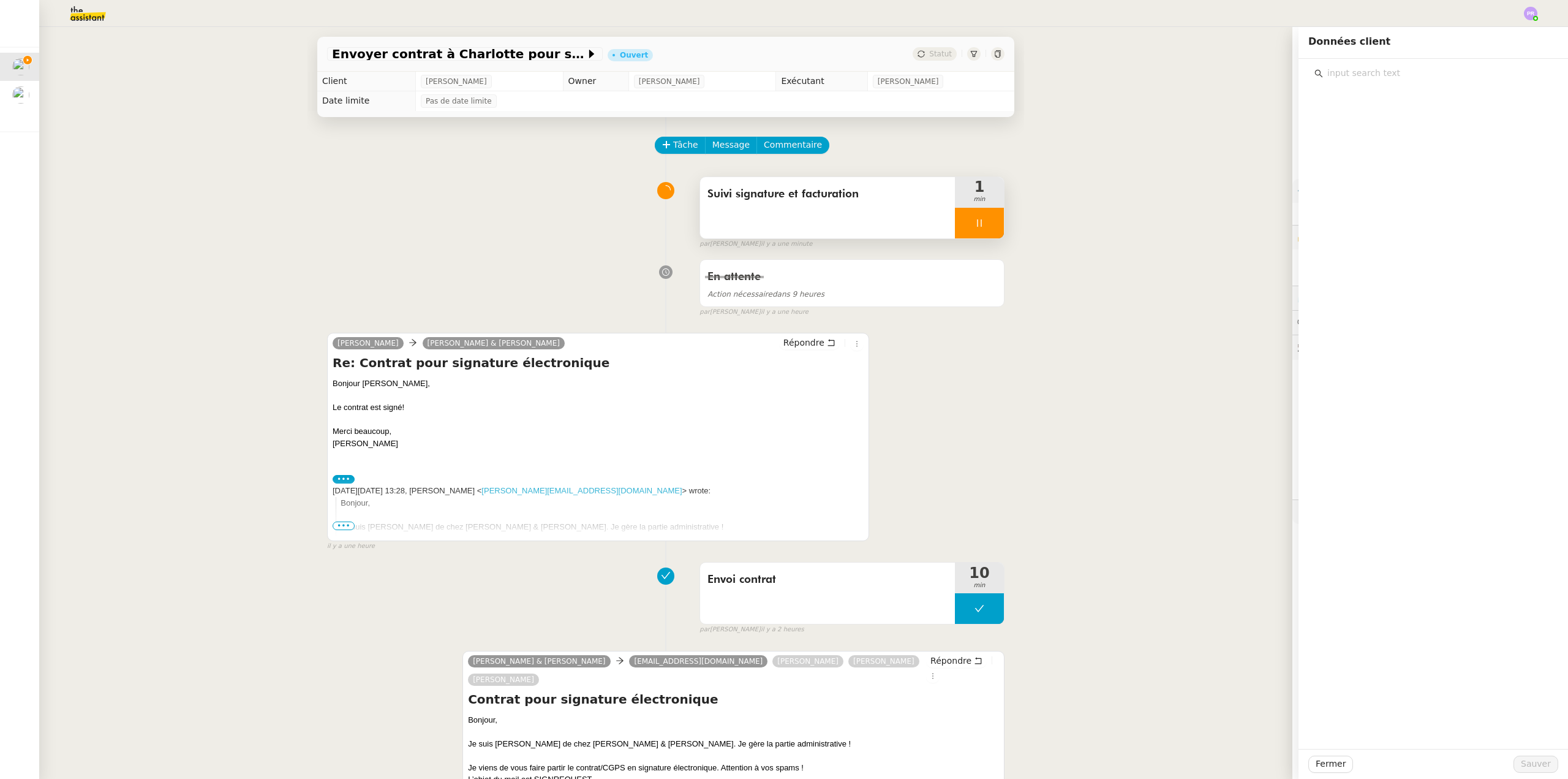
click at [1372, 75] on input "text" at bounding box center [1437, 73] width 229 height 17
type input "drive pro"
click at [1371, 112] on span "Drive - PROJET" at bounding box center [1369, 117] width 62 height 10
click at [1538, 762] on span "Sauver" at bounding box center [1536, 763] width 30 height 14
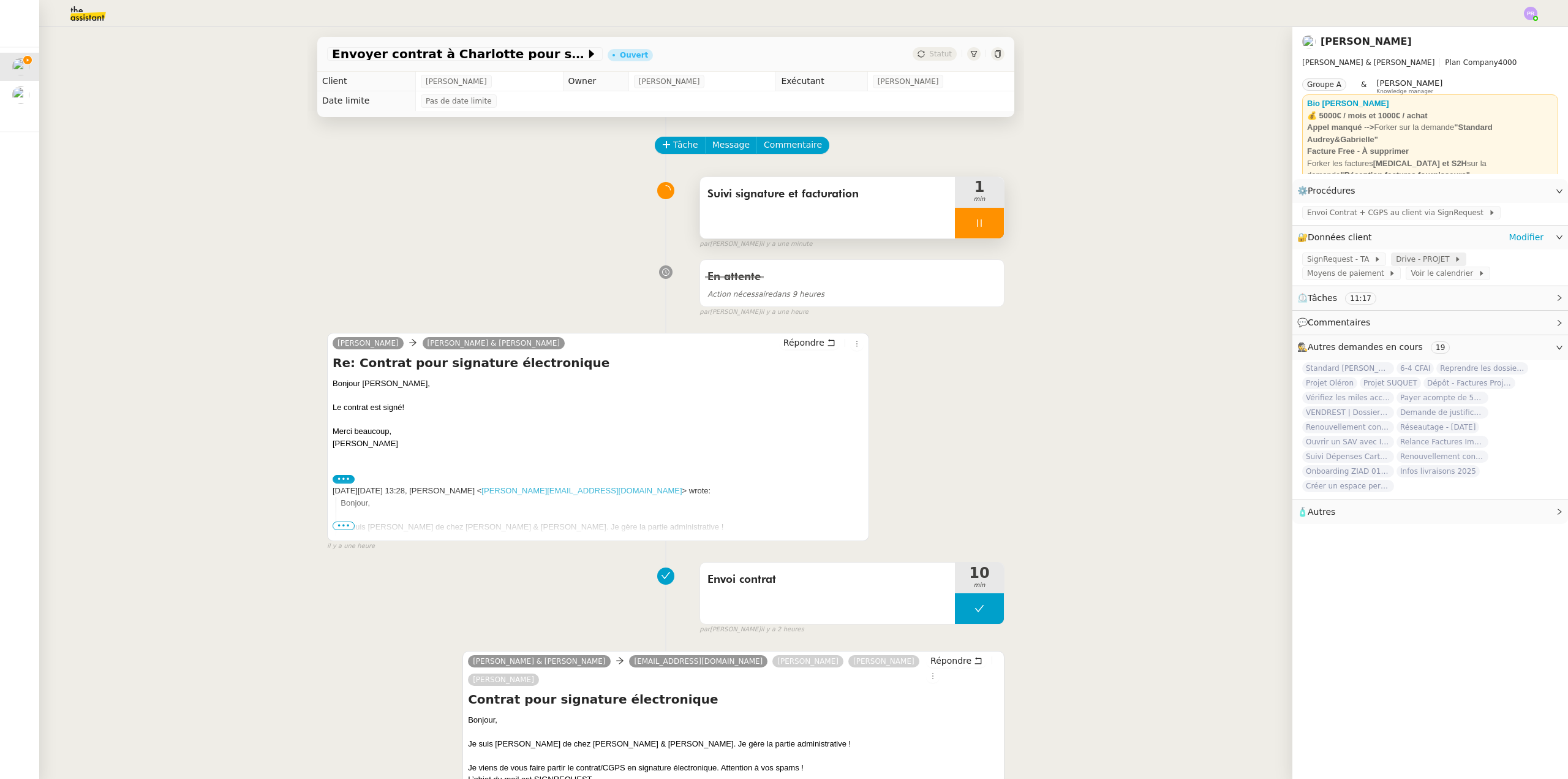
click at [1400, 260] on span "Drive - PROJET" at bounding box center [1426, 259] width 58 height 12
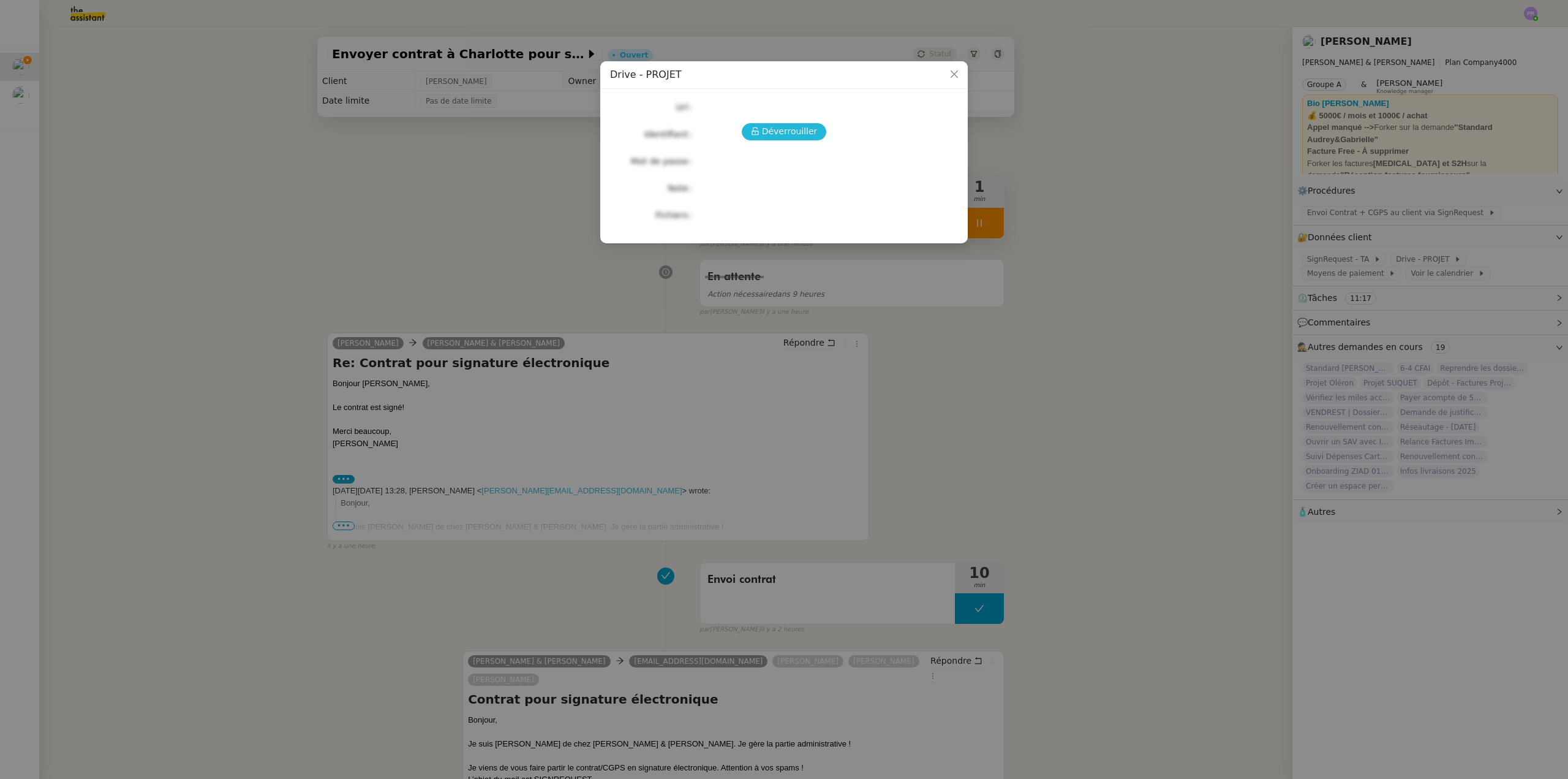
click at [796, 127] on span "Déverrouiller" at bounding box center [790, 131] width 56 height 14
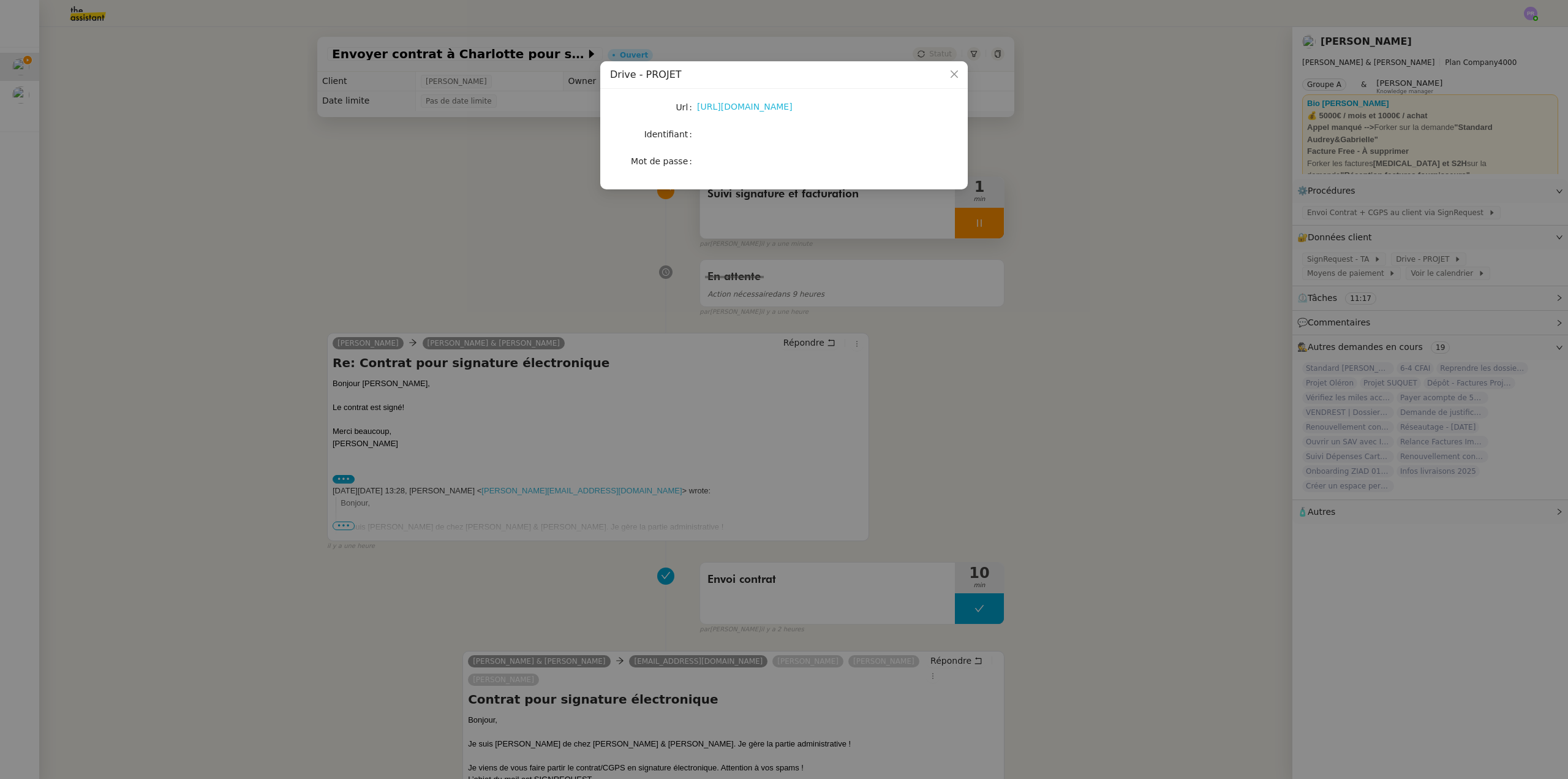
click at [767, 108] on link "[URL][DOMAIN_NAME]" at bounding box center [745, 107] width 96 height 10
click at [269, 456] on nz-modal-container "Drive - PROJET Url [URL][DOMAIN_NAME] Identifiant Mot de passe" at bounding box center [784, 390] width 1568 height 779
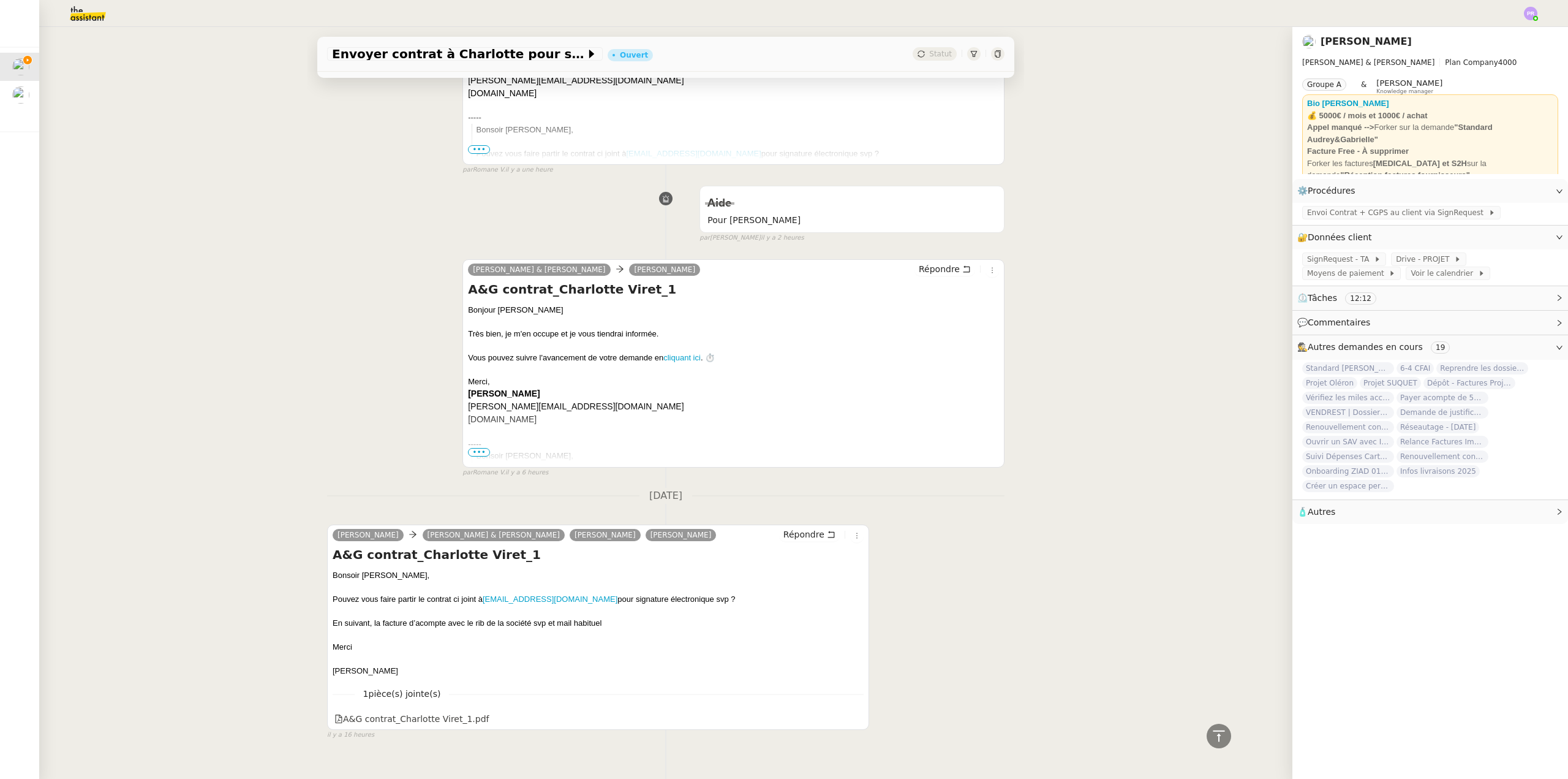
scroll to position [948, 0]
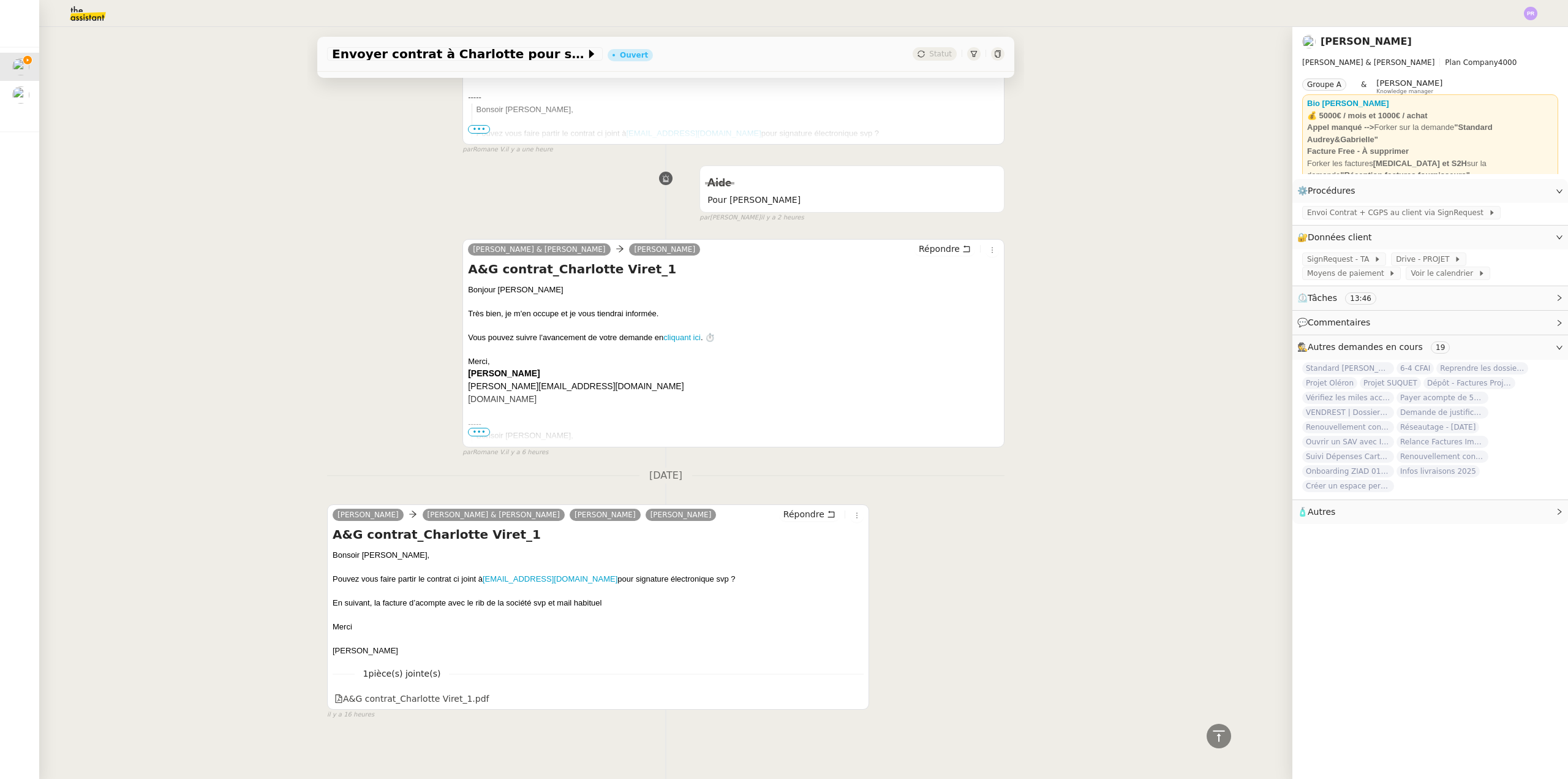
click at [416, 324] on div "[PERSON_NAME] & [PERSON_NAME] Répondre A&G contrat_Charlotte Viret_1 Bonjour [P…" at bounding box center [666, 343] width 677 height 230
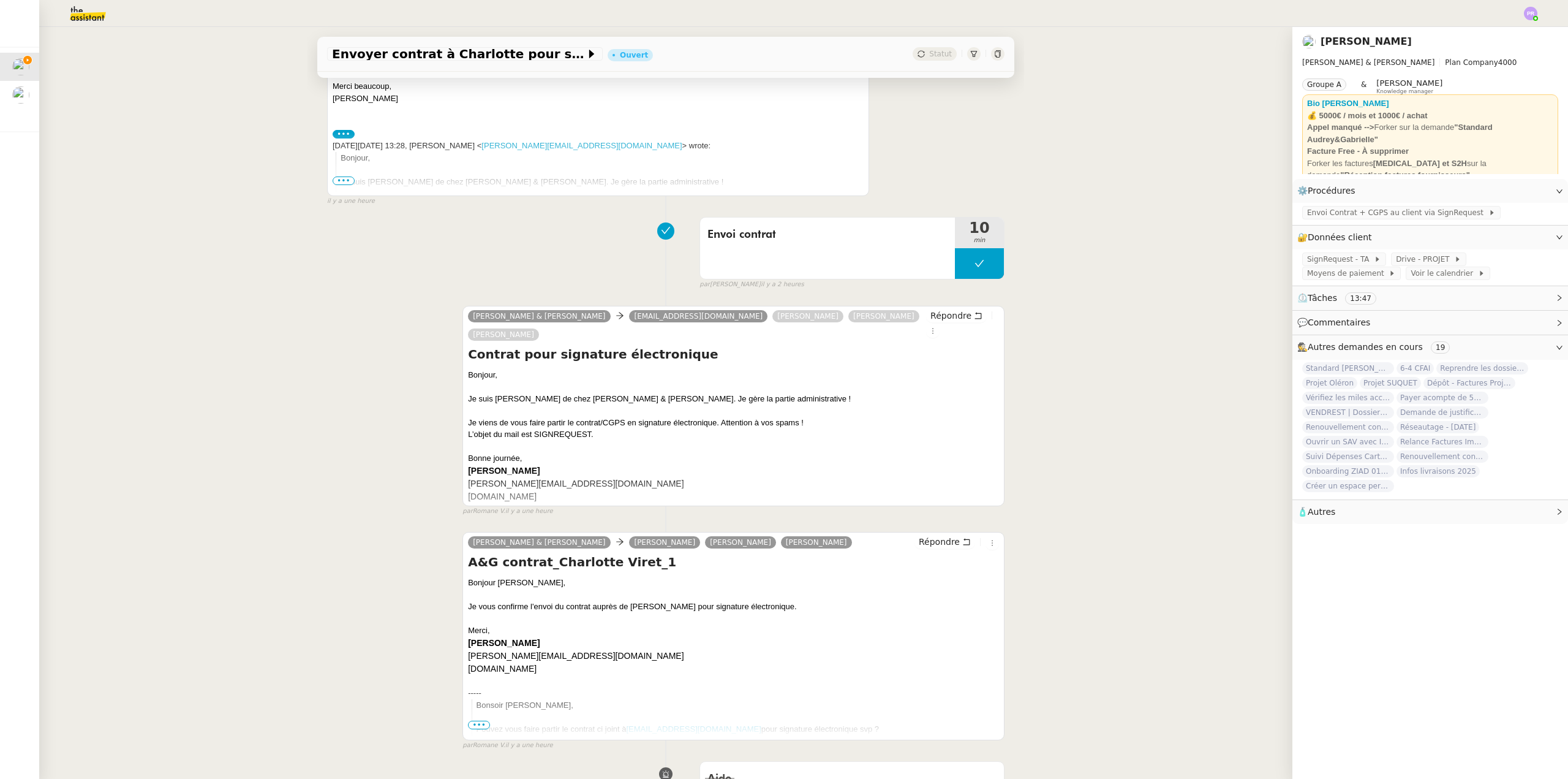
scroll to position [368, 0]
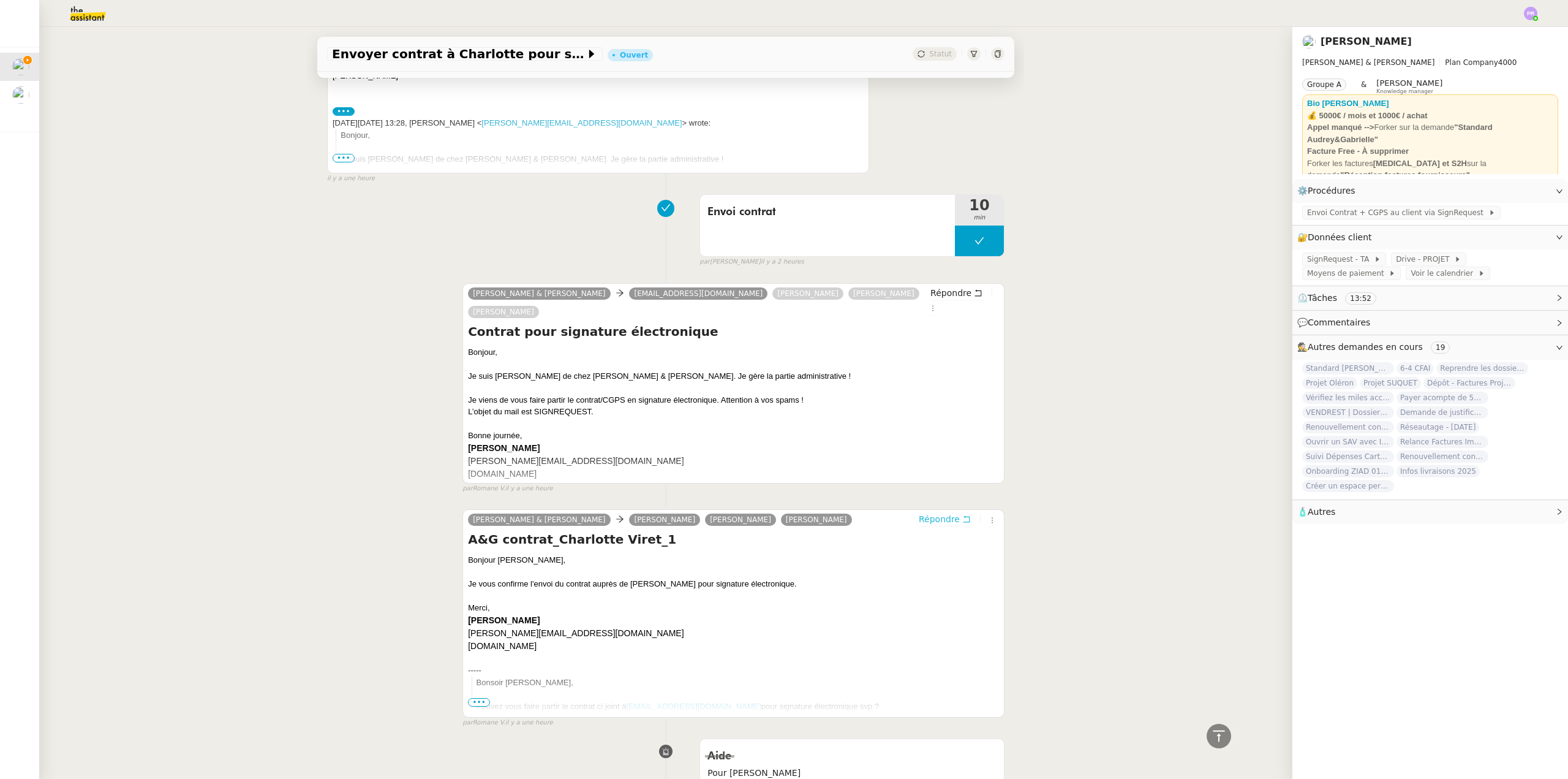
click at [940, 519] on span "Répondre" at bounding box center [939, 519] width 41 height 12
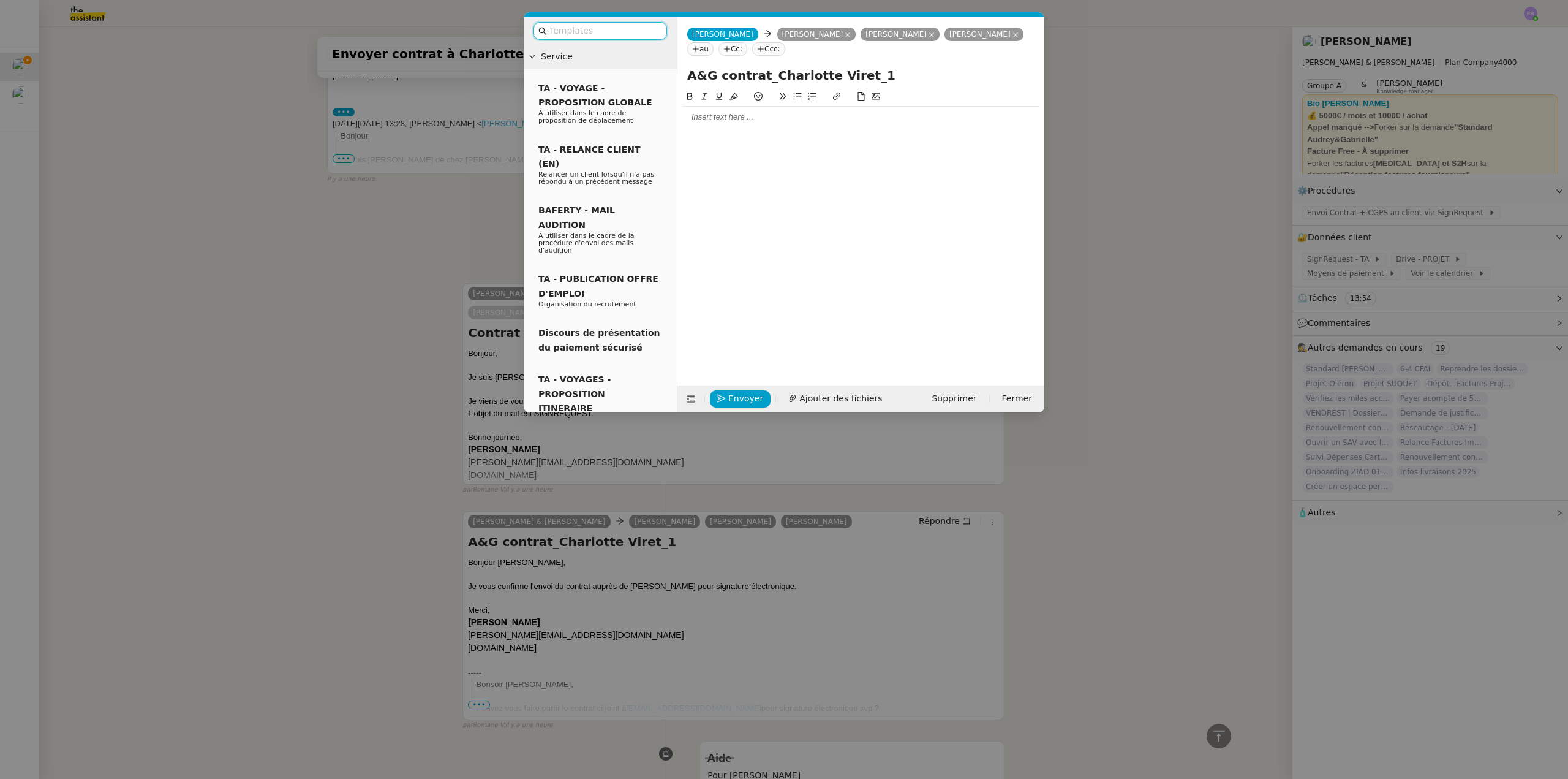
scroll to position [462, 0]
click at [738, 112] on div at bounding box center [861, 117] width 357 height 11
drag, startPoint x: 1010, startPoint y: 140, endPoint x: 677, endPoint y: 110, distance: 334.3
click at [677, 110] on form "[PERSON_NAME] [PERSON_NAME] Tavernier [PERSON_NAME] [PERSON_NAME] au Cc: Ccc: A…" at bounding box center [861, 215] width 368 height 395
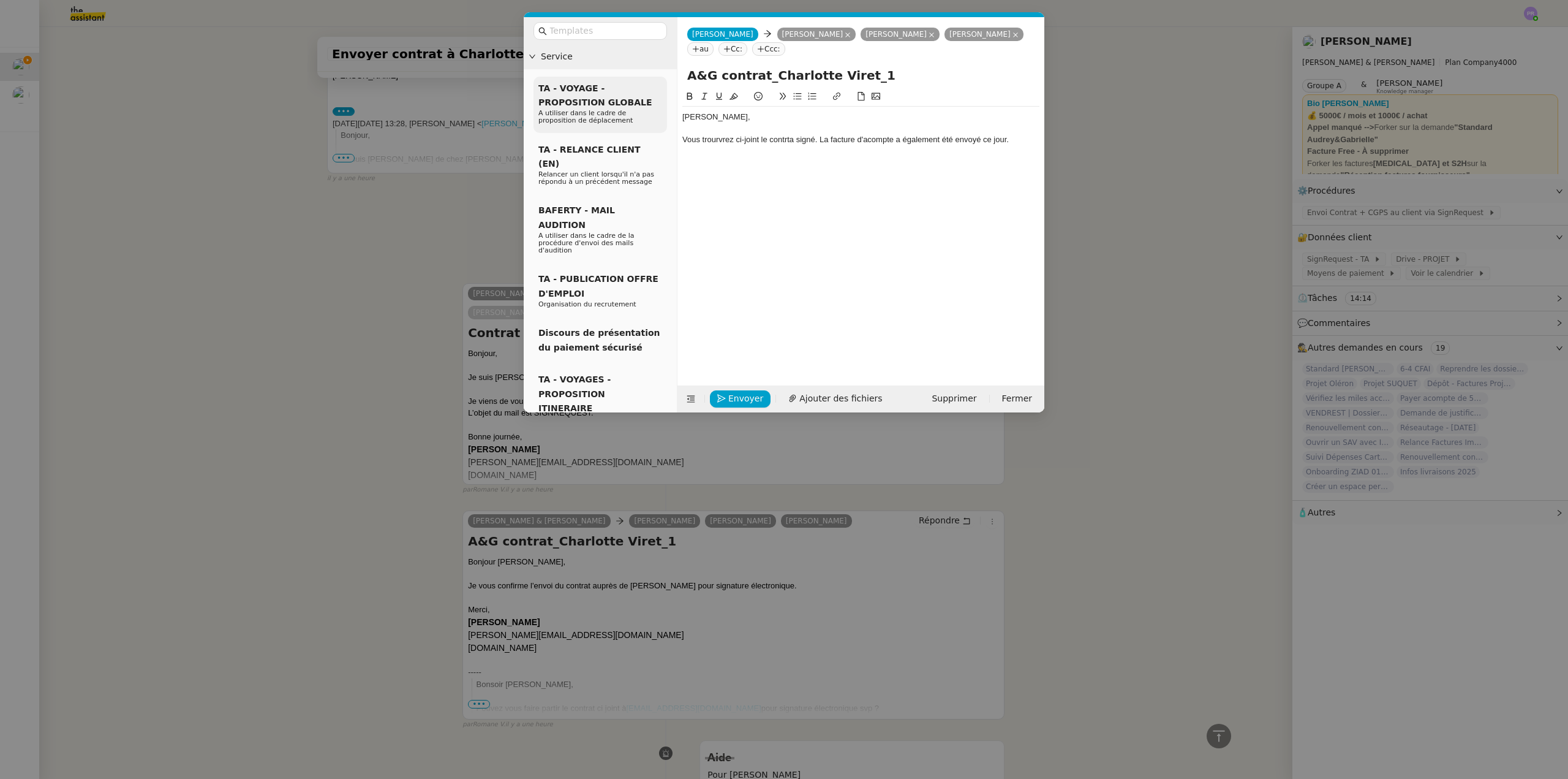
copy div "[PERSON_NAME], Vous trourvrez ci-joint le contrta signé. La facture d'acompte a…"
click at [588, 27] on input "text" at bounding box center [604, 31] width 110 height 14
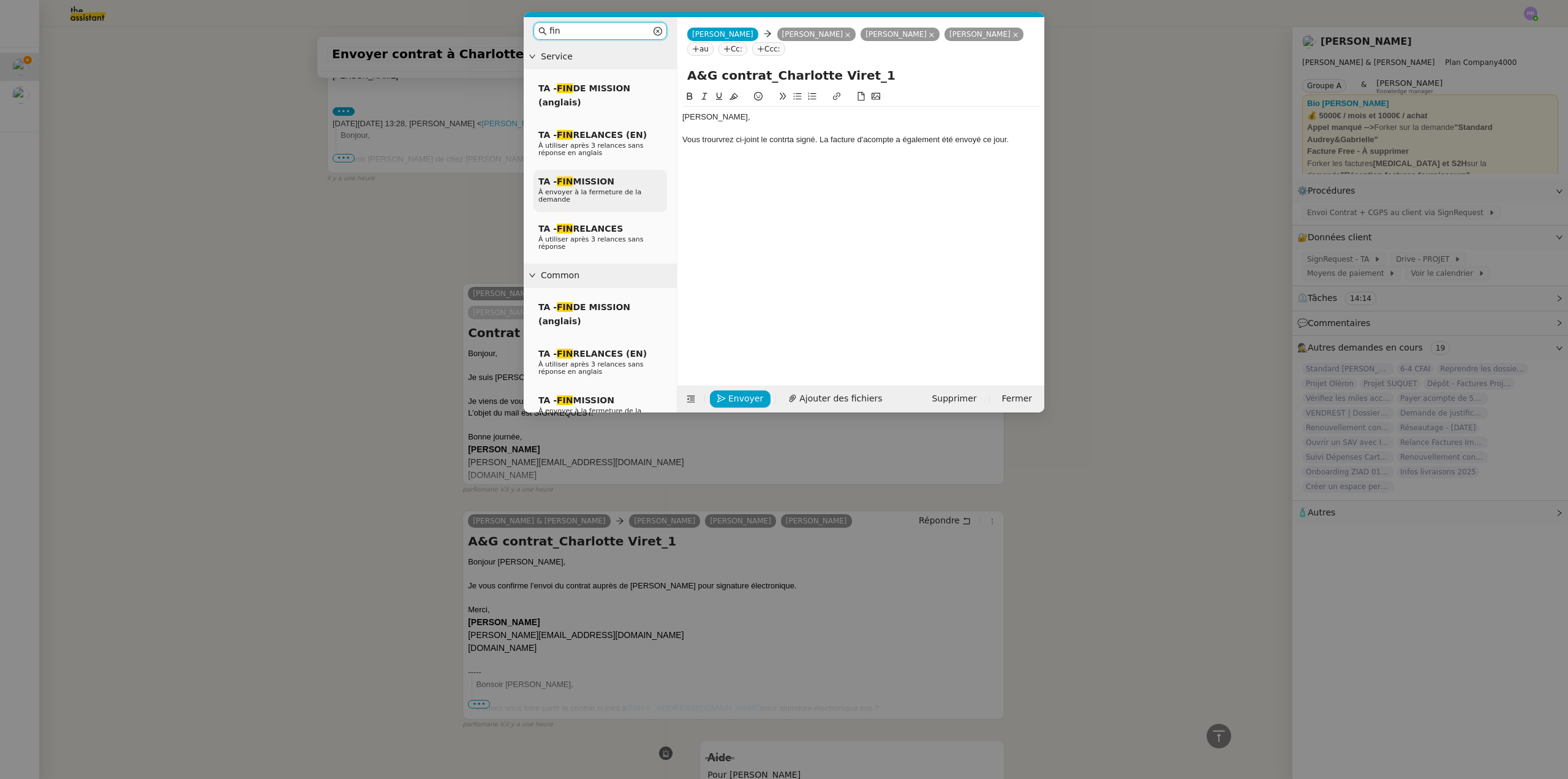
type input "fin"
click at [598, 183] on span "TA - FIN MISSION" at bounding box center [576, 181] width 76 height 10
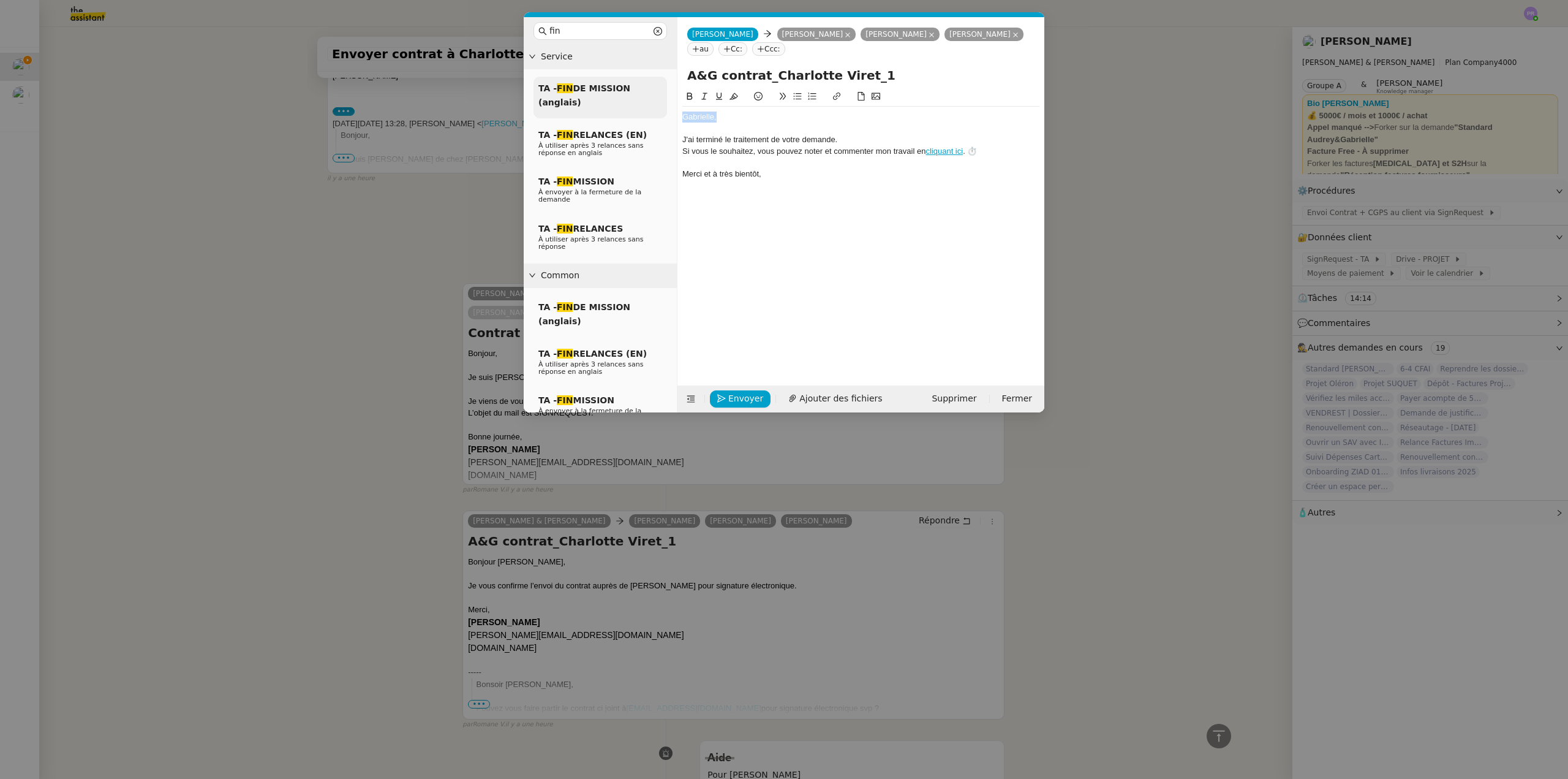
scroll to position [533, 0]
drag, startPoint x: 726, startPoint y: 120, endPoint x: 658, endPoint y: 113, distance: 68.4
click at [658, 113] on nz-layout "fin Service TA - FIN DE MISSION (anglais) TA - FIN RELANCES (EN) À utiliser apr…" at bounding box center [784, 215] width 521 height 395
drag, startPoint x: 828, startPoint y: 135, endPoint x: 677, endPoint y: 131, distance: 151.1
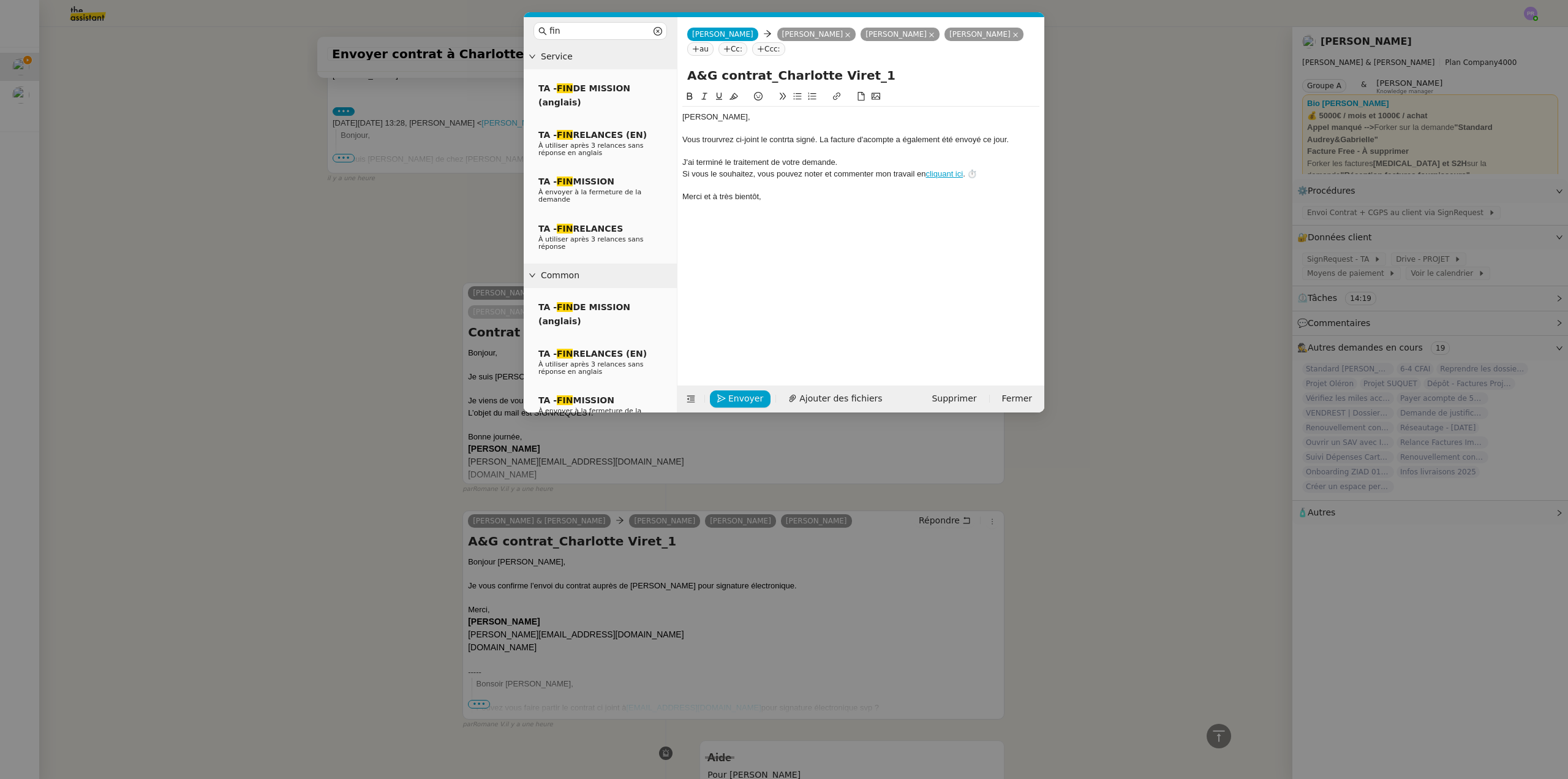
click at [674, 138] on nz-layout "fin Service TA - FIN DE MISSION (anglais) TA - FIN RELANCES (EN) À utiliser apr…" at bounding box center [784, 215] width 521 height 395
click at [704, 93] on icon at bounding box center [704, 96] width 8 height 8
click at [755, 117] on div "[PERSON_NAME]," at bounding box center [861, 117] width 357 height 11
click at [727, 137] on em "Vous trourvrez ci-joint le contrta signé. La facture d'acompte a également été …" at bounding box center [846, 139] width 326 height 9
click at [0, 0] on lt-span "trou ve rez" at bounding box center [0, 0] width 0 height 0
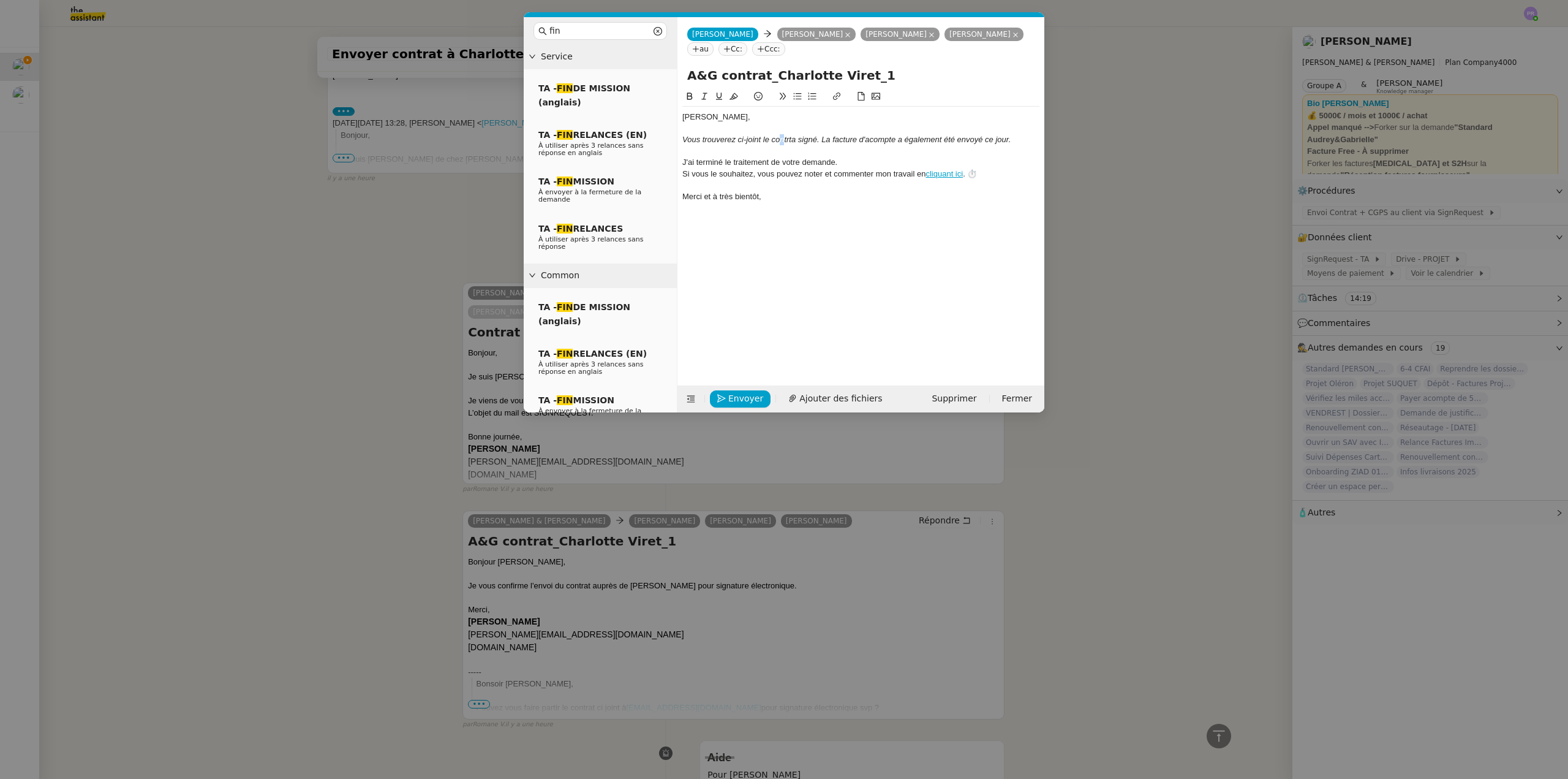
click at [782, 138] on em "Vous trouverez ci-joint le contrta signé. La facture d'acompte a également été …" at bounding box center [846, 139] width 329 height 9
click at [789, 136] on em "Vous trouverez ci-joint le contrta signé. La facture d'acompte a également été …" at bounding box center [846, 139] width 329 height 9
click at [0, 0] on lt-span "contr at" at bounding box center [0, 0] width 0 height 0
click at [816, 138] on em "Vous trouverez ci-joint le contrat signé. La facture d'acompte a également été …" at bounding box center [846, 139] width 329 height 9
click at [815, 394] on span "Ajouter des fichiers" at bounding box center [841, 398] width 82 height 14
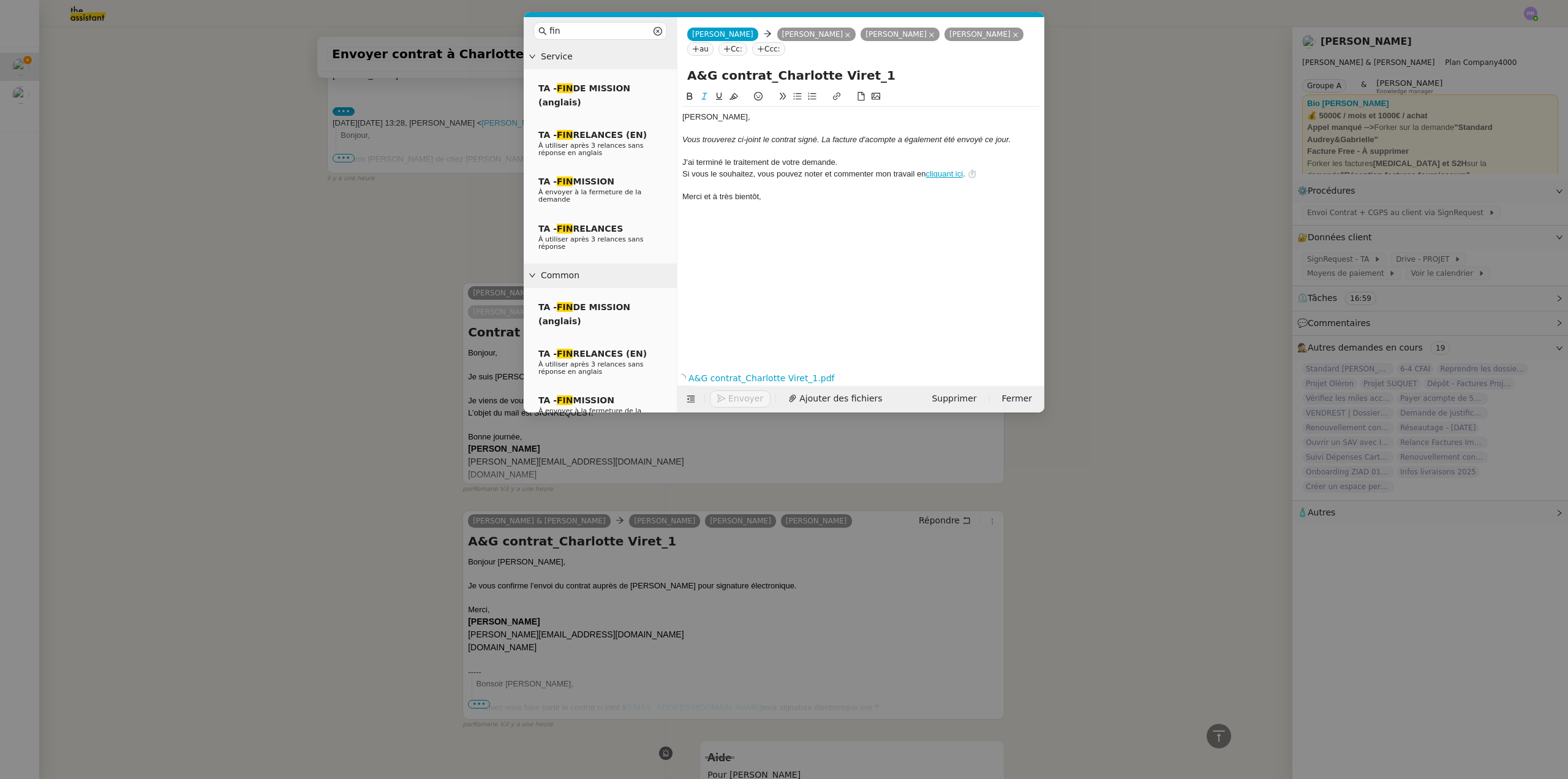
click at [1014, 136] on div "Vous trouverez ci-joint le contrat signé. La facture d'acompte a également été …" at bounding box center [861, 139] width 357 height 11
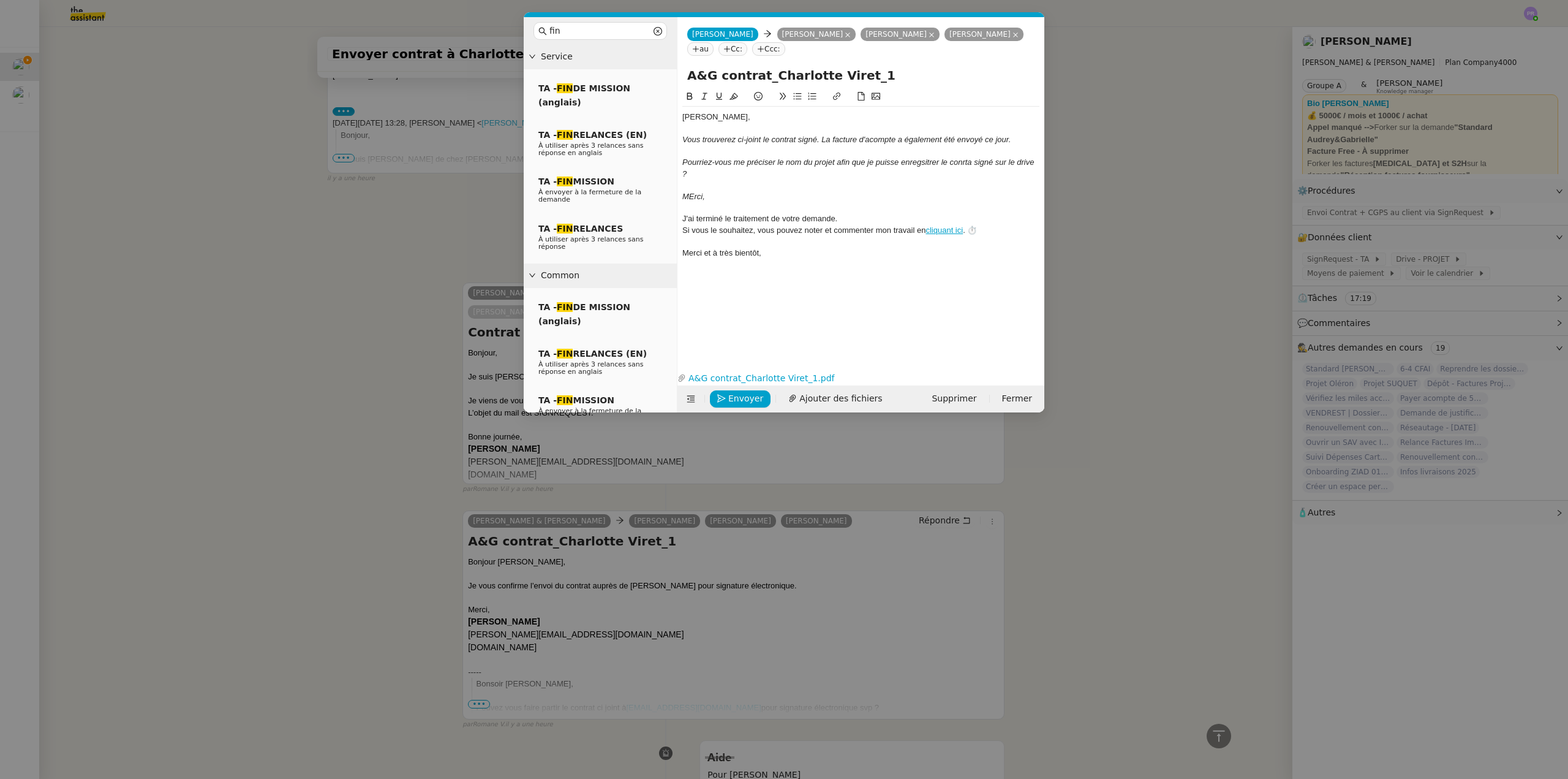
scroll to position [655, 0]
click at [834, 163] on em "Pourriez-vous me préciser le nom du projet afin que je puisse enregsitrer le co…" at bounding box center [859, 167] width 354 height 20
click at [797, 97] on icon at bounding box center [797, 96] width 8 height 8
drag, startPoint x: 694, startPoint y: 196, endPoint x: 702, endPoint y: 187, distance: 12.0
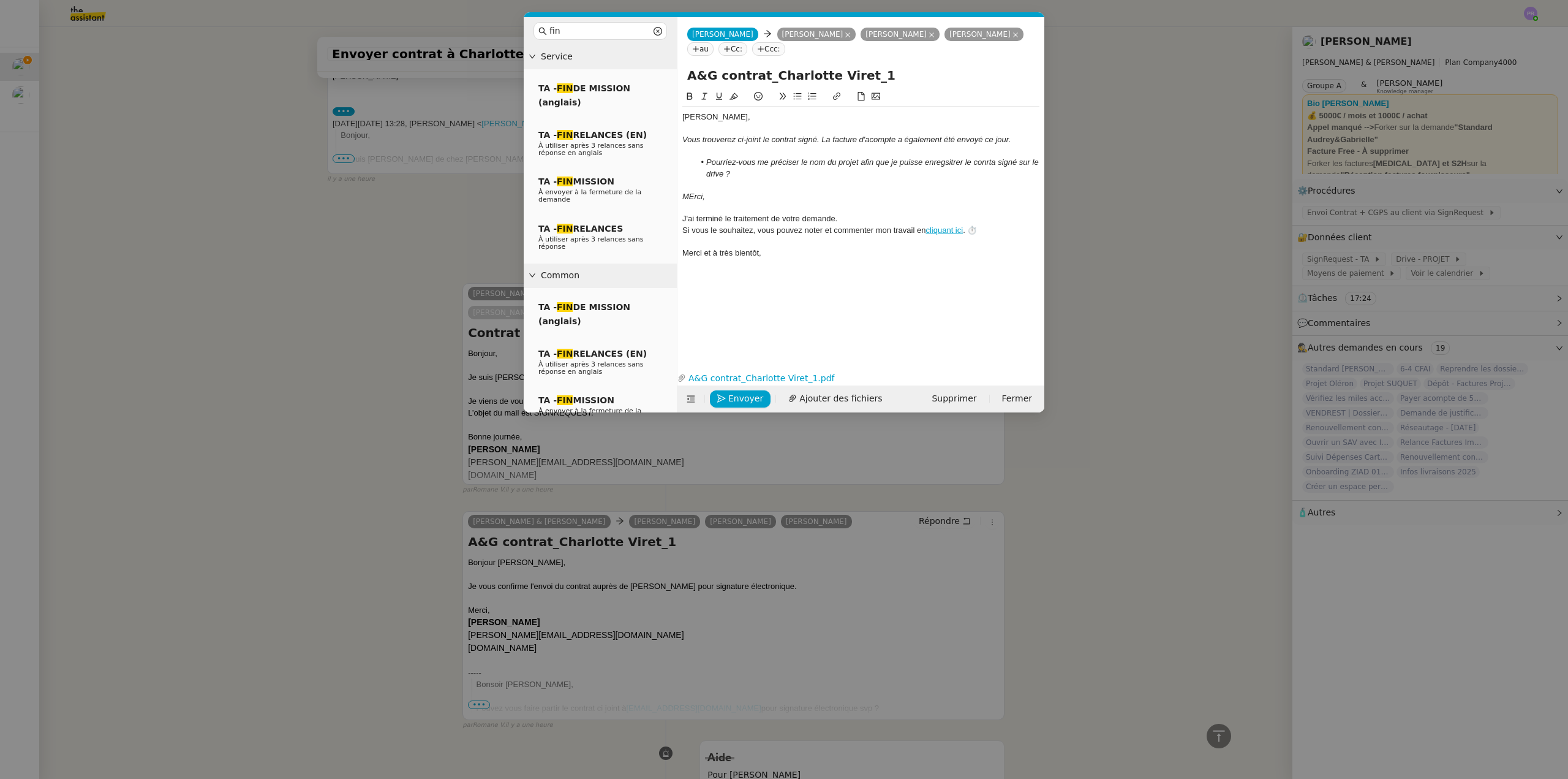
click at [695, 196] on em "MErci," at bounding box center [693, 196] width 22 height 9
click at [929, 36] on icon at bounding box center [931, 34] width 6 height 6
click at [933, 32] on icon at bounding box center [931, 34] width 6 height 6
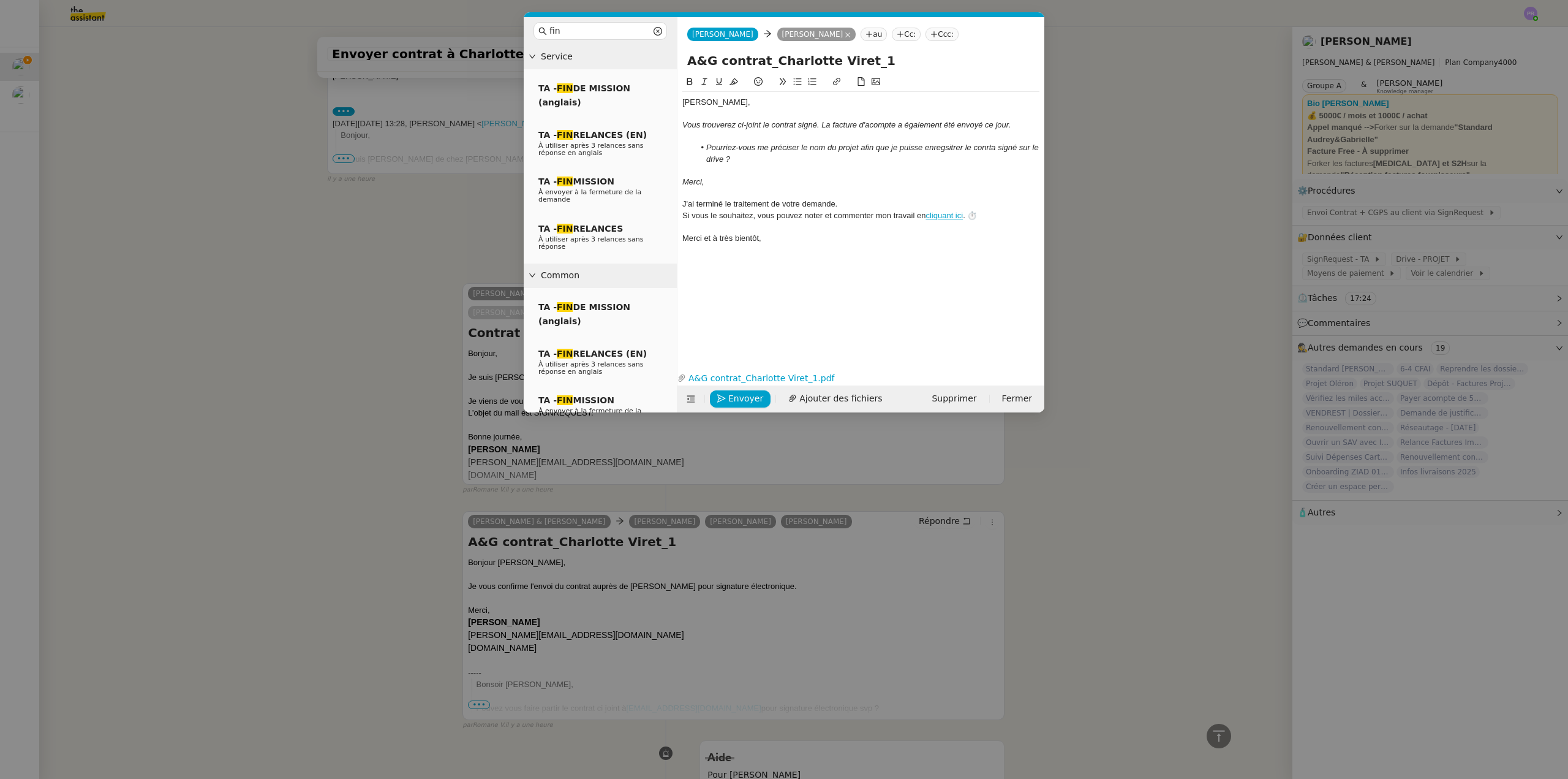
click at [924, 36] on app-ticket-composer-emailaddresses "Cc:" at bounding box center [909, 34] width 33 height 10
click at [913, 36] on nz-tag "Cc:" at bounding box center [906, 34] width 29 height 13
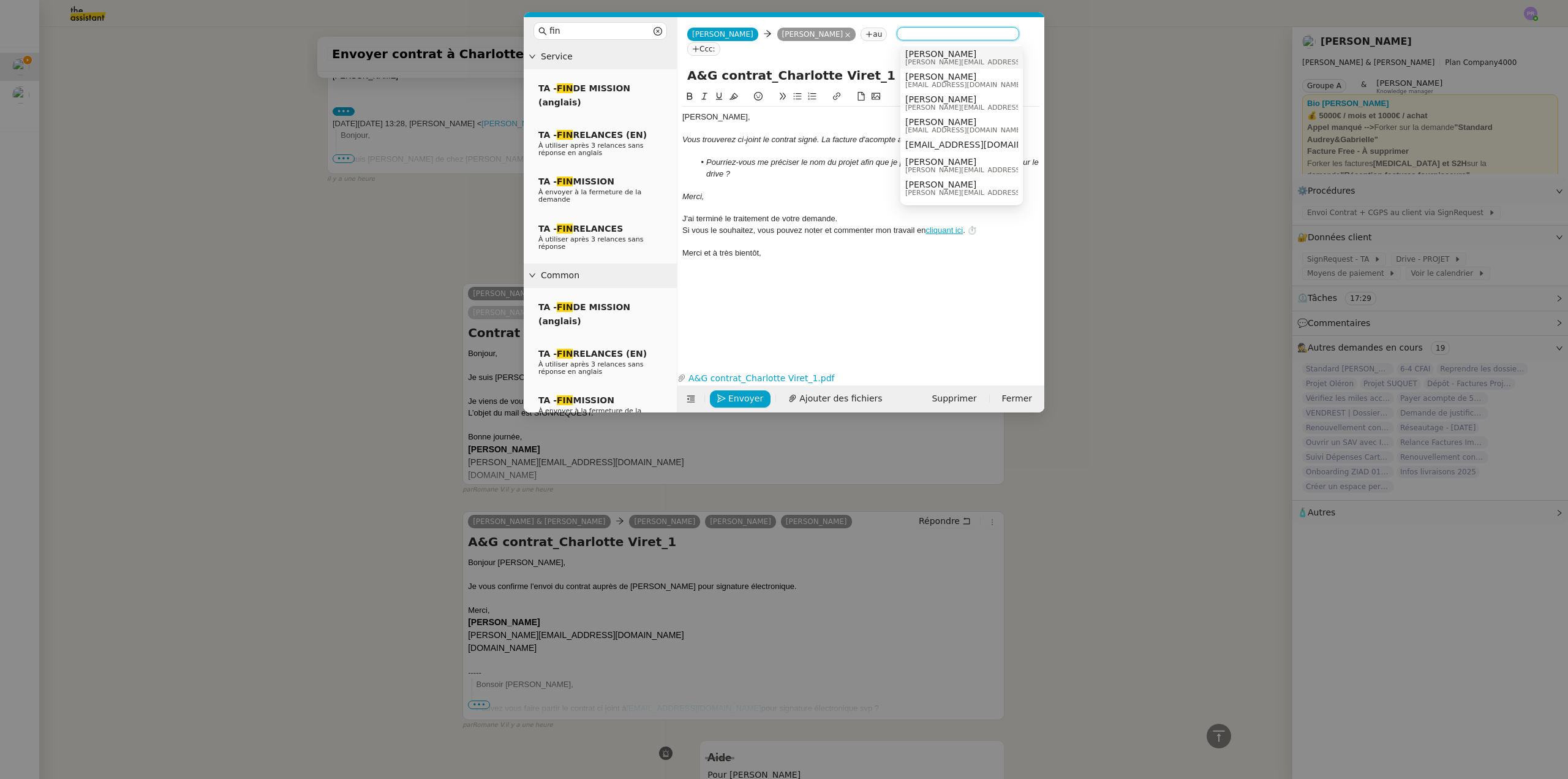
click at [965, 59] on span "[PERSON_NAME][EMAIL_ADDRESS][DOMAIN_NAME]" at bounding box center [992, 62] width 174 height 7
click at [1004, 37] on nz-tag "Cc:" at bounding box center [1005, 34] width 29 height 13
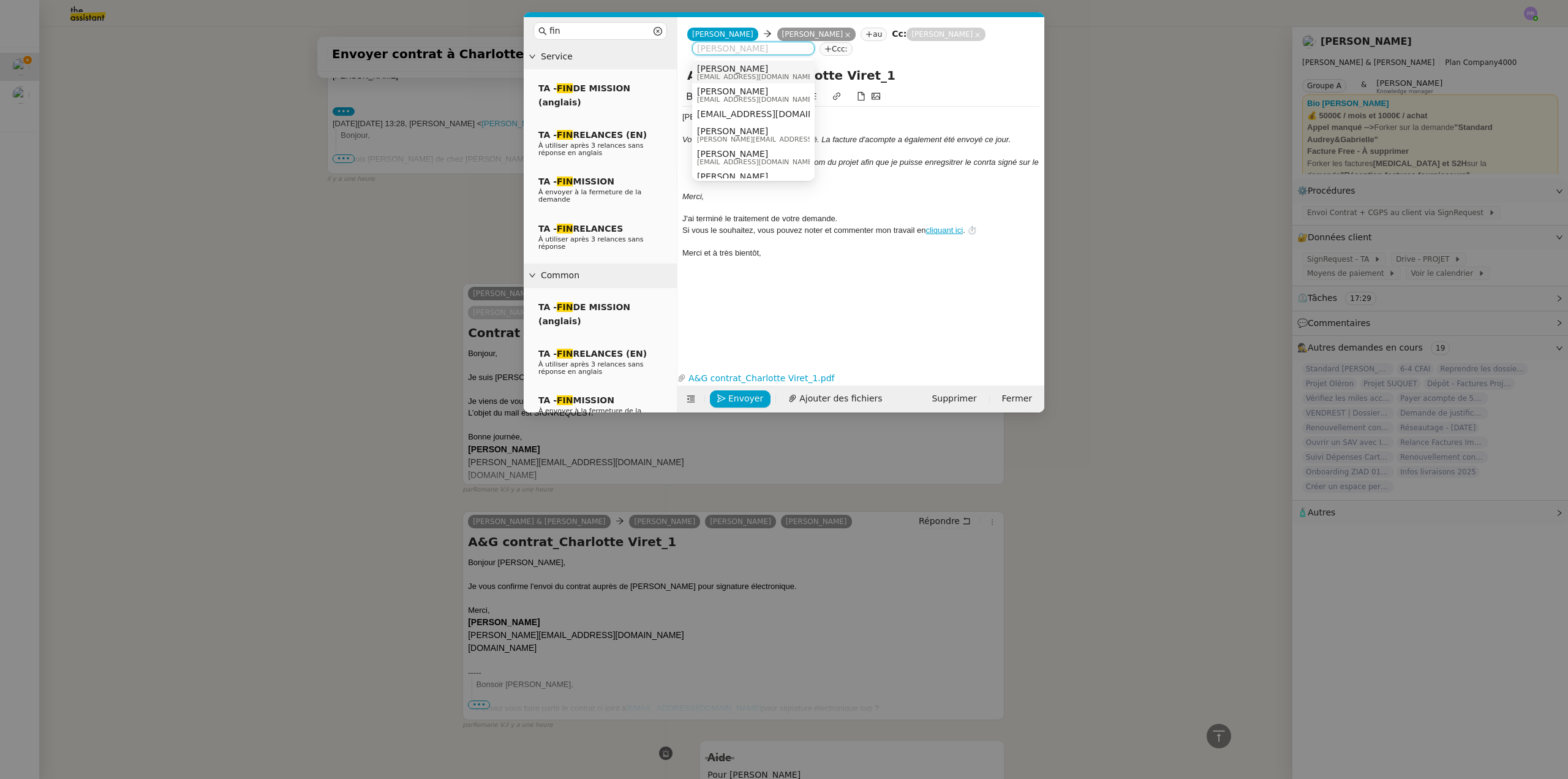
click at [765, 76] on span "[EMAIL_ADDRESS][DOMAIN_NAME]" at bounding box center [756, 77] width 117 height 7
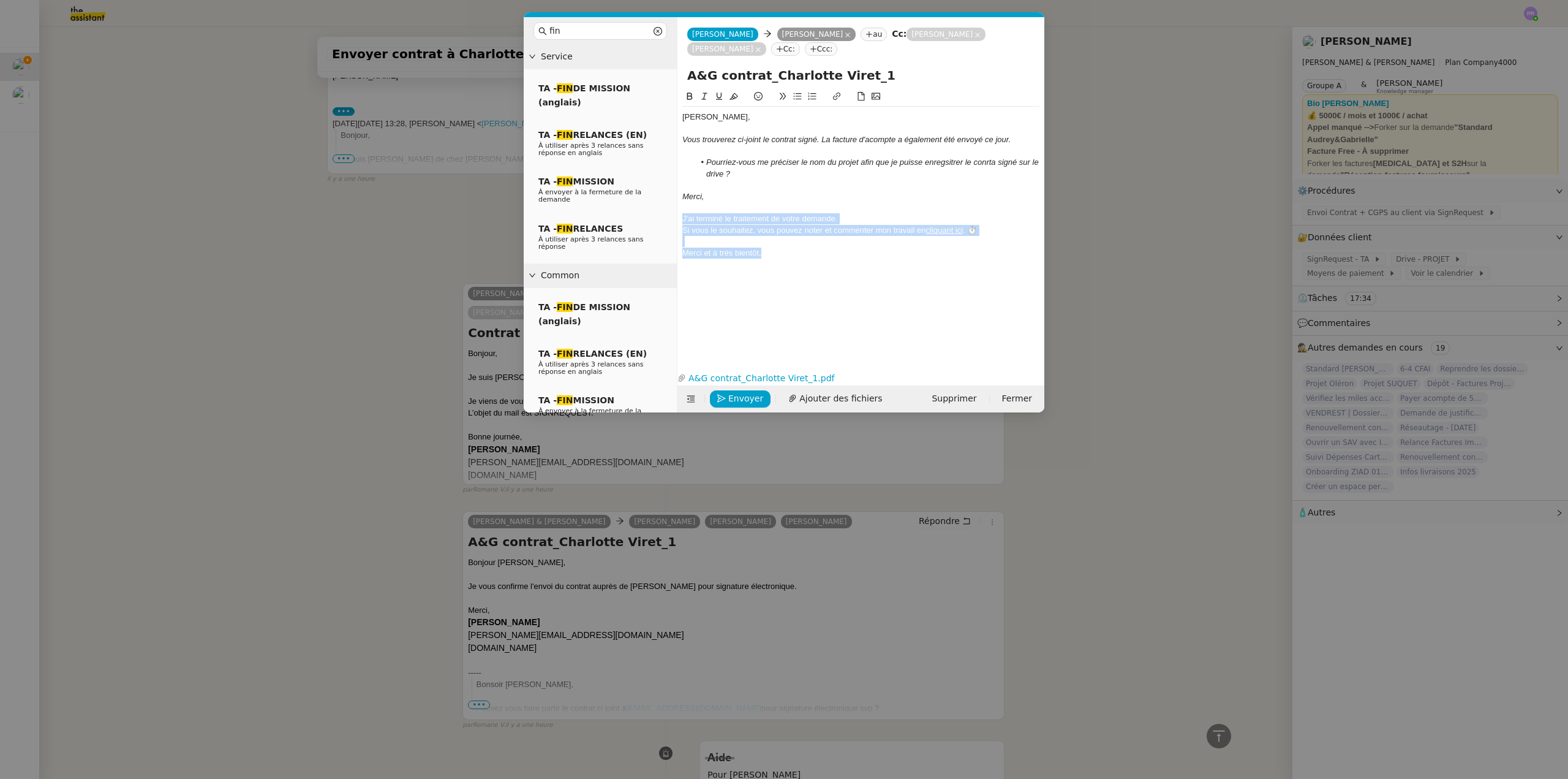
drag, startPoint x: 779, startPoint y: 257, endPoint x: 672, endPoint y: 222, distance: 112.6
click at [672, 222] on nz-layout "fin Service TA - FIN DE MISSION (anglais) TA - FIN RELANCES (EN) À utiliser apr…" at bounding box center [784, 215] width 521 height 395
click at [950, 163] on em "Pourriez-vous me préciser le nom du projet afin que je puisse enregsitrer le co…" at bounding box center [874, 167] width 335 height 20
click at [0, 0] on lt-span "enreg is trer" at bounding box center [0, 0] width 0 height 0
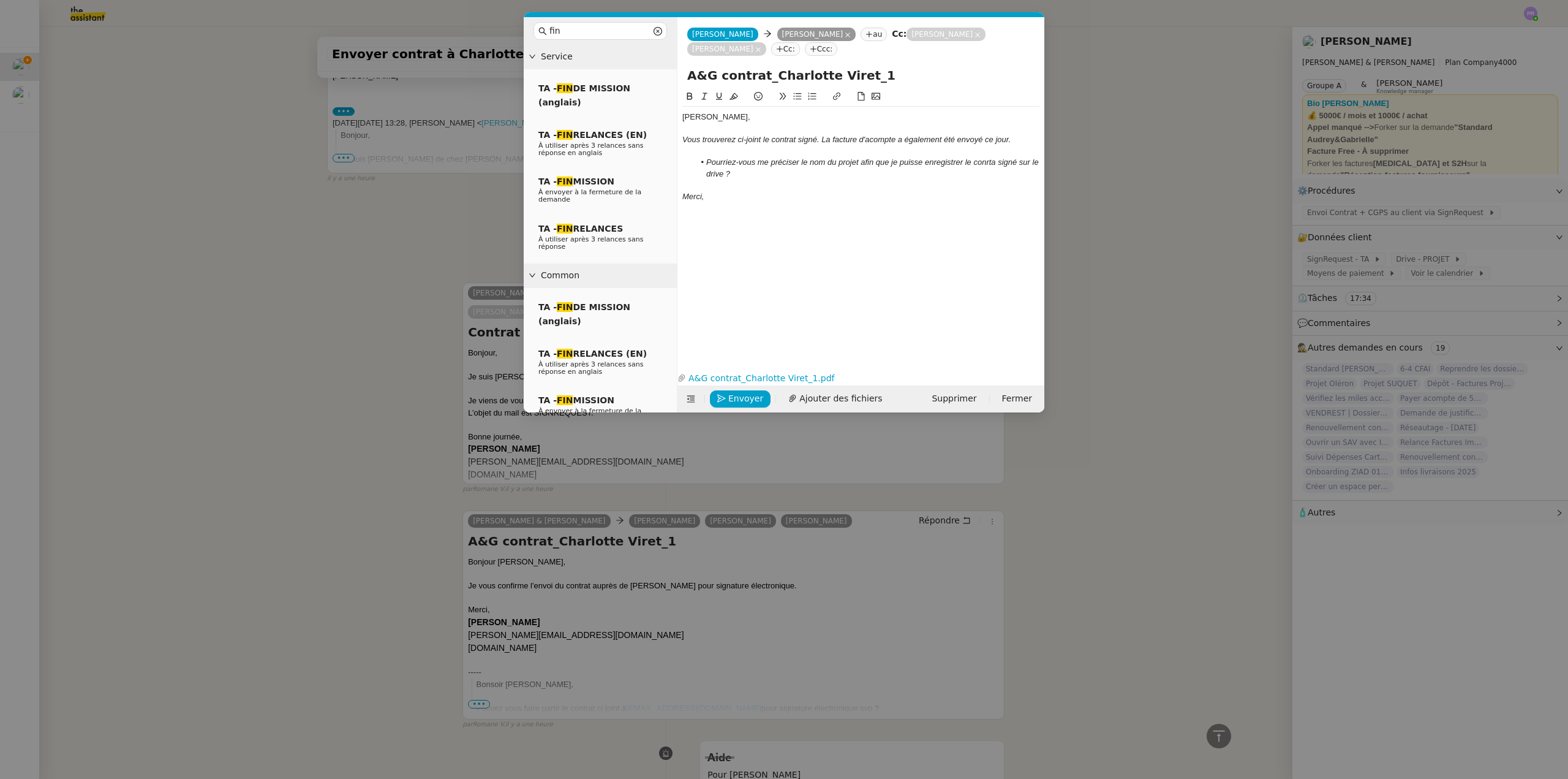
click at [985, 163] on em "Pourriez-vous me préciser le nom du projet afin que je puisse enregistrer le co…" at bounding box center [874, 167] width 335 height 20
click at [0, 0] on lt-strong "tr" at bounding box center [0, 0] width 0 height 0
drag, startPoint x: 685, startPoint y: 186, endPoint x: 677, endPoint y: 140, distance: 46.7
click at [677, 140] on nz-spin "[PERSON_NAME], Vous trouverez ci-joint le contrat signé. La facture d'acompte a…" at bounding box center [861, 221] width 367 height 265
click at [705, 92] on icon at bounding box center [704, 96] width 8 height 8
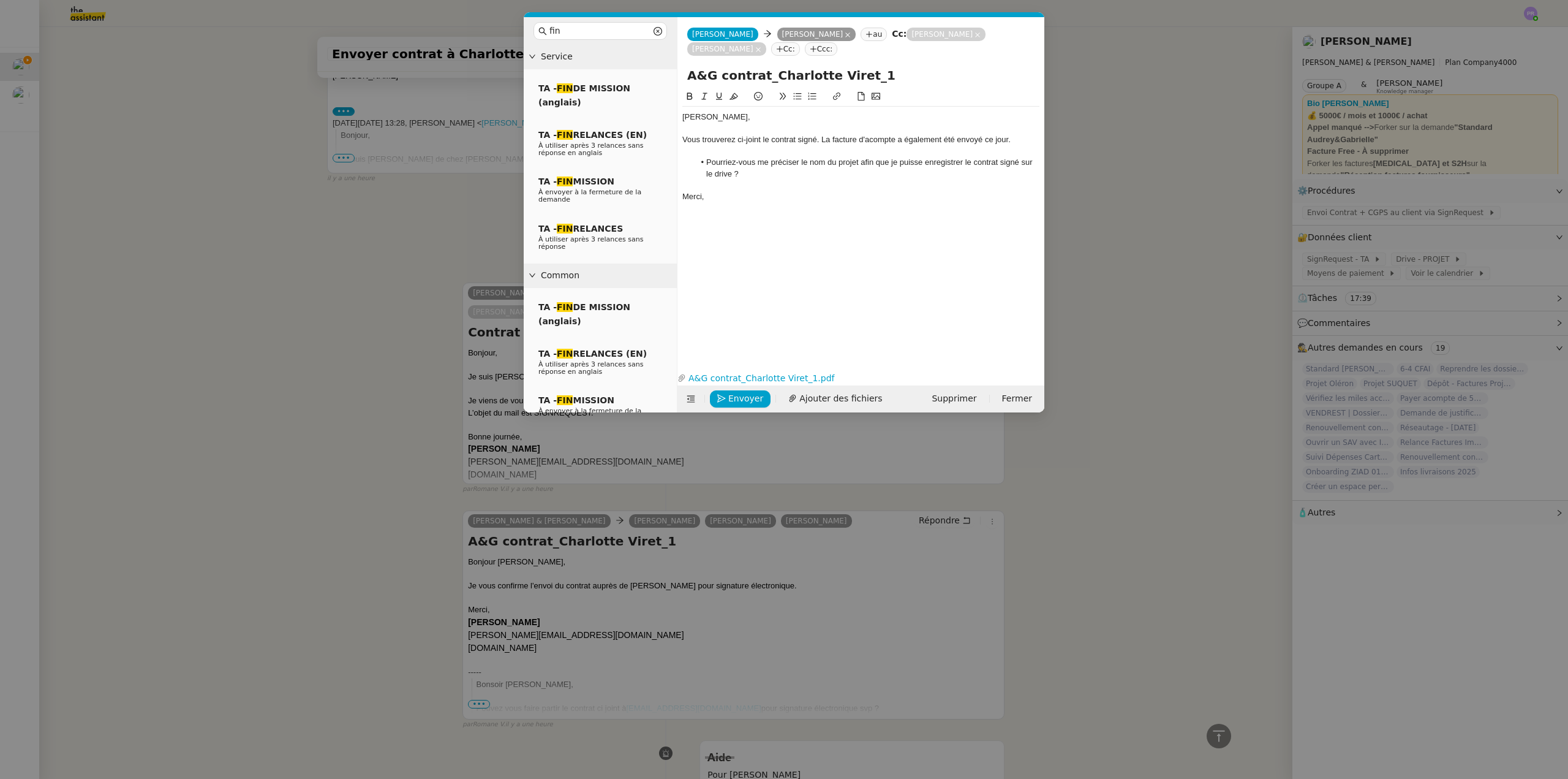
click at [741, 117] on div "[PERSON_NAME]," at bounding box center [861, 117] width 357 height 11
click at [815, 140] on div "Vous trouverez ci-joint le contrat signé. La facture d'acompte a également été …" at bounding box center [861, 139] width 357 height 11
click at [777, 375] on link "A&G contrat_Charlotte Viret_1.pdf" at bounding box center [851, 378] width 331 height 14
click at [296, 304] on nz-modal-container "fin Service TA - FIN DE MISSION (anglais) TA - FIN RELANCES (EN) À utiliser apr…" at bounding box center [784, 390] width 1568 height 779
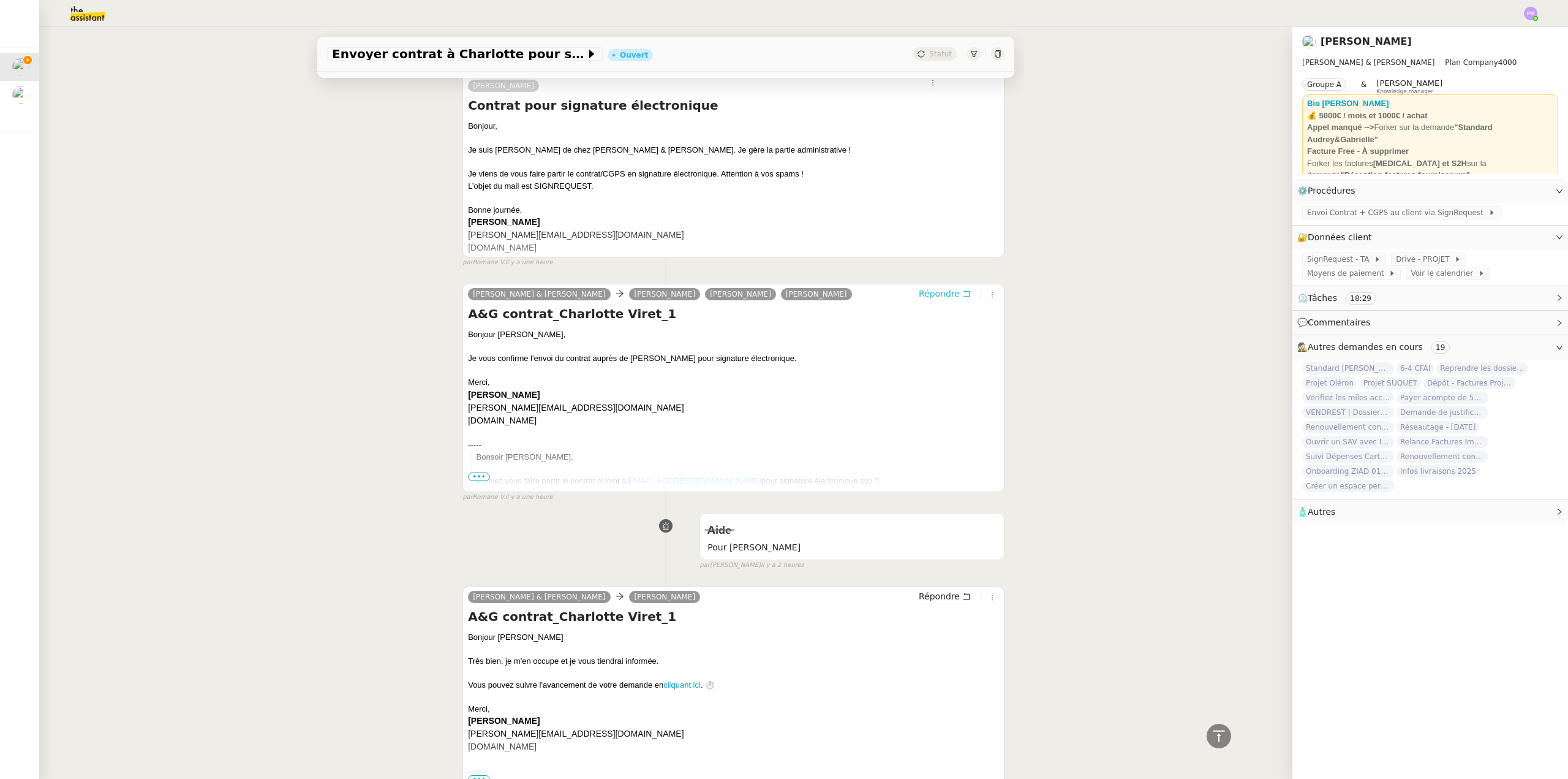
scroll to position [0, 0]
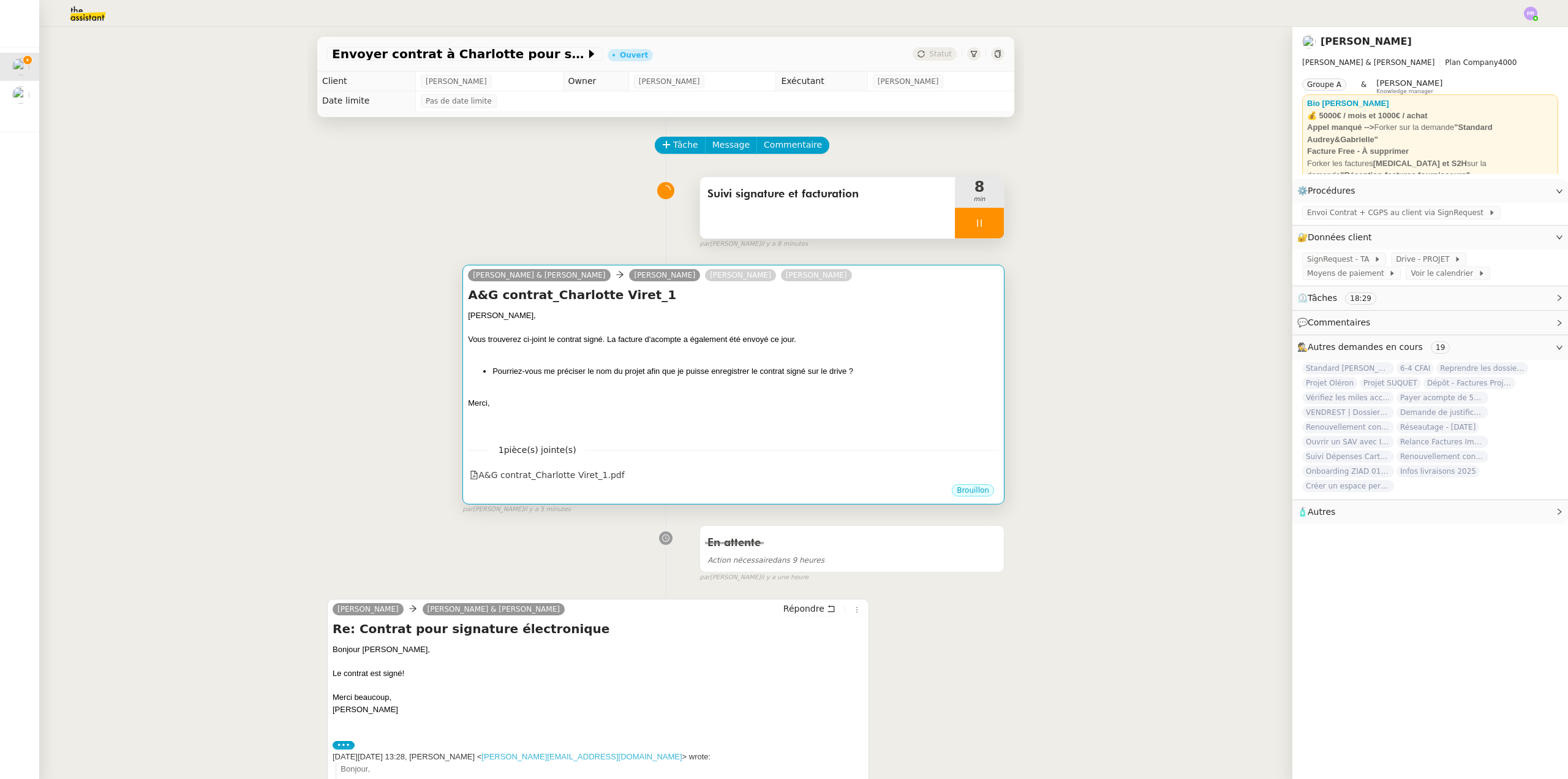
click at [841, 298] on h4 "A&G contrat_Charlotte Viret_1" at bounding box center [733, 295] width 531 height 17
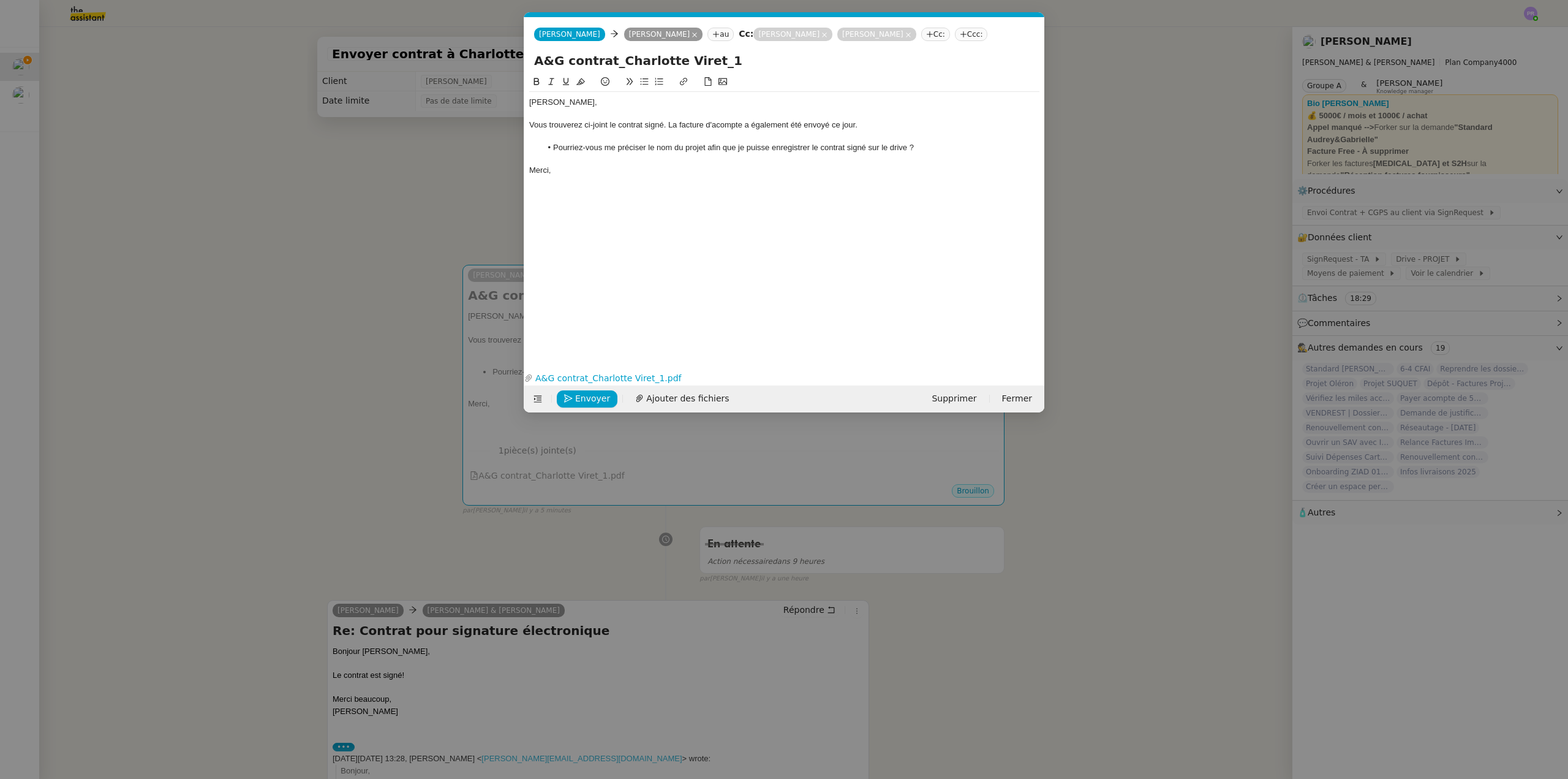
scroll to position [0, 35]
click at [600, 398] on span "Envoyer" at bounding box center [593, 398] width 35 height 14
click at [600, 398] on span "Confirmer l'envoi" at bounding box center [612, 398] width 73 height 14
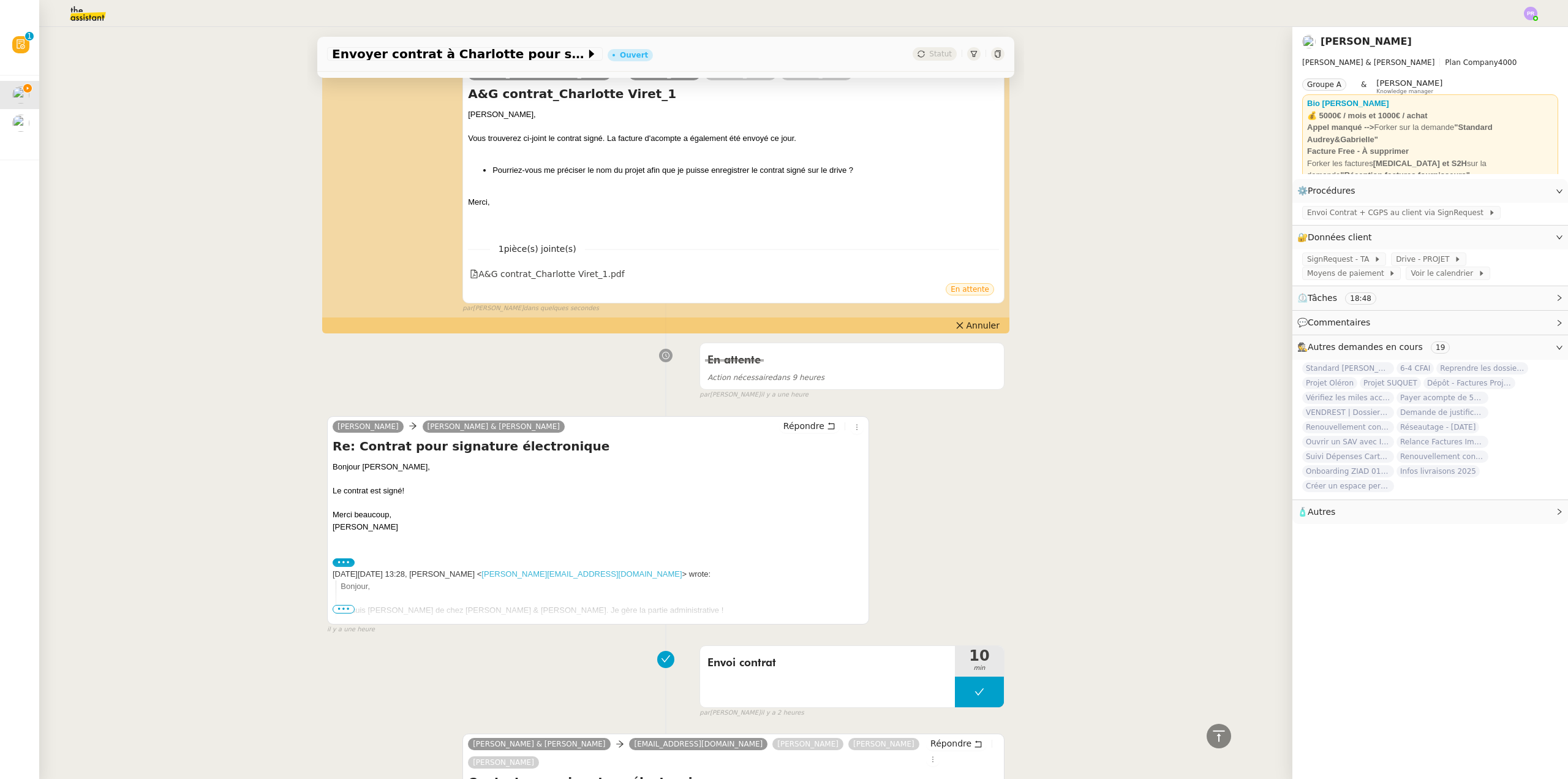
scroll to position [122, 0]
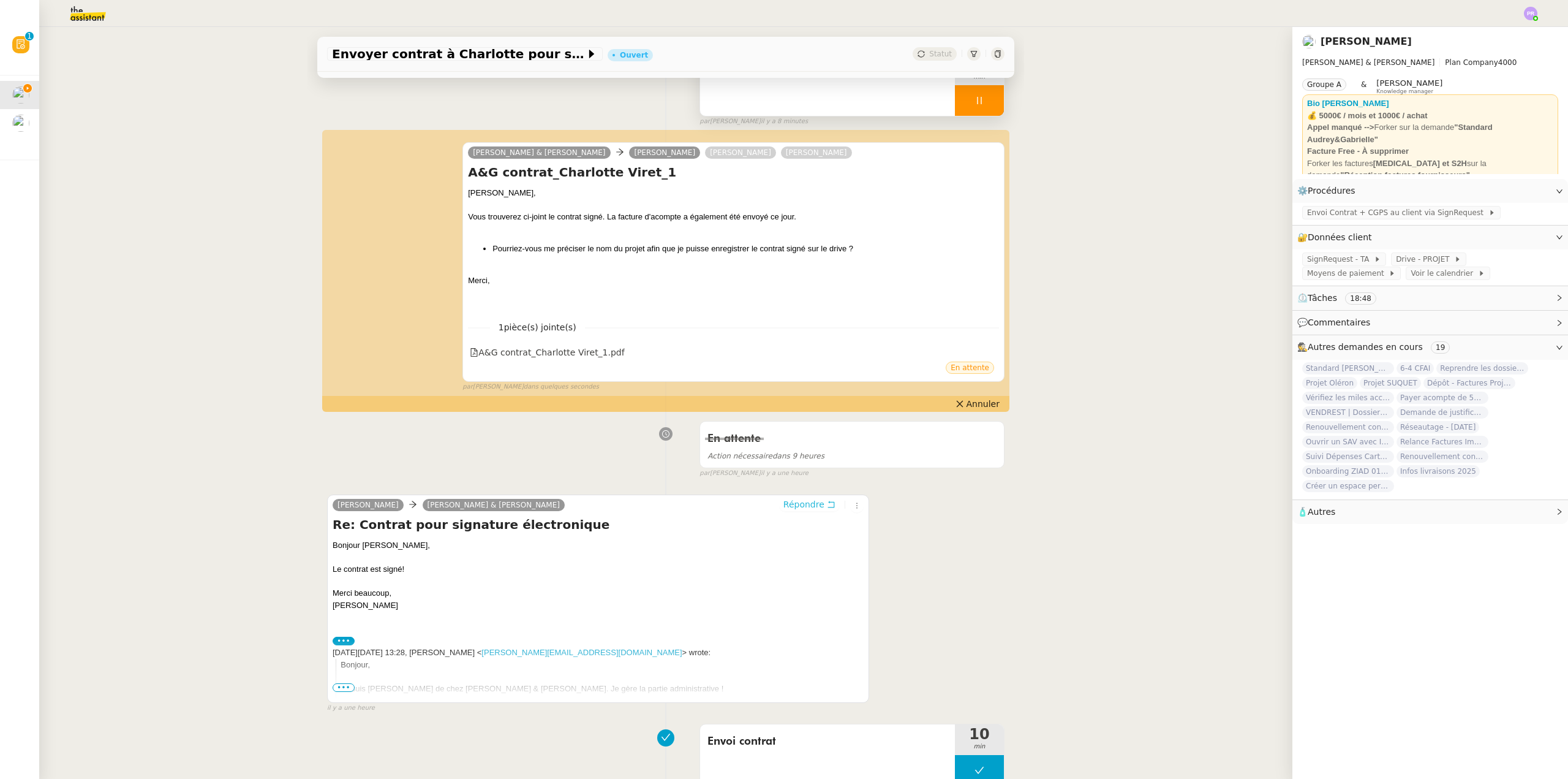
click at [809, 505] on span "Répondre" at bounding box center [803, 504] width 41 height 12
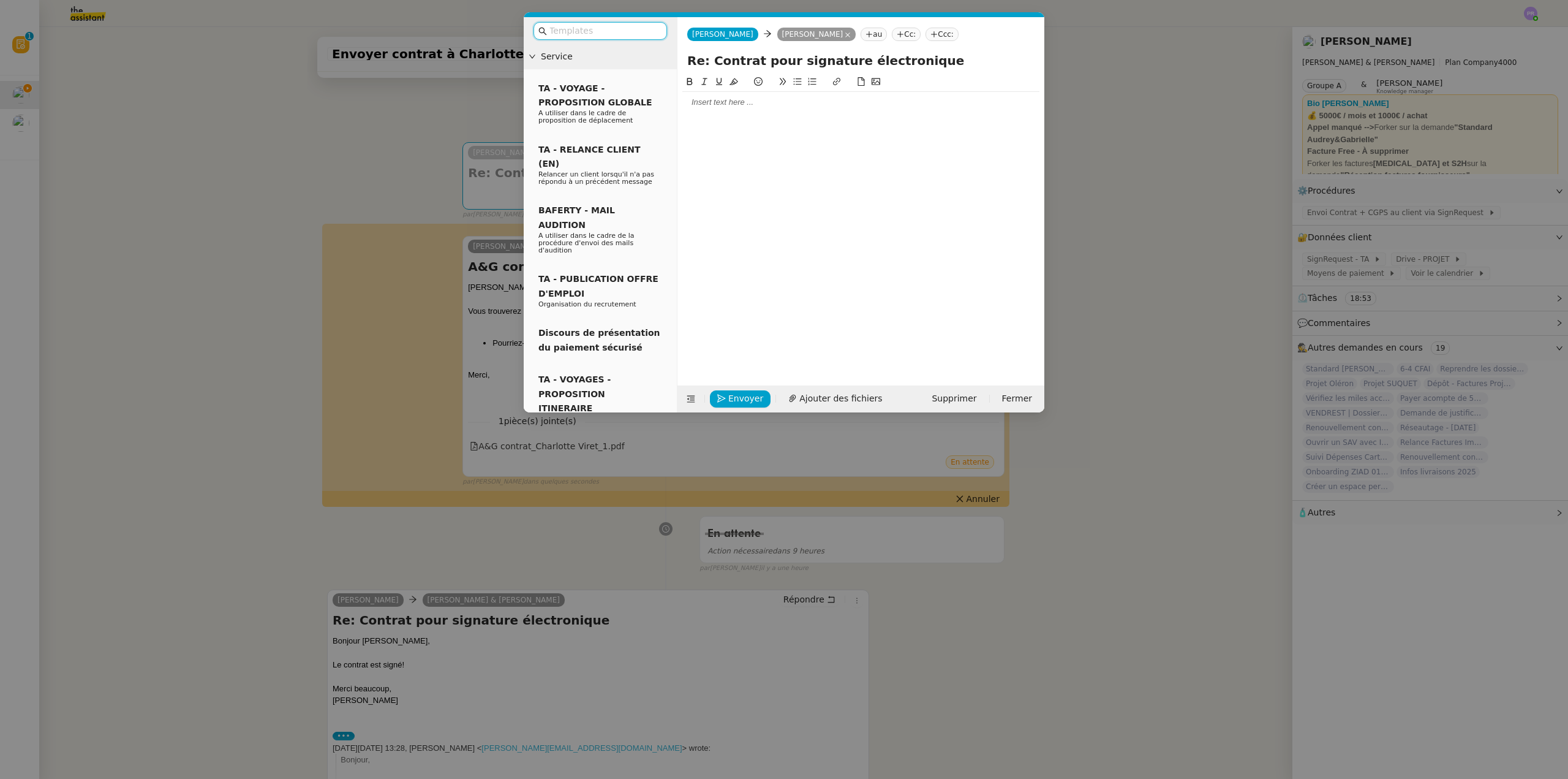
click at [712, 107] on div at bounding box center [861, 102] width 357 height 11
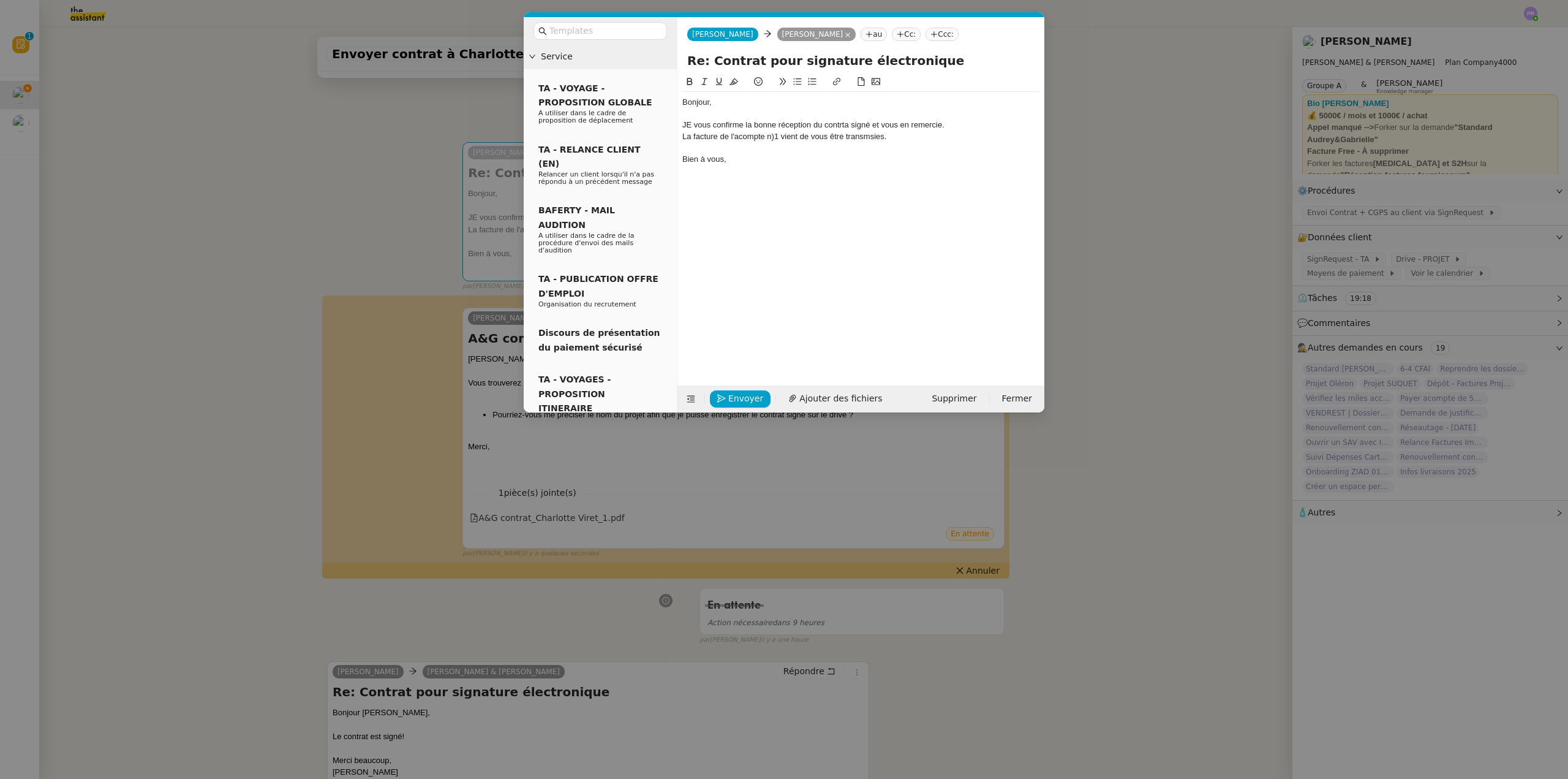
click at [694, 124] on div "JE vous confirme la bonne réception du contrta signé et vous en remercie." at bounding box center [861, 125] width 357 height 11
click at [839, 127] on div "Je vous confirme la bonne réception du contrta signé et vous en remercie." at bounding box center [861, 125] width 357 height 11
click at [0, 0] on lt-div "Faute de frappe possible trouvée. contr at contr a Ignorer" at bounding box center [0, 0] width 0 height 0
click at [0, 0] on lt-span "contr at" at bounding box center [0, 0] width 0 height 0
click at [775, 137] on div "La facture de l'acompte n)1 vient de vous être transmsies." at bounding box center [861, 136] width 357 height 11
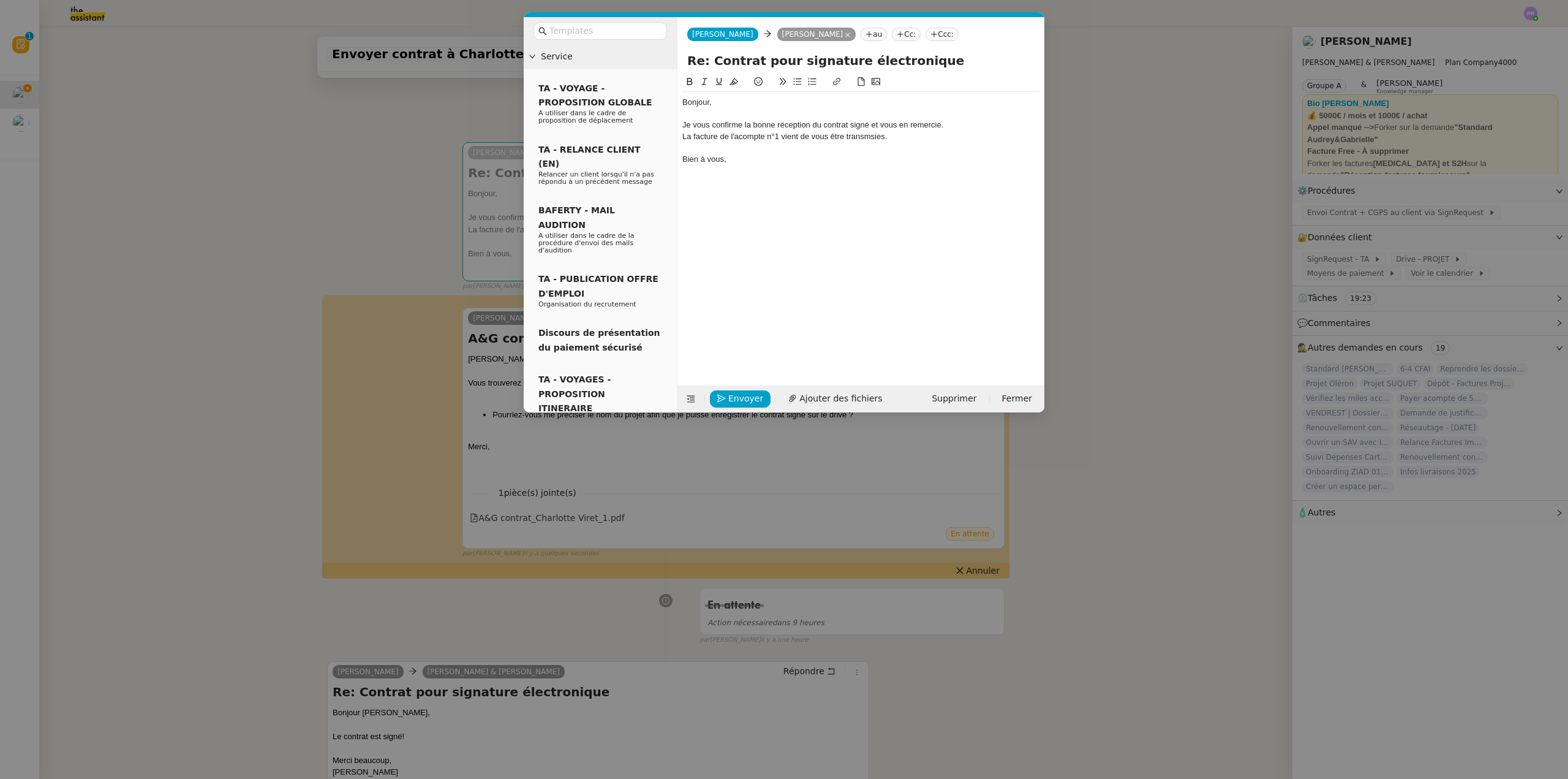
click at [869, 136] on div "La facture de l'acompte n°1 vient de vous être transmsies." at bounding box center [861, 136] width 357 height 11
click at [0, 0] on lt-span "transm is es" at bounding box center [0, 0] width 0 height 0
copy div "Je vous confirme la bonne réception du contrat signé et vous en remercie. La fa…"
drag, startPoint x: 879, startPoint y: 134, endPoint x: 676, endPoint y: 123, distance: 203.3
click at [676, 123] on nz-layout "Service TA - VOYAGE - PROPOSITION GLOBALE A utiliser dans le cadre de propositi…" at bounding box center [784, 215] width 521 height 395
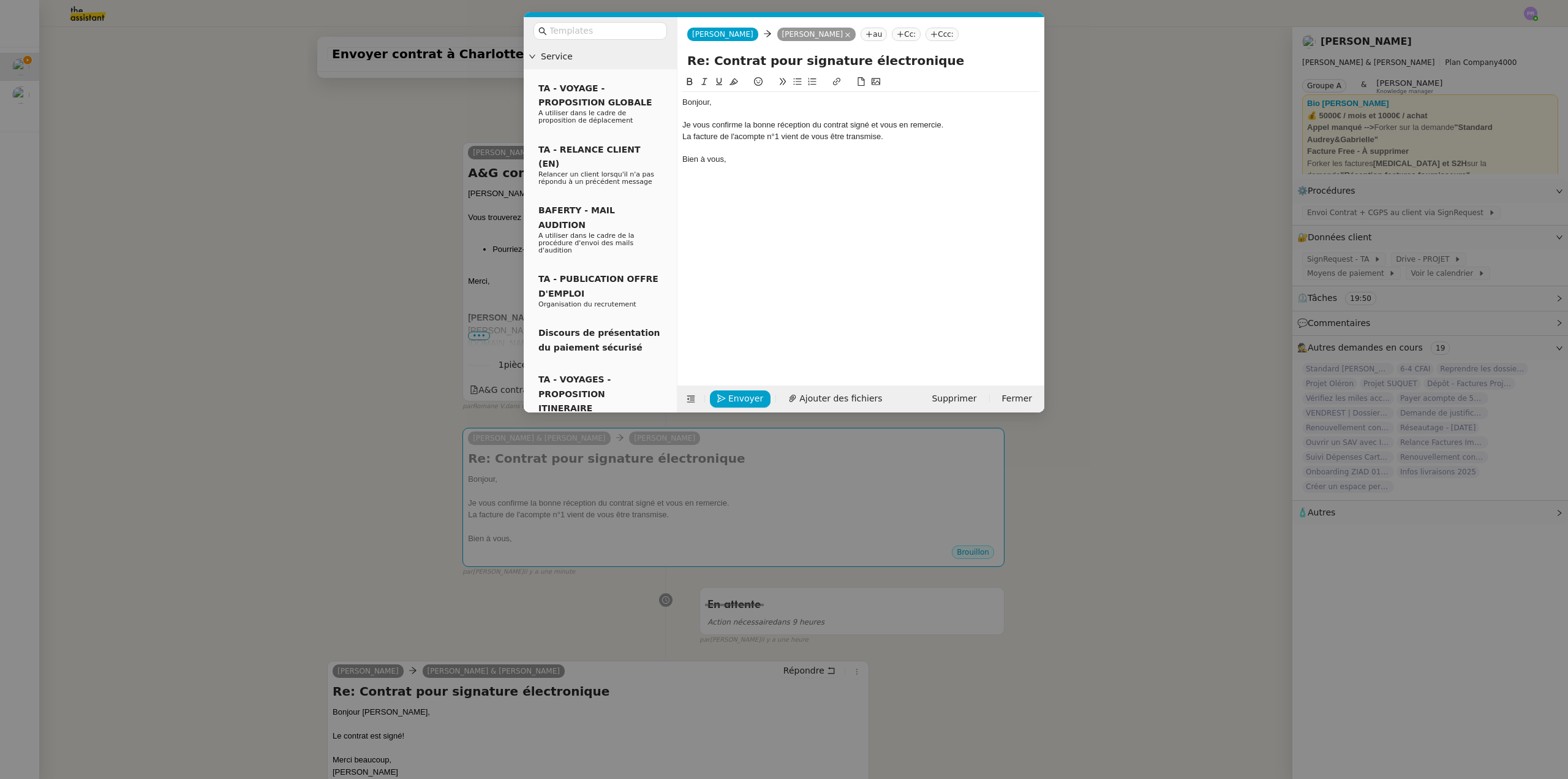
click at [876, 143] on div at bounding box center [861, 147] width 357 height 11
drag, startPoint x: 879, startPoint y: 136, endPoint x: 656, endPoint y: 126, distance: 223.2
click at [656, 126] on nz-layout "Service TA - VOYAGE - PROPOSITION GLOBALE A utiliser dans le cadre de propositi…" at bounding box center [784, 215] width 521 height 395
drag, startPoint x: 975, startPoint y: 122, endPoint x: 657, endPoint y: 122, distance: 318.0
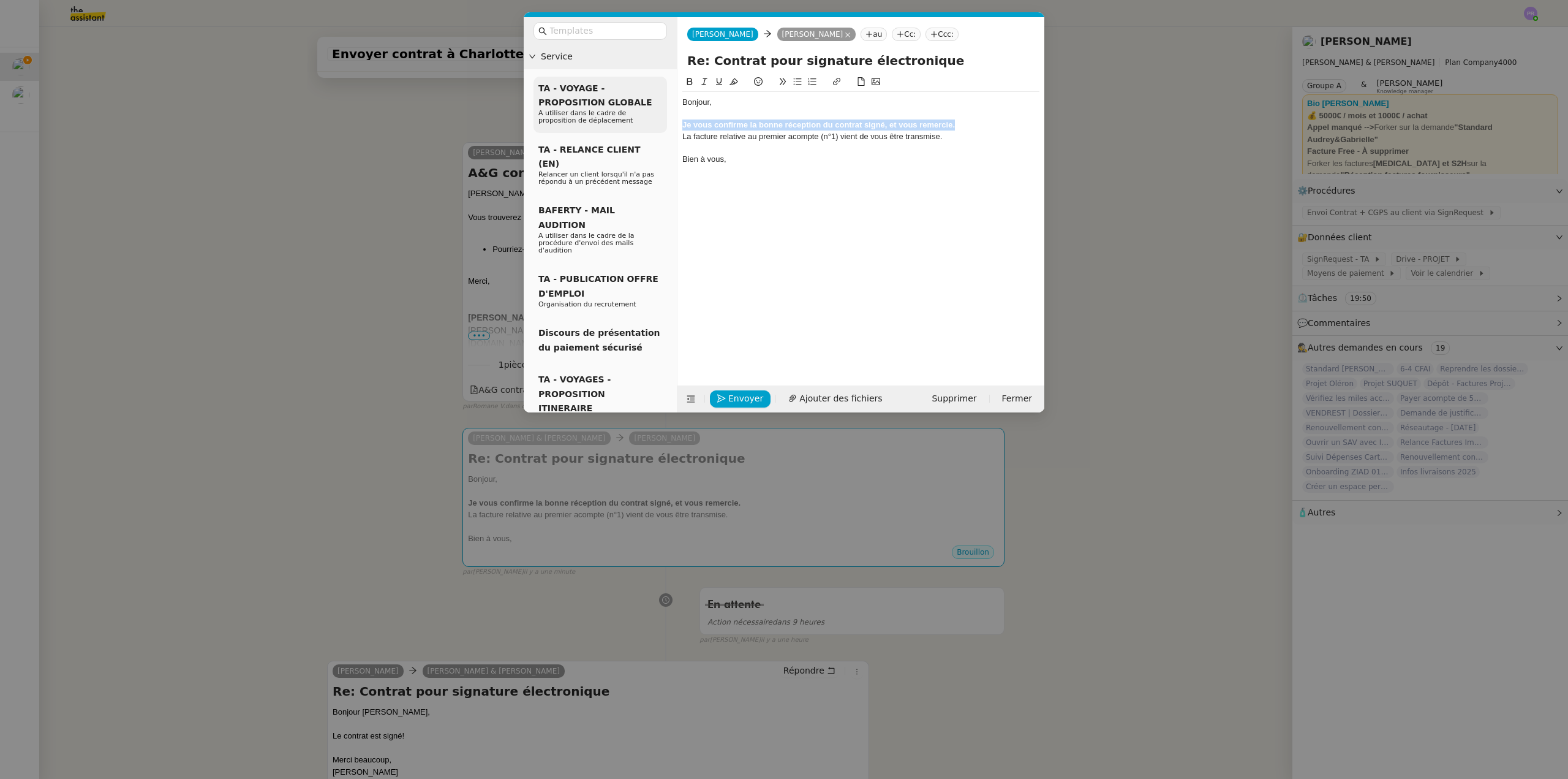
click at [657, 122] on nz-layout "Service TA - VOYAGE - PROPOSITION GLOBALE A utiliser dans le cadre de propositi…" at bounding box center [784, 215] width 521 height 395
click at [691, 82] on icon at bounding box center [690, 81] width 6 height 7
click at [752, 102] on div "Bonjour," at bounding box center [861, 102] width 357 height 11
drag, startPoint x: 841, startPoint y: 136, endPoint x: 824, endPoint y: 136, distance: 17.0
click at [824, 136] on div "La facture relative au premier acompte (n°1) vient de vous être transmise." at bounding box center [861, 136] width 357 height 11
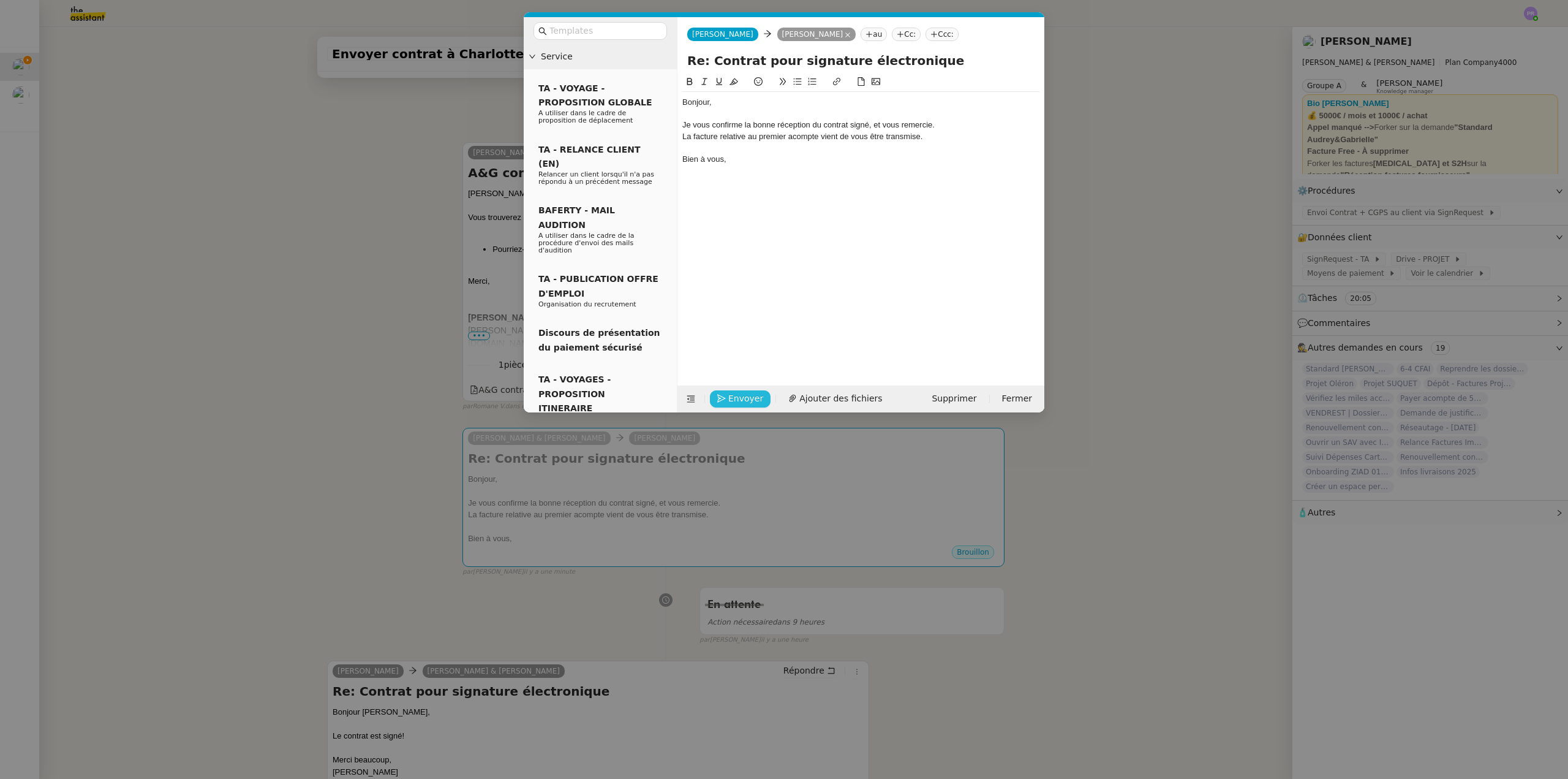
click at [741, 399] on span "Envoyer" at bounding box center [746, 398] width 35 height 14
click at [741, 389] on span "Confirmer l'envoi" at bounding box center [765, 381] width 73 height 14
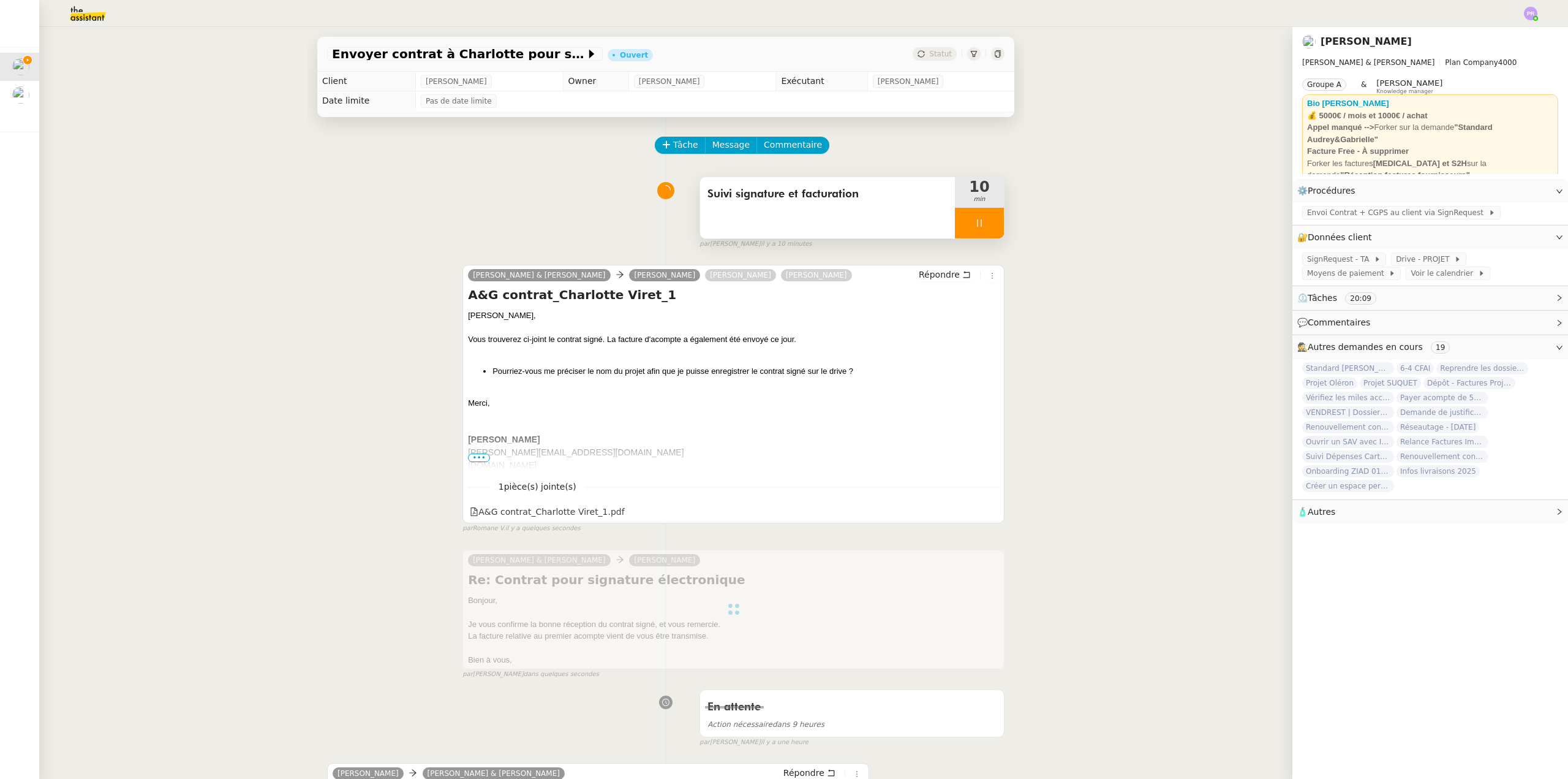
click at [985, 224] on div at bounding box center [980, 223] width 49 height 31
click at [987, 224] on icon at bounding box center [992, 223] width 10 height 10
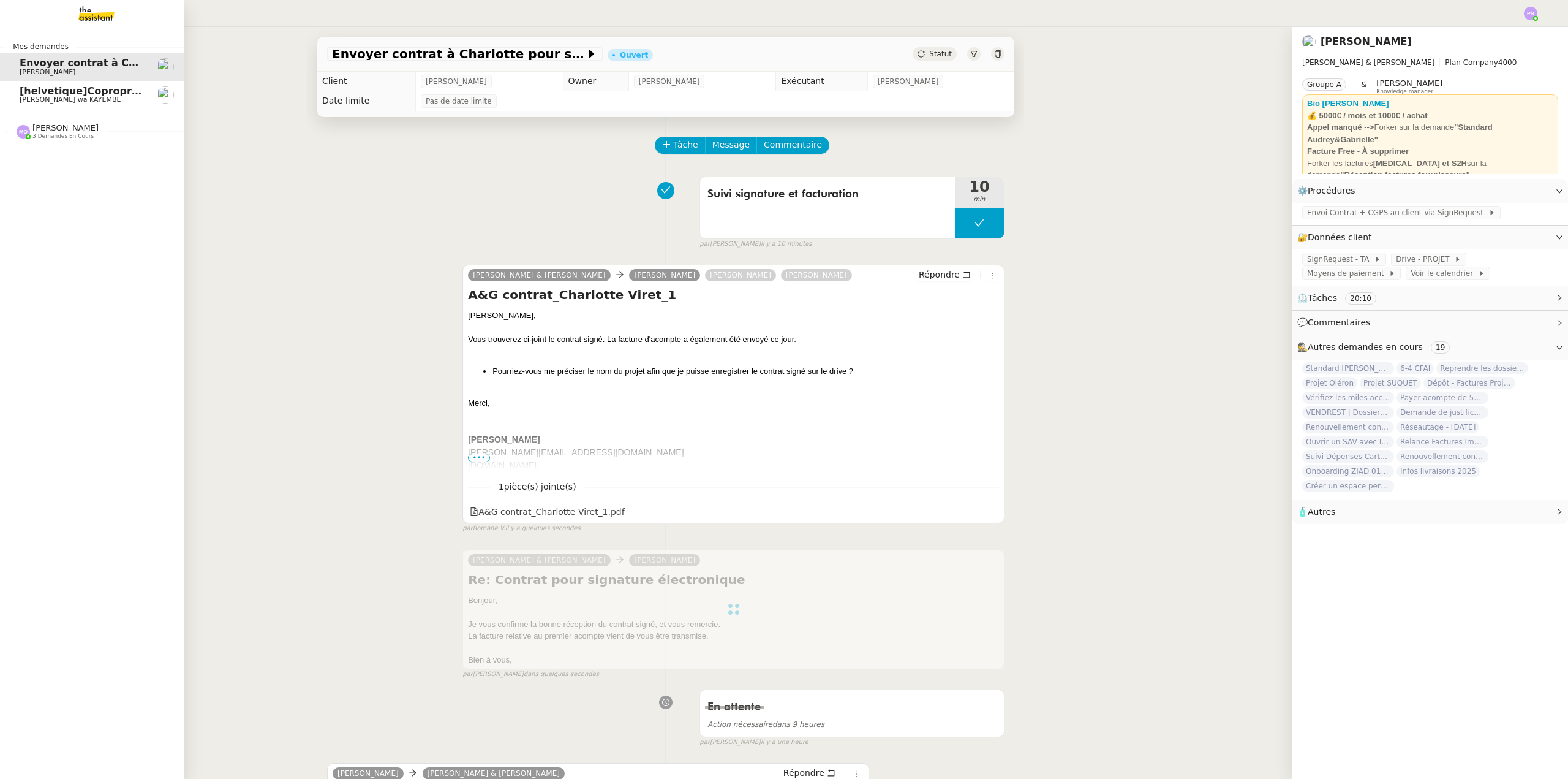
click at [97, 84] on link "[helvetique]Copropriété sise [STREET_ADDRESS] / résiliation prise appartement a…" at bounding box center [92, 95] width 184 height 28
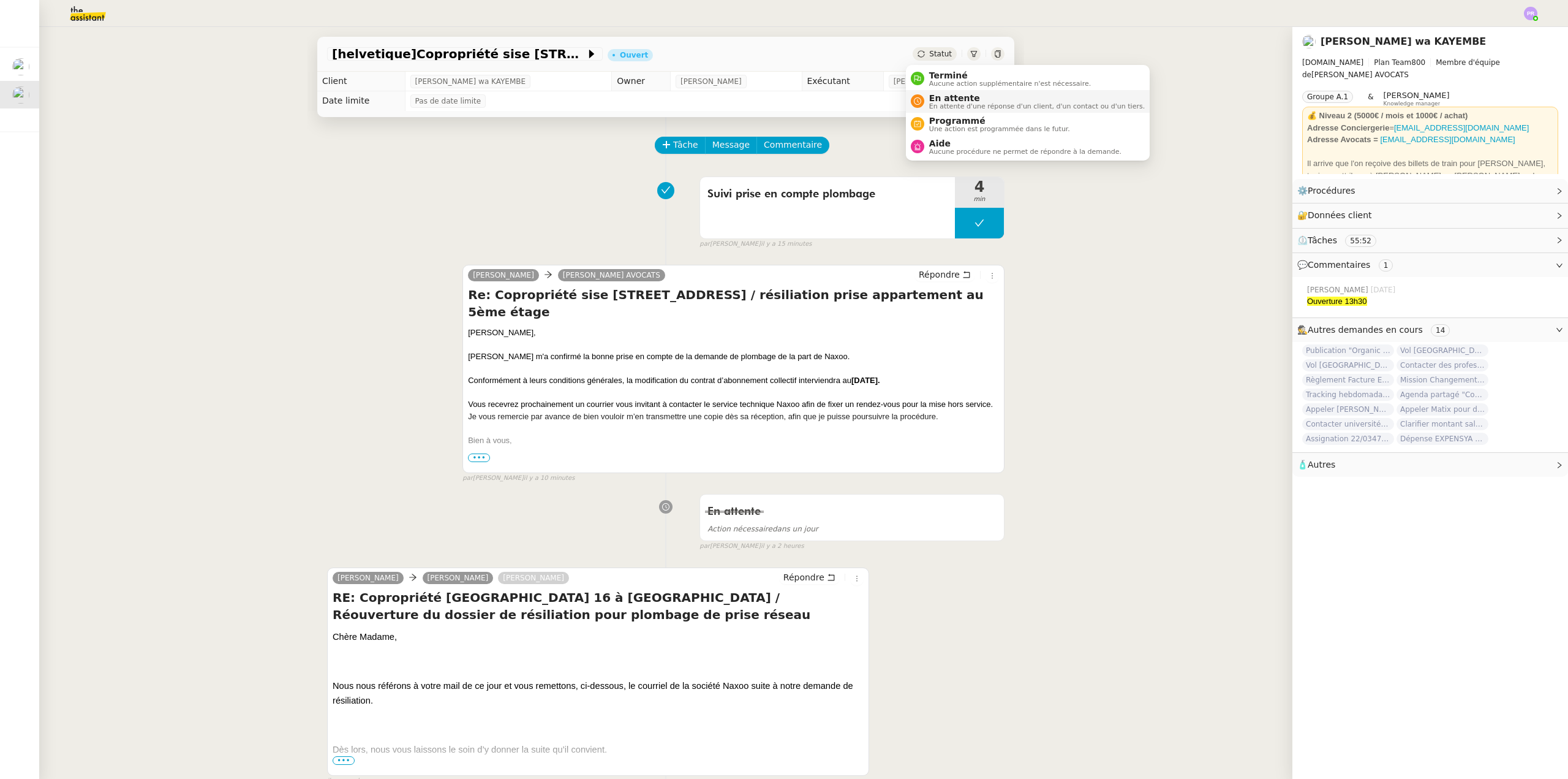
click at [960, 103] on span "En attente d'une réponse d'un client, d'un contact ou d'un tiers." at bounding box center [1037, 107] width 216 height 7
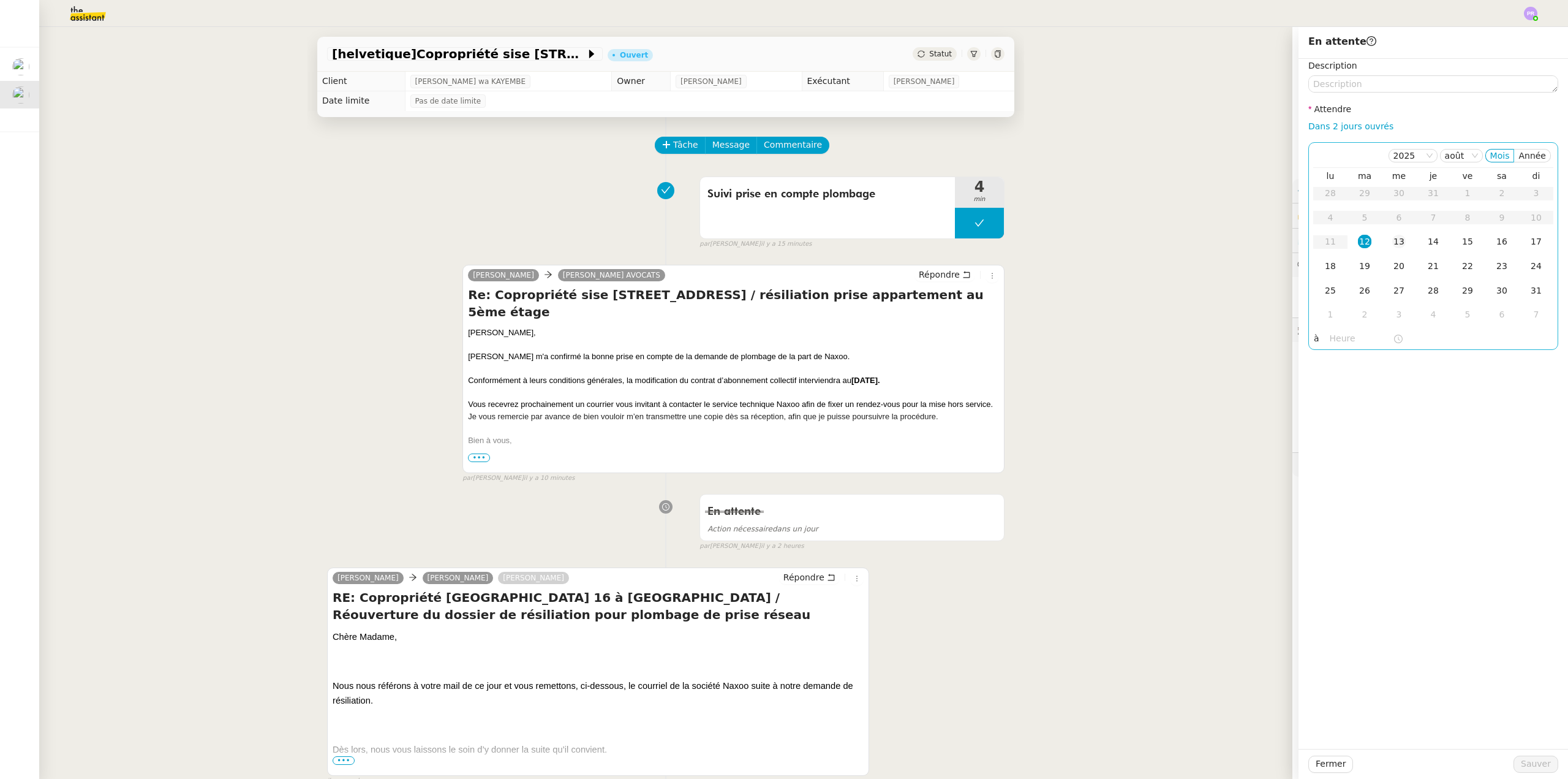
click at [1393, 240] on div "13" at bounding box center [1399, 241] width 13 height 13
click at [1530, 765] on span "Sauver" at bounding box center [1536, 763] width 30 height 14
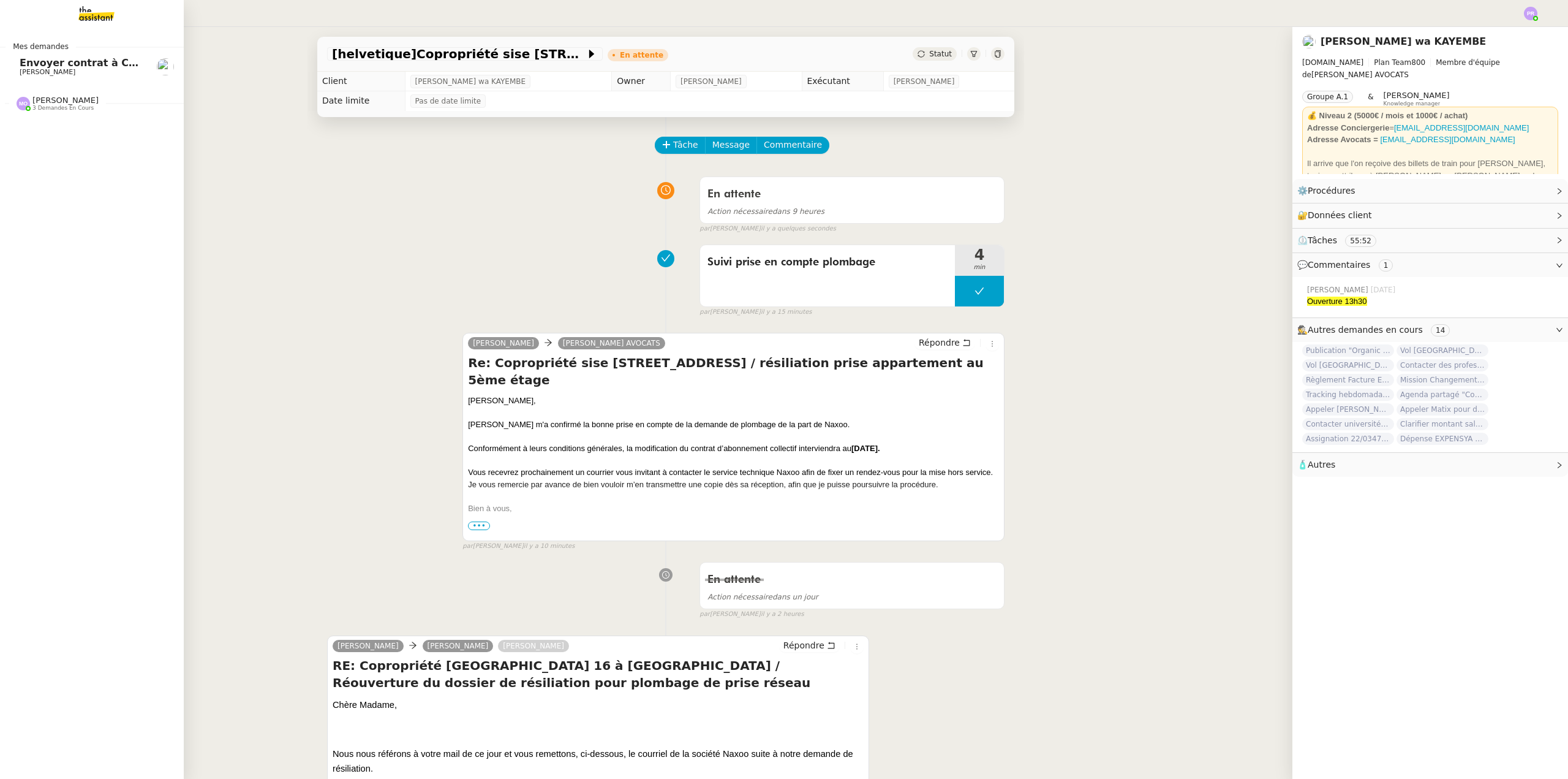
click at [88, 67] on span "Envoyer contrat à Charlotte pour signature" at bounding box center [139, 62] width 239 height 12
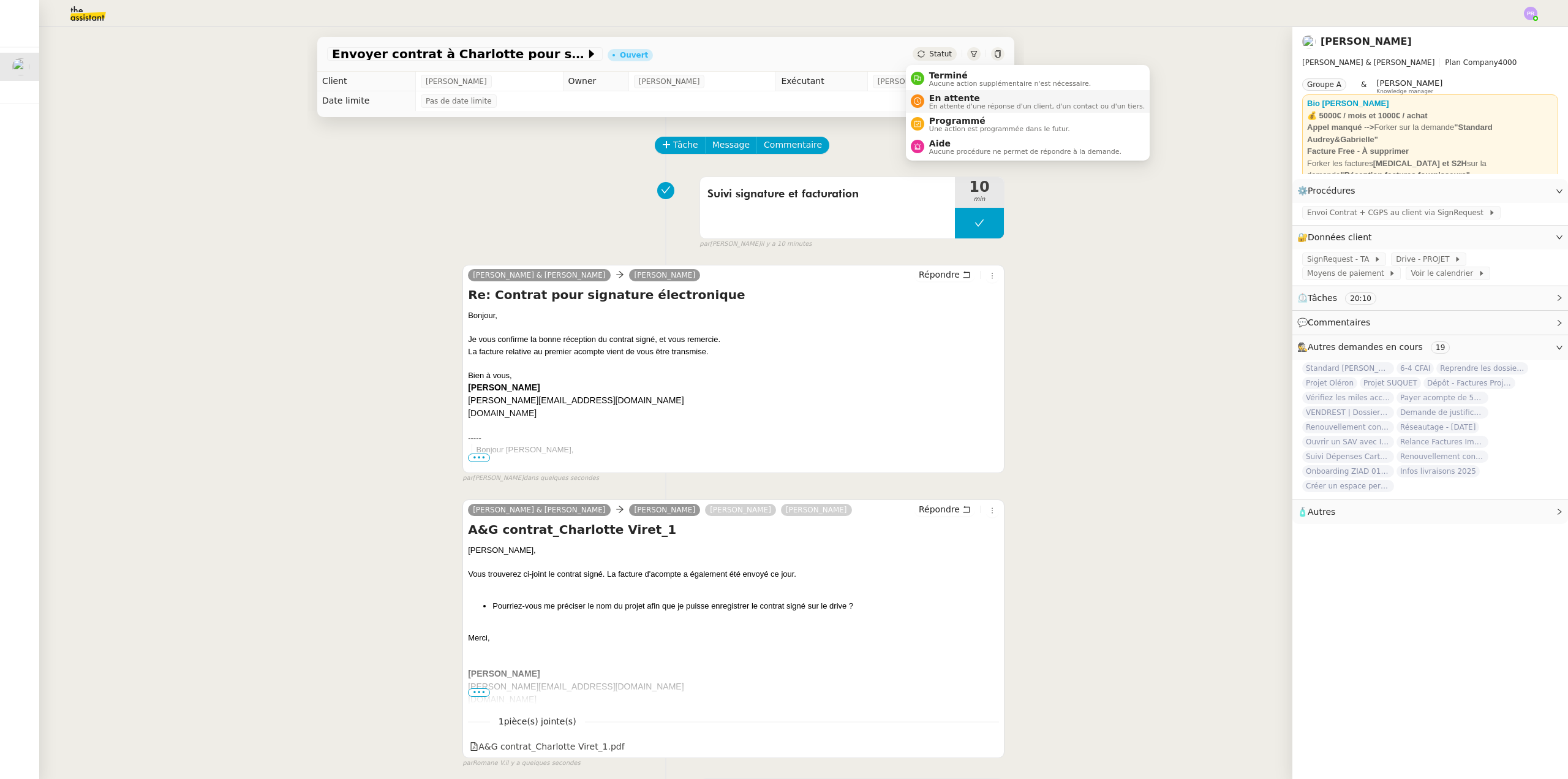
click at [987, 107] on span "En attente d'une réponse d'un client, d'un contact ou d'un tiers." at bounding box center [1037, 107] width 216 height 7
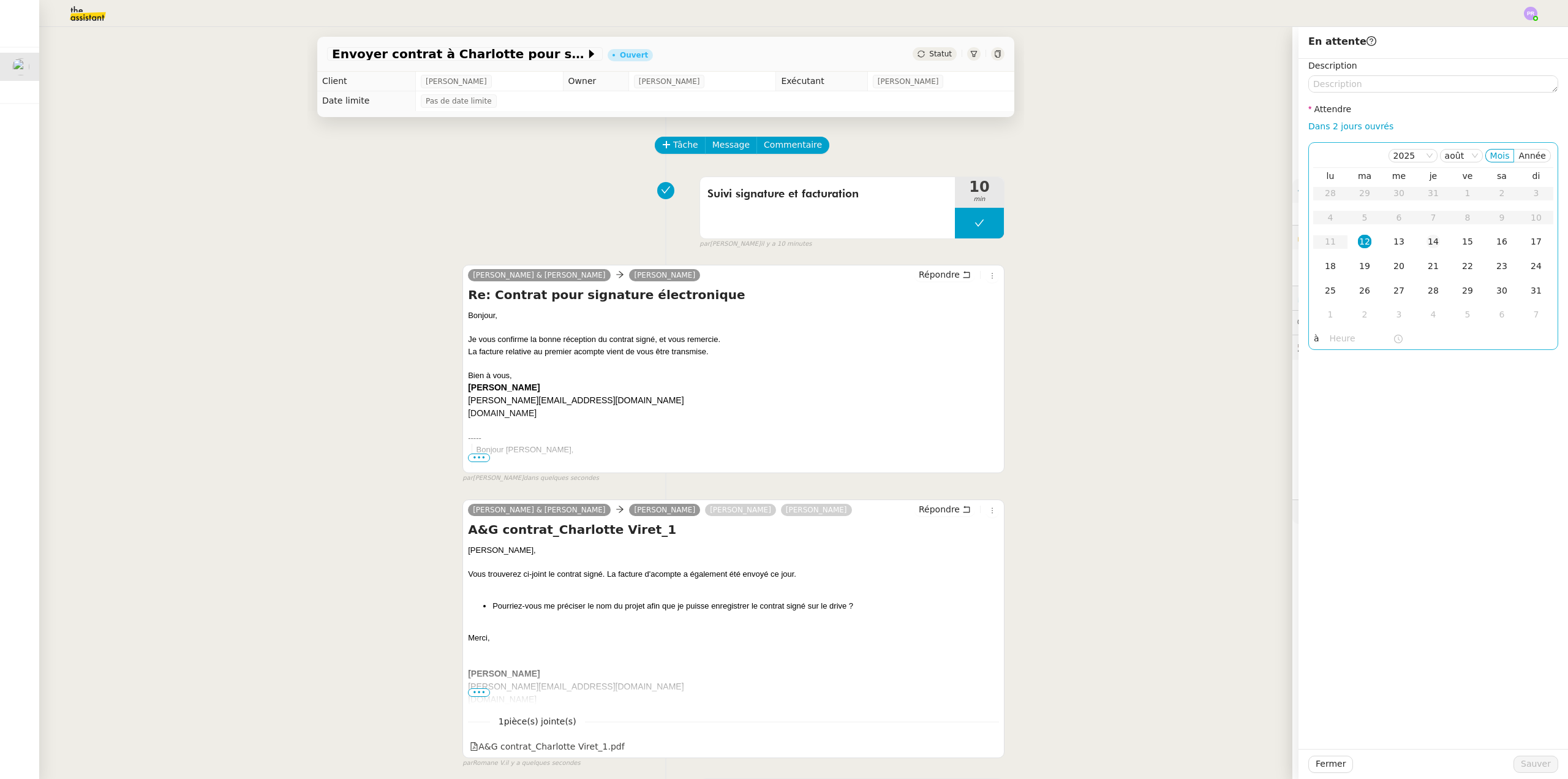
click at [1427, 241] on div "14" at bounding box center [1433, 241] width 13 height 13
click at [1532, 758] on span "Sauver" at bounding box center [1536, 763] width 30 height 14
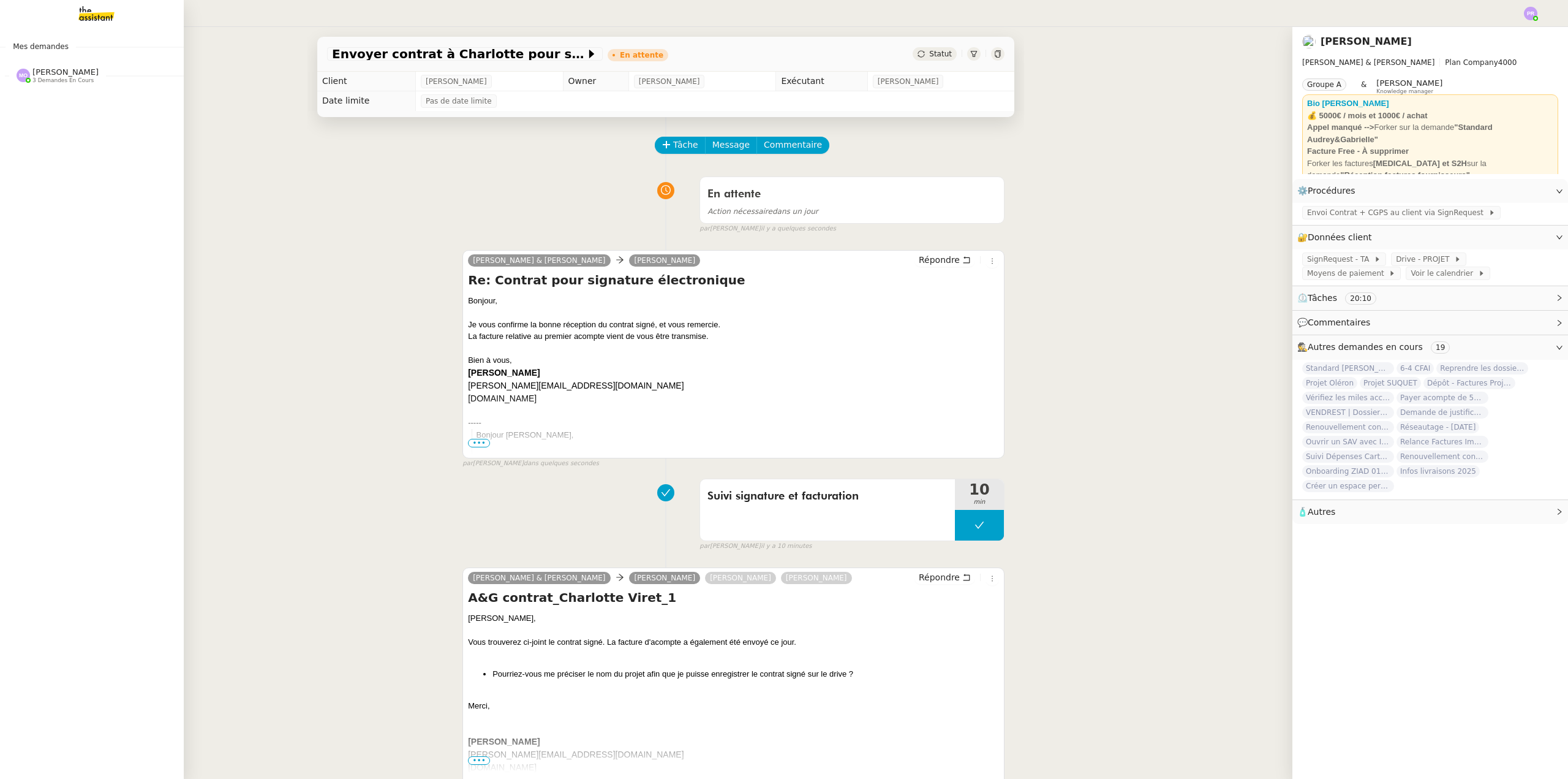
click at [57, 76] on span "[PERSON_NAME]" at bounding box center [65, 72] width 66 height 9
click at [68, 131] on span "[PERSON_NAME]" at bounding box center [47, 136] width 56 height 8
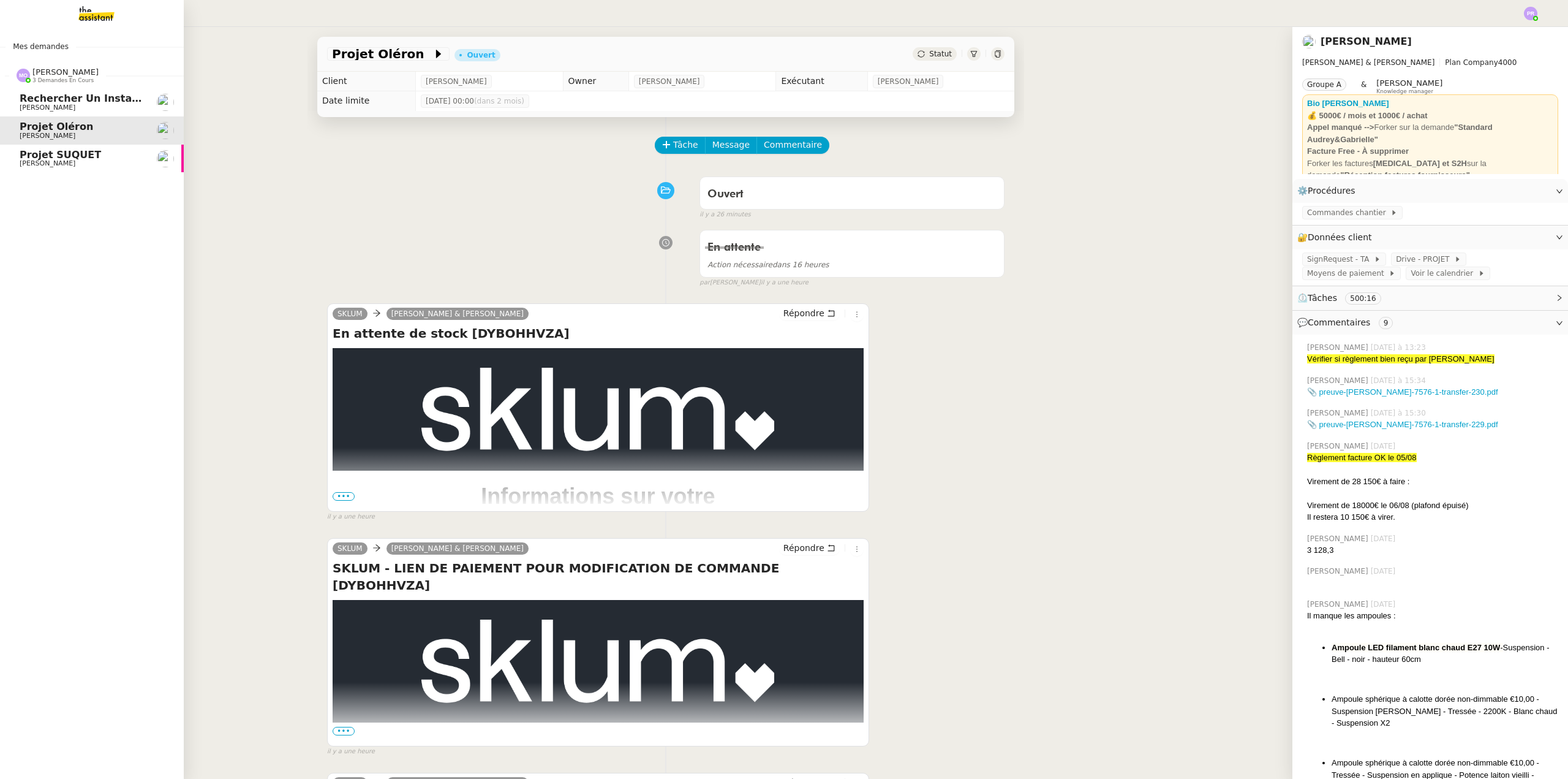
click at [77, 107] on span "[PERSON_NAME]" at bounding box center [82, 107] width 124 height 7
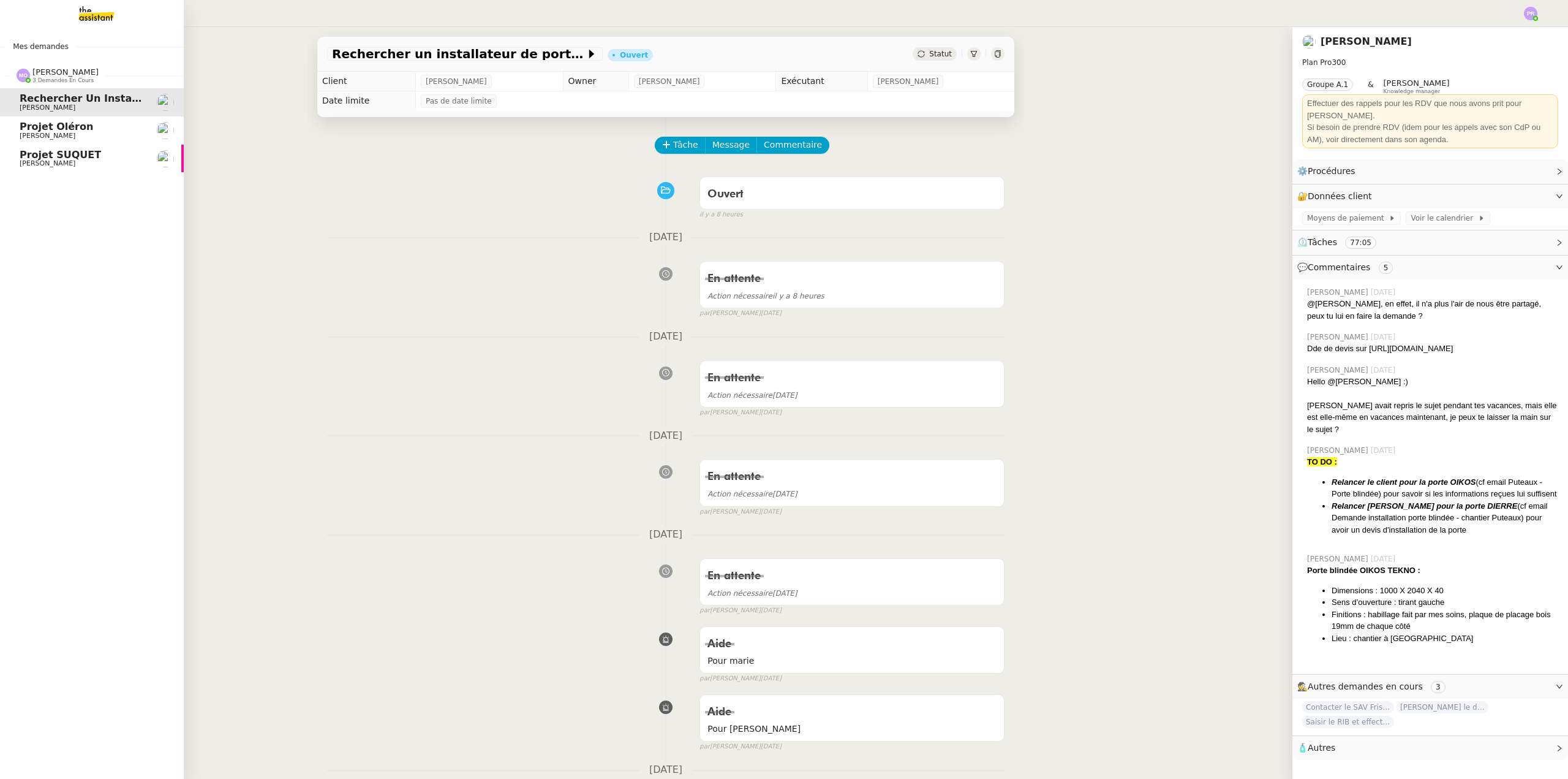
click at [81, 150] on span "Projet SUQUET" at bounding box center [61, 155] width 82 height 12
